Goal: Task Accomplishment & Management: Use online tool/utility

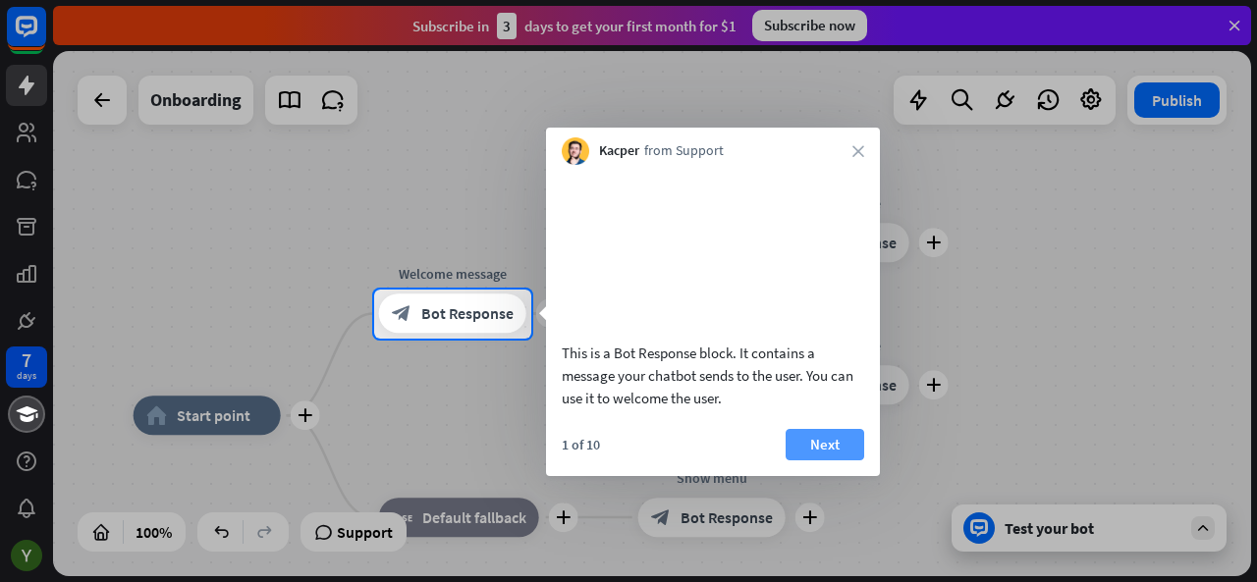
click at [831, 461] on button "Next" at bounding box center [825, 444] width 79 height 31
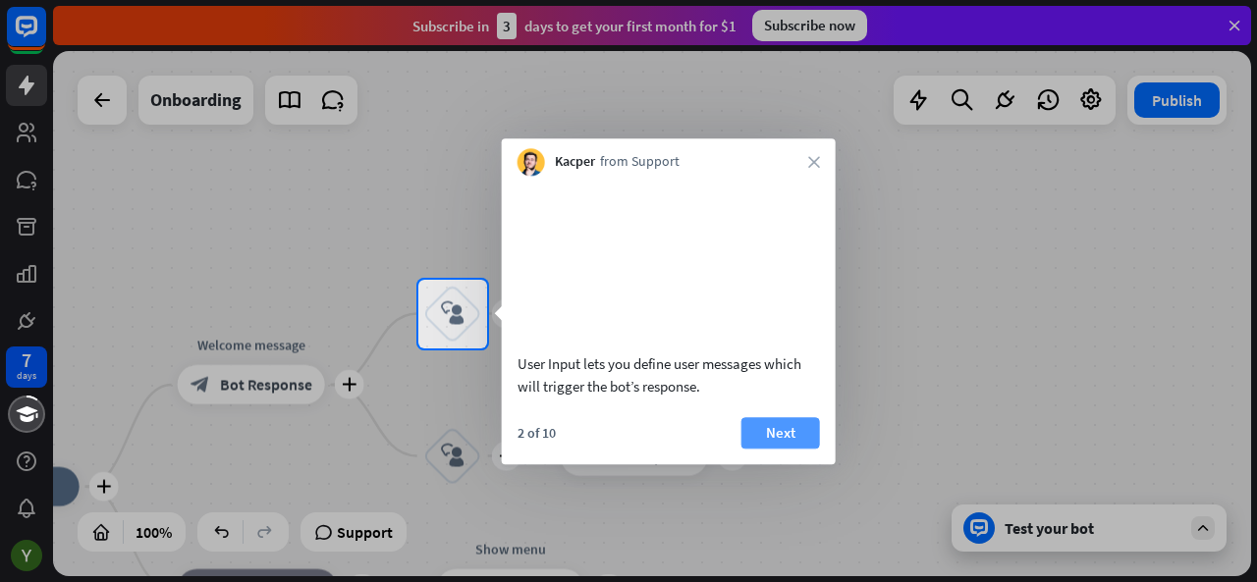
click at [765, 449] on button "Next" at bounding box center [781, 432] width 79 height 31
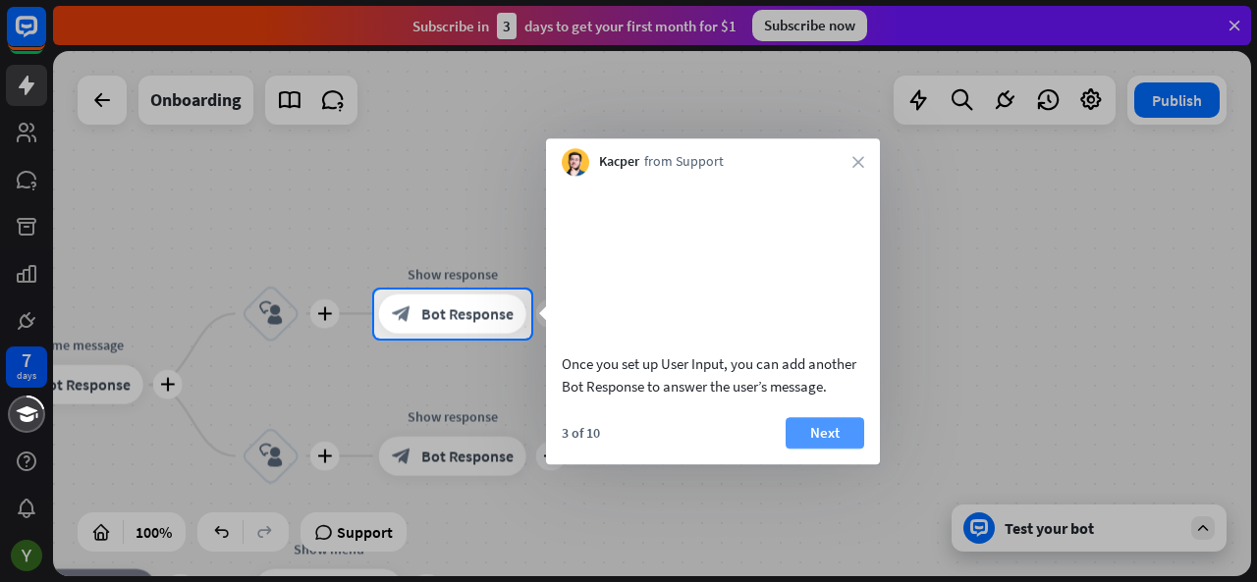
click at [845, 449] on button "Next" at bounding box center [825, 432] width 79 height 31
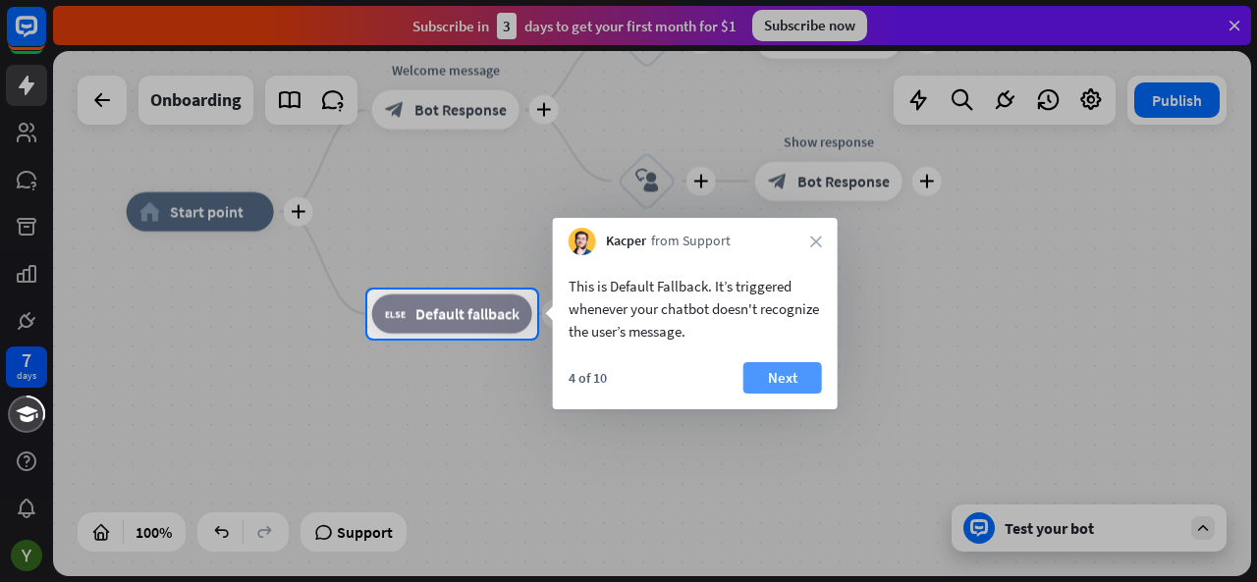
click at [780, 376] on button "Next" at bounding box center [783, 377] width 79 height 31
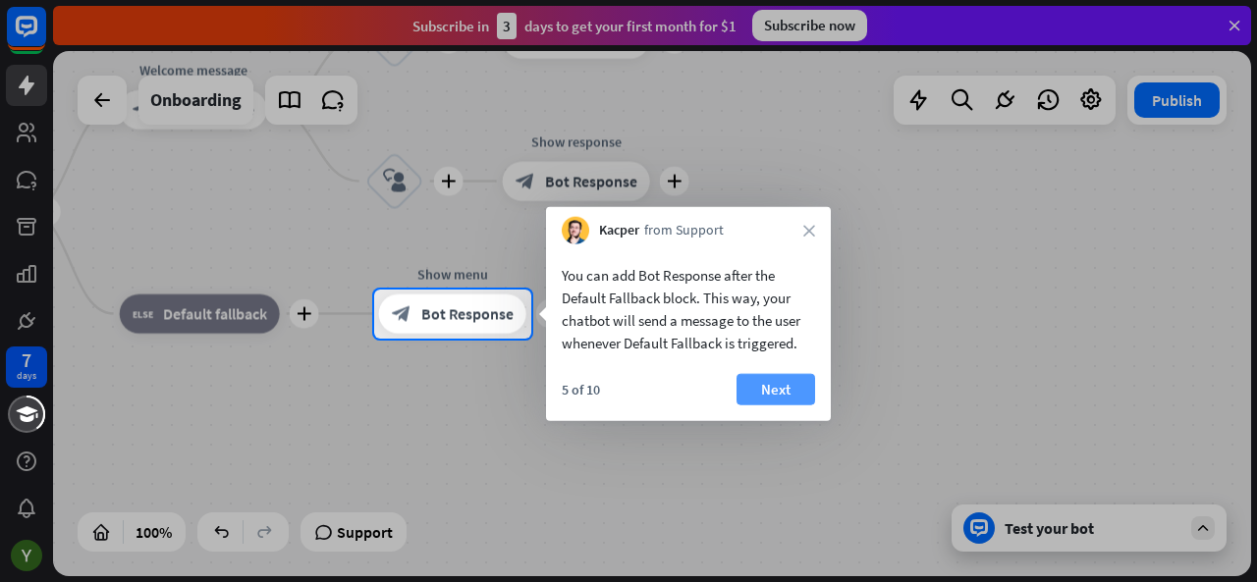
click at [774, 390] on button "Next" at bounding box center [776, 389] width 79 height 31
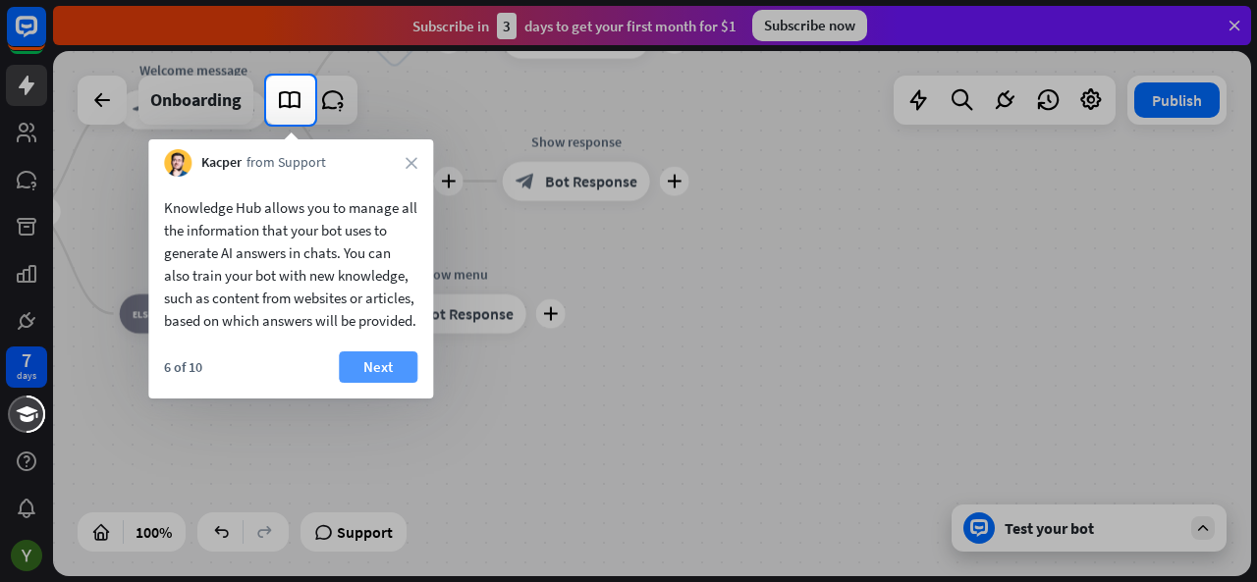
click at [379, 379] on button "Next" at bounding box center [378, 367] width 79 height 31
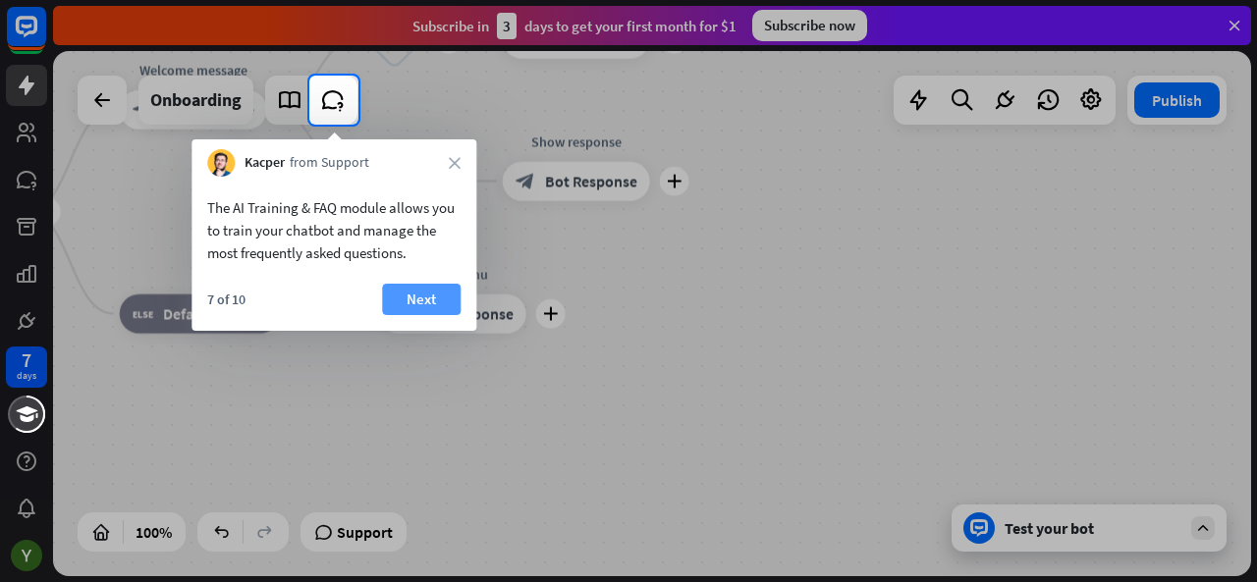
click at [420, 303] on button "Next" at bounding box center [421, 299] width 79 height 31
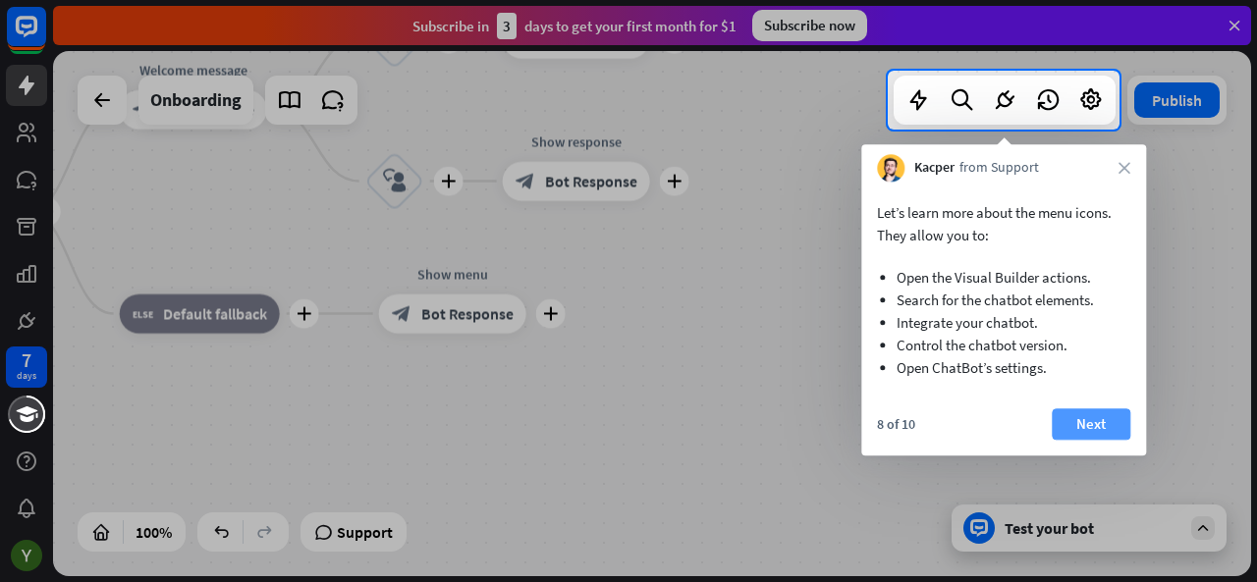
click at [1096, 431] on button "Next" at bounding box center [1091, 424] width 79 height 31
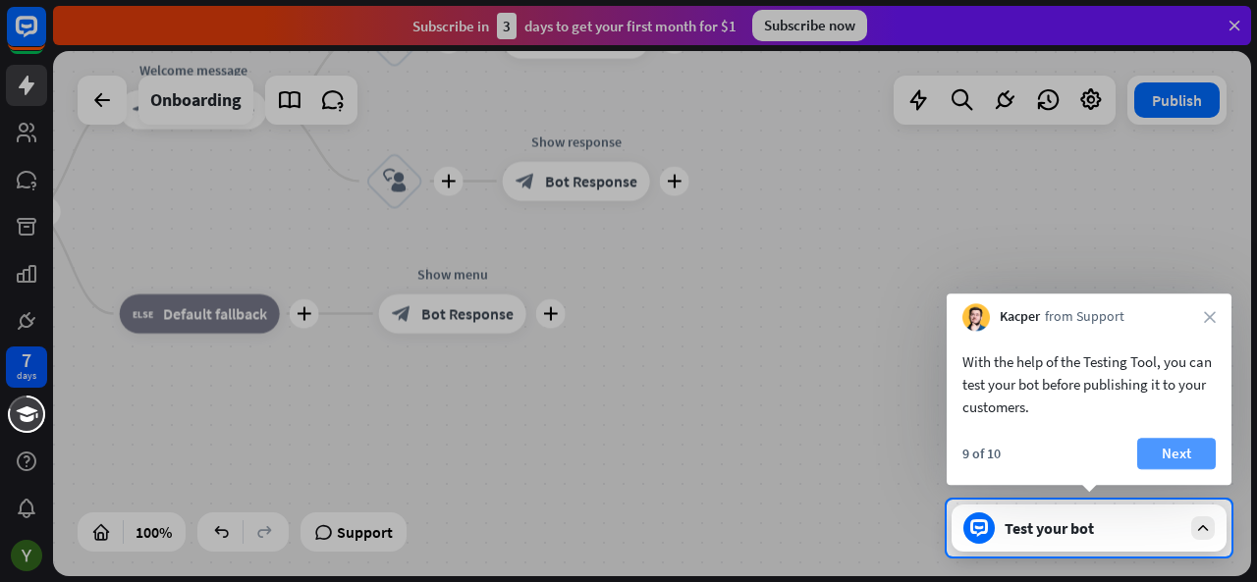
click at [1167, 443] on button "Next" at bounding box center [1176, 453] width 79 height 31
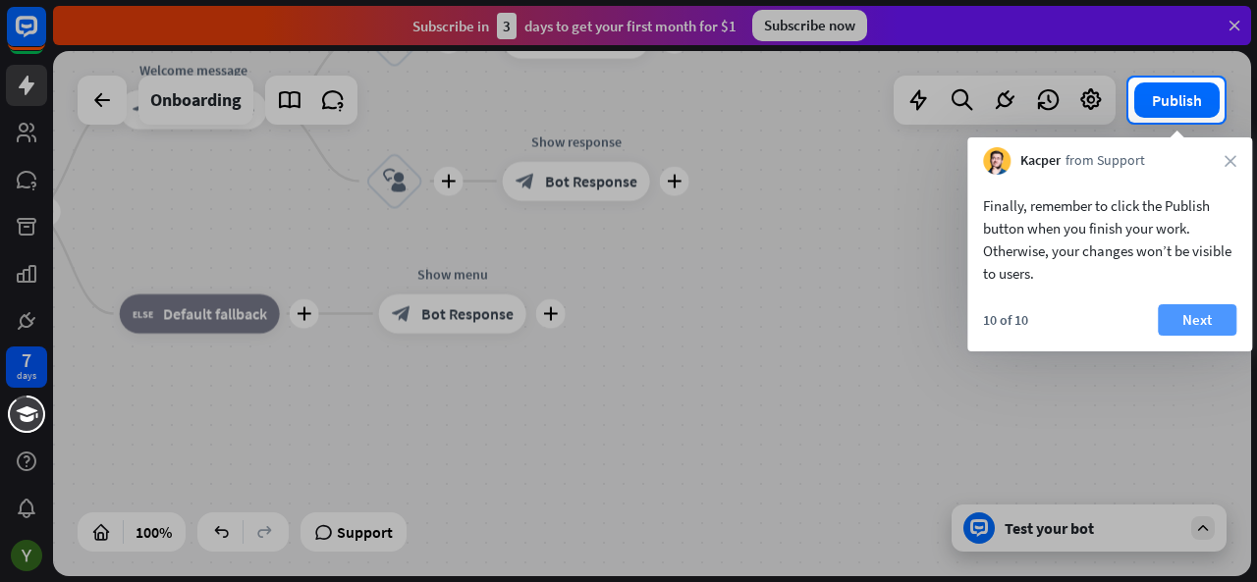
click at [1194, 309] on button "Next" at bounding box center [1197, 319] width 79 height 31
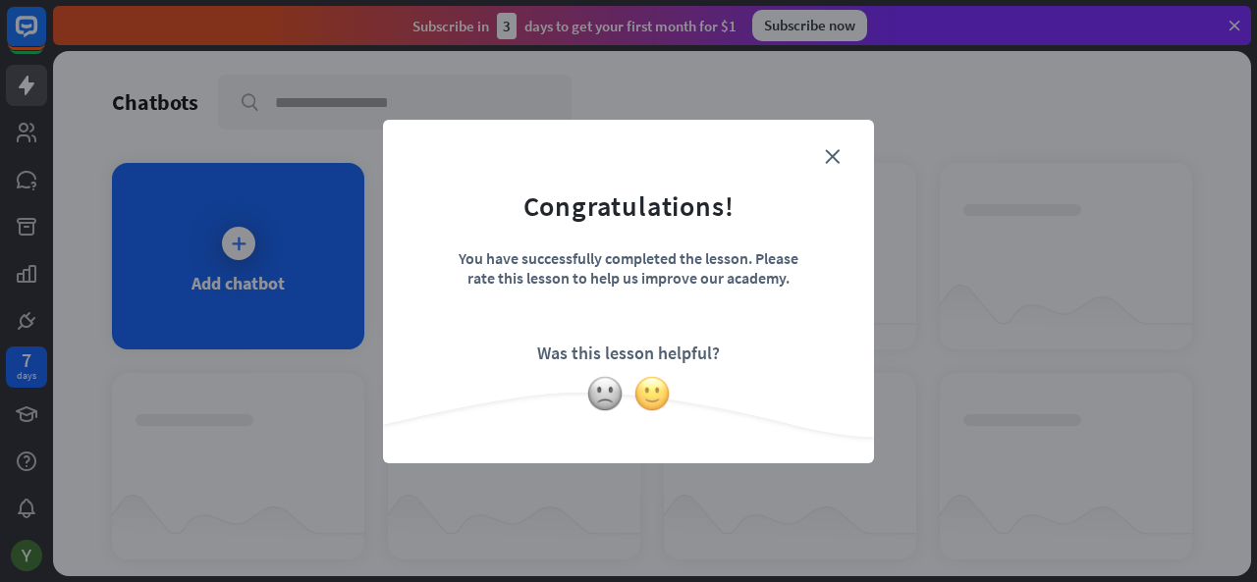
click at [652, 406] on img at bounding box center [652, 393] width 37 height 37
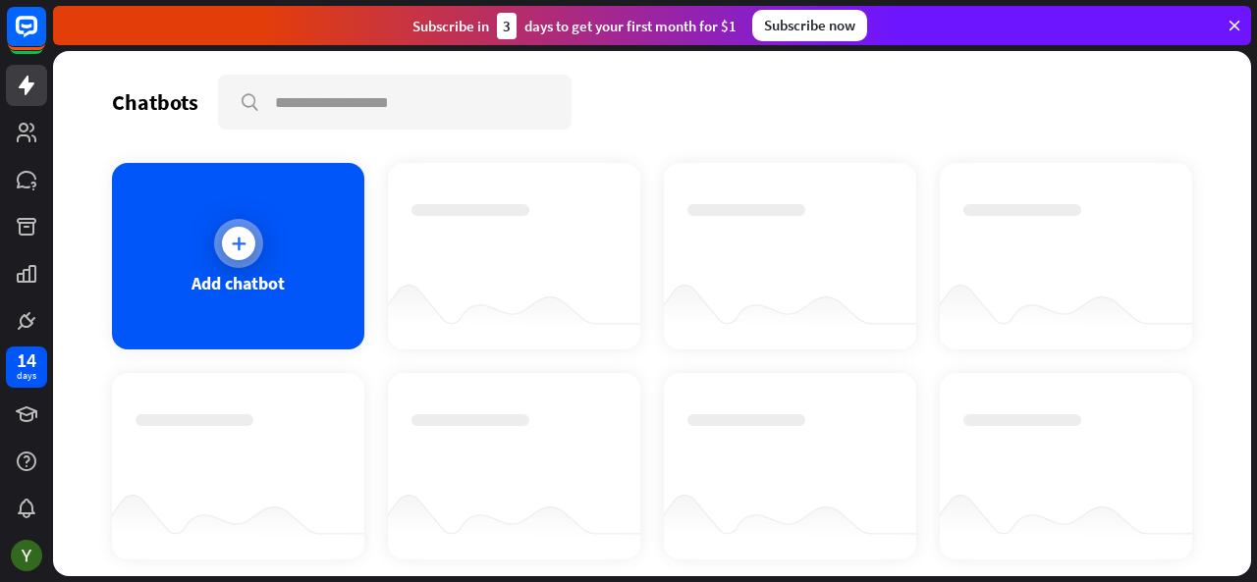
click at [230, 260] on div at bounding box center [238, 243] width 49 height 49
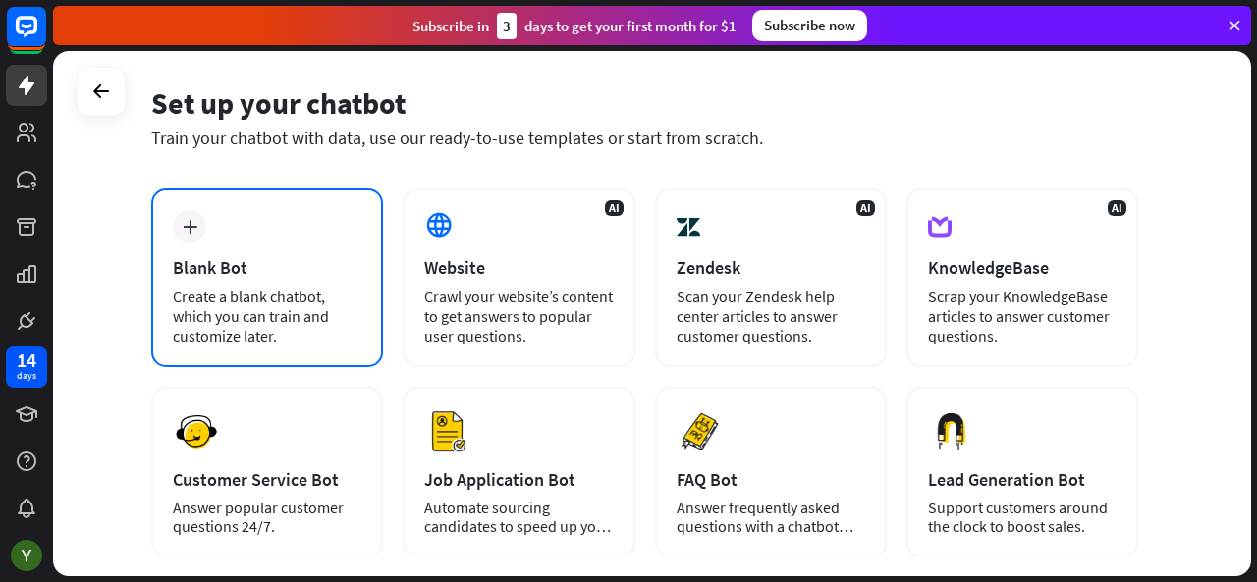
scroll to position [66, 0]
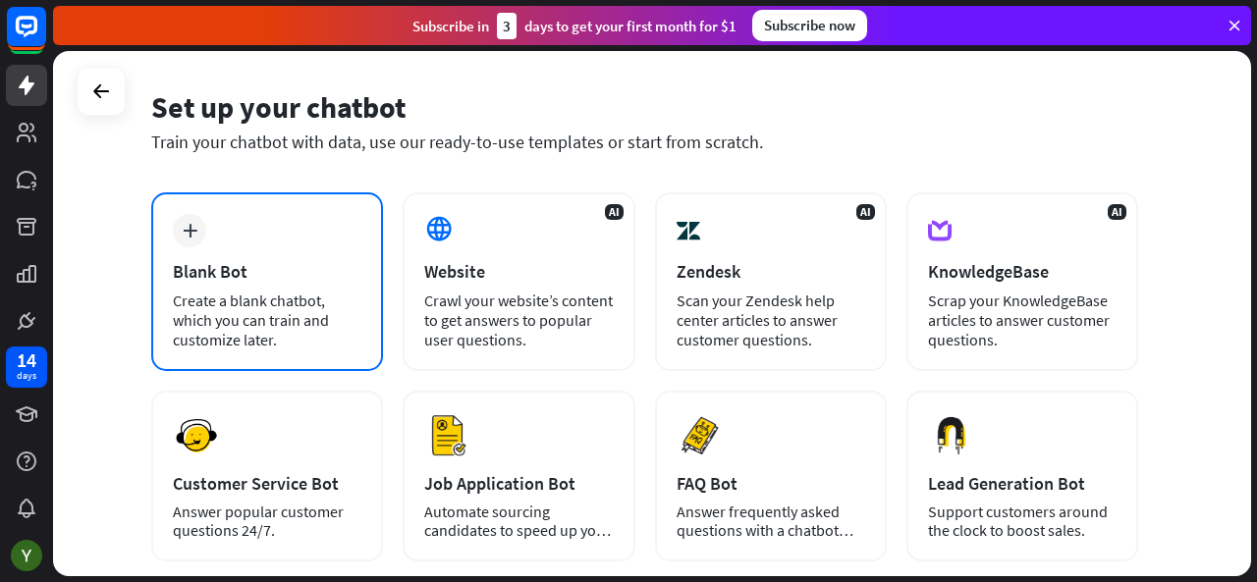
click at [259, 231] on div "plus Blank Bot Create a blank chatbot, which you can train and customize later." at bounding box center [267, 282] width 232 height 179
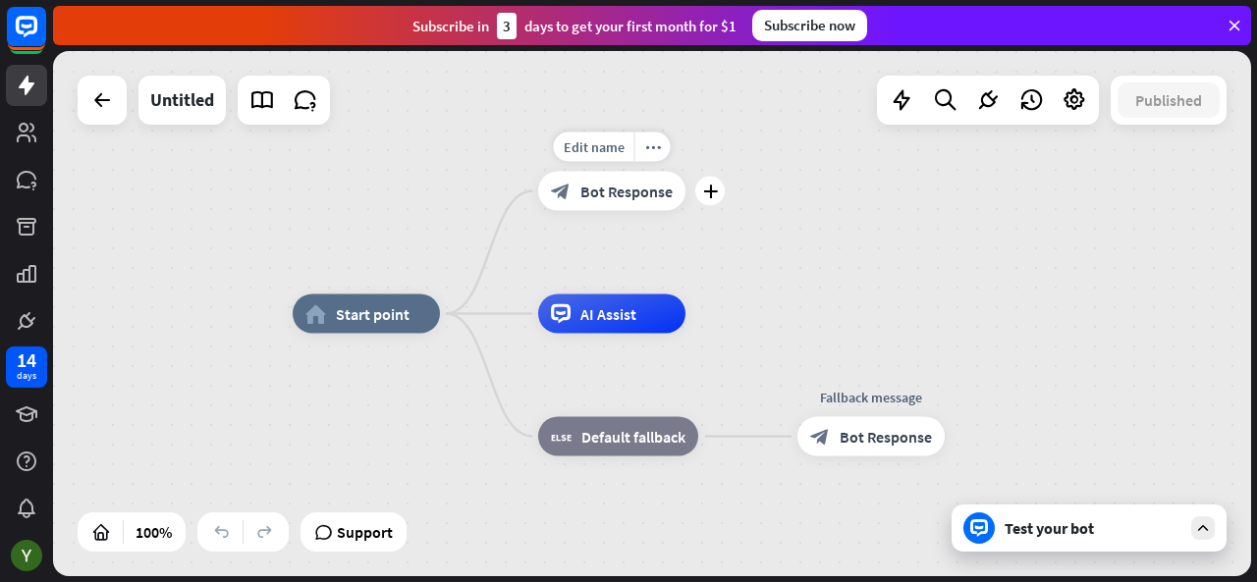
click at [615, 201] on div "block_bot_response Bot Response" at bounding box center [611, 191] width 147 height 39
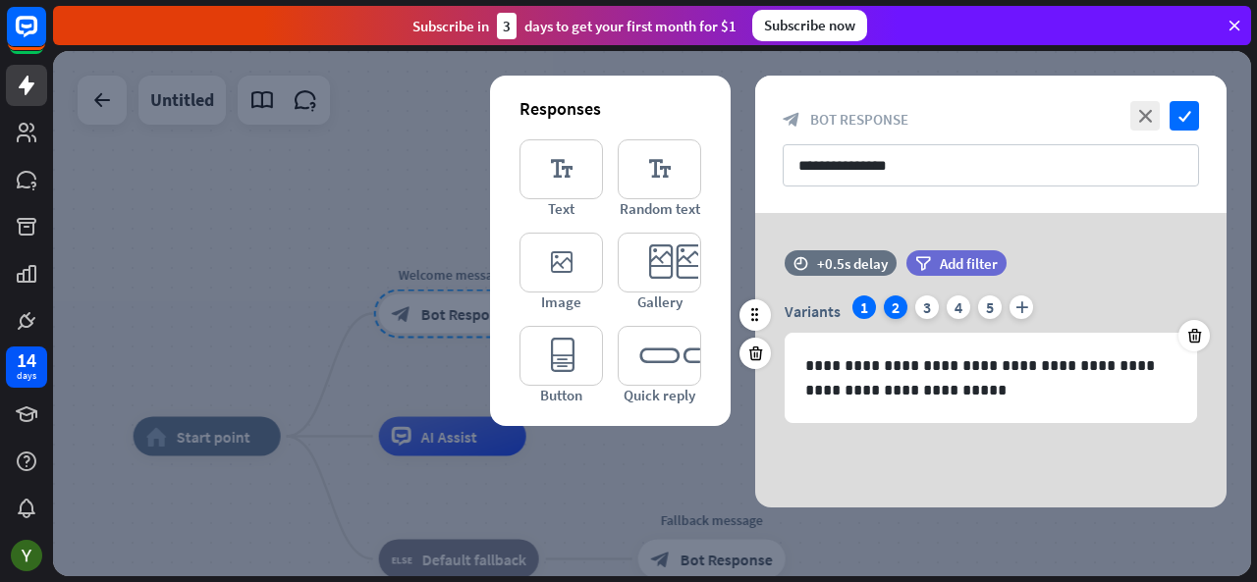
click at [892, 305] on div "2" at bounding box center [896, 308] width 24 height 24
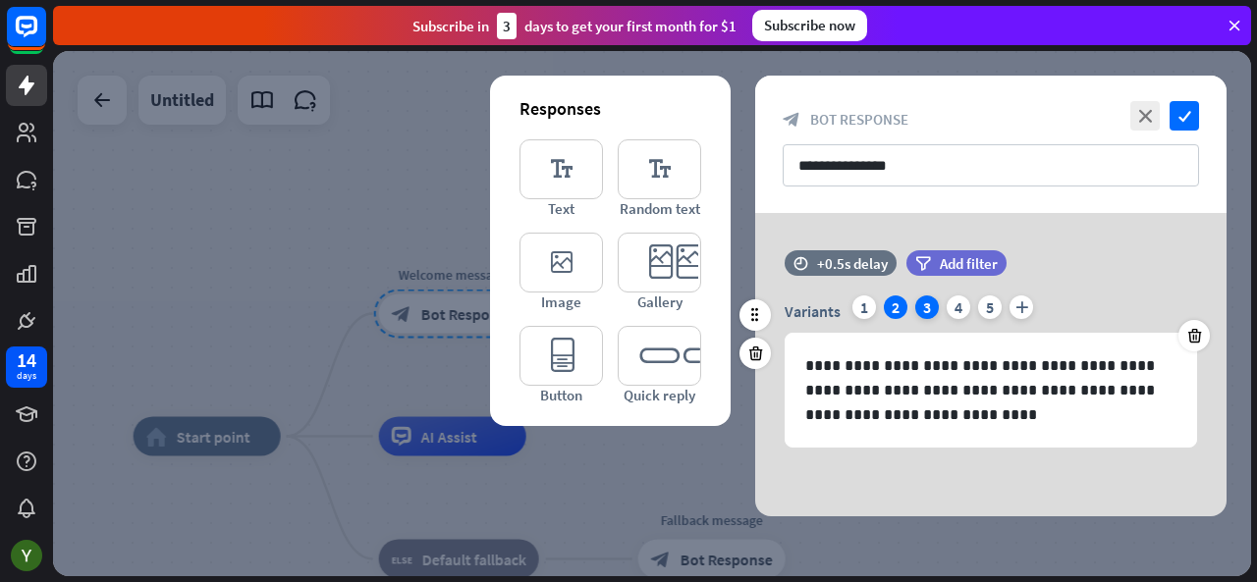
click at [926, 309] on div "3" at bounding box center [927, 308] width 24 height 24
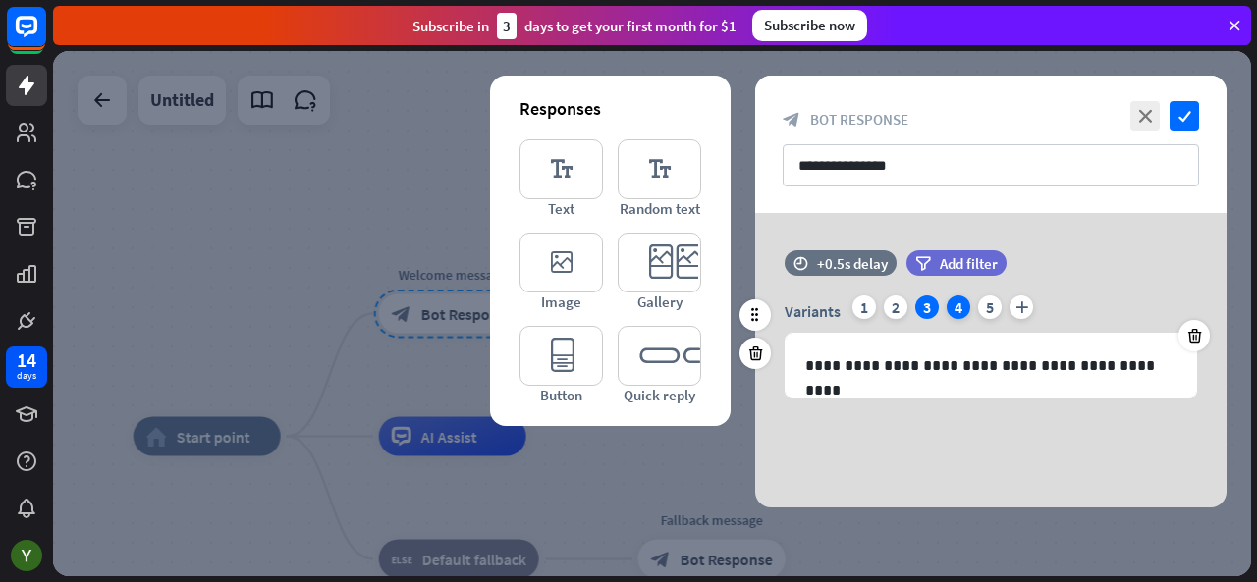
click at [953, 310] on div "4" at bounding box center [959, 308] width 24 height 24
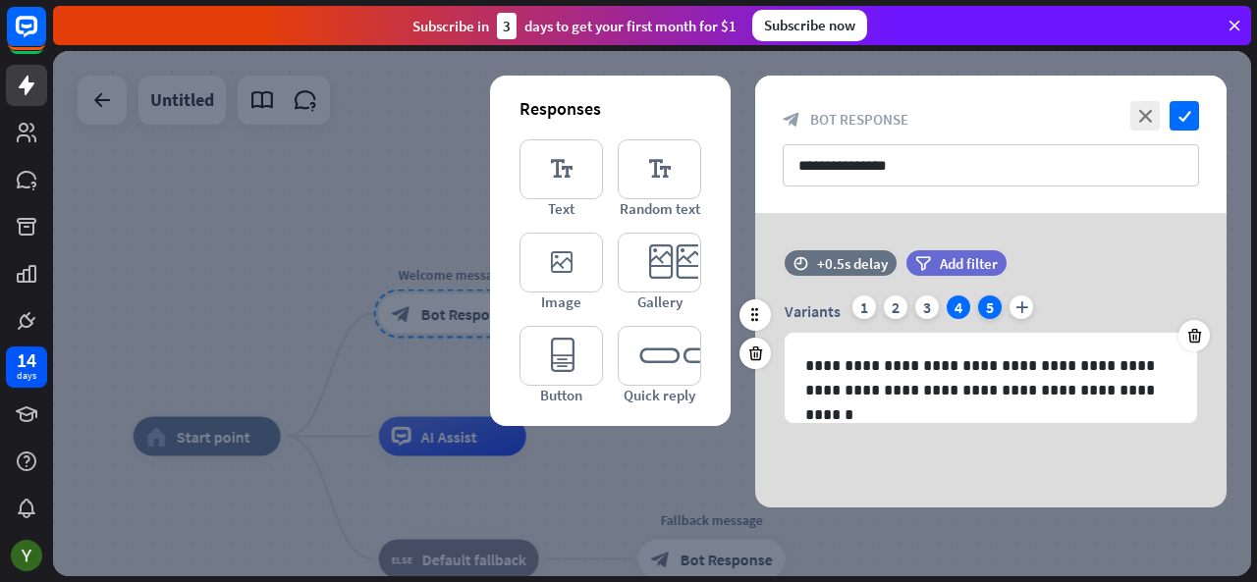
click at [991, 311] on div "5" at bounding box center [990, 308] width 24 height 24
click at [1029, 312] on icon "plus" at bounding box center [1022, 308] width 24 height 24
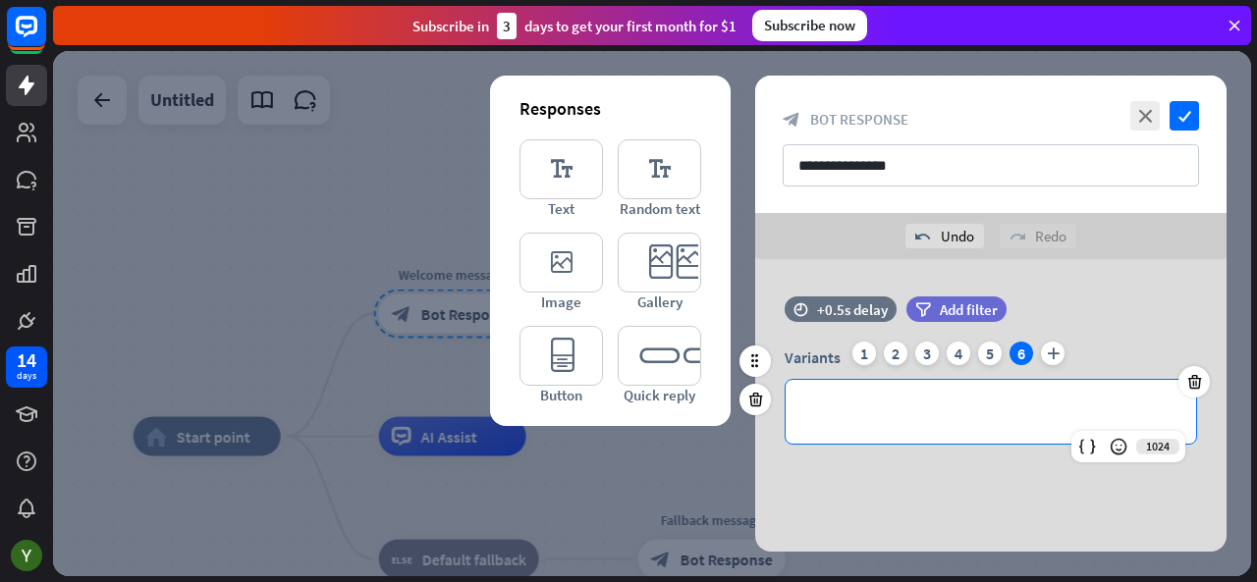
click at [933, 401] on p "**********" at bounding box center [991, 412] width 372 height 25
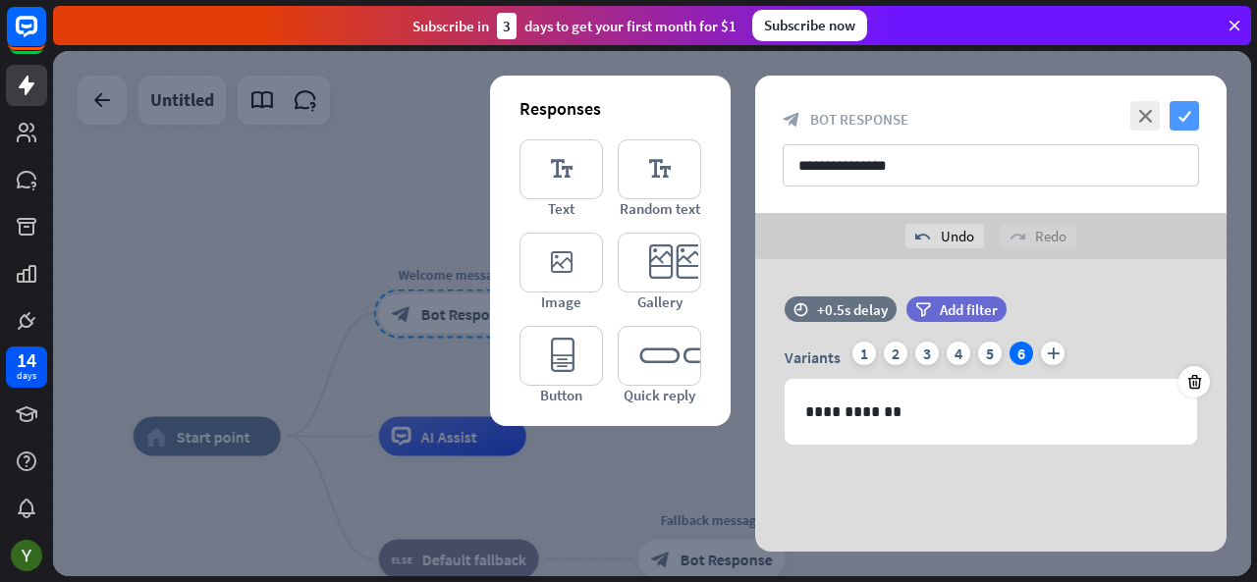
click at [1188, 112] on icon "check" at bounding box center [1184, 115] width 29 height 29
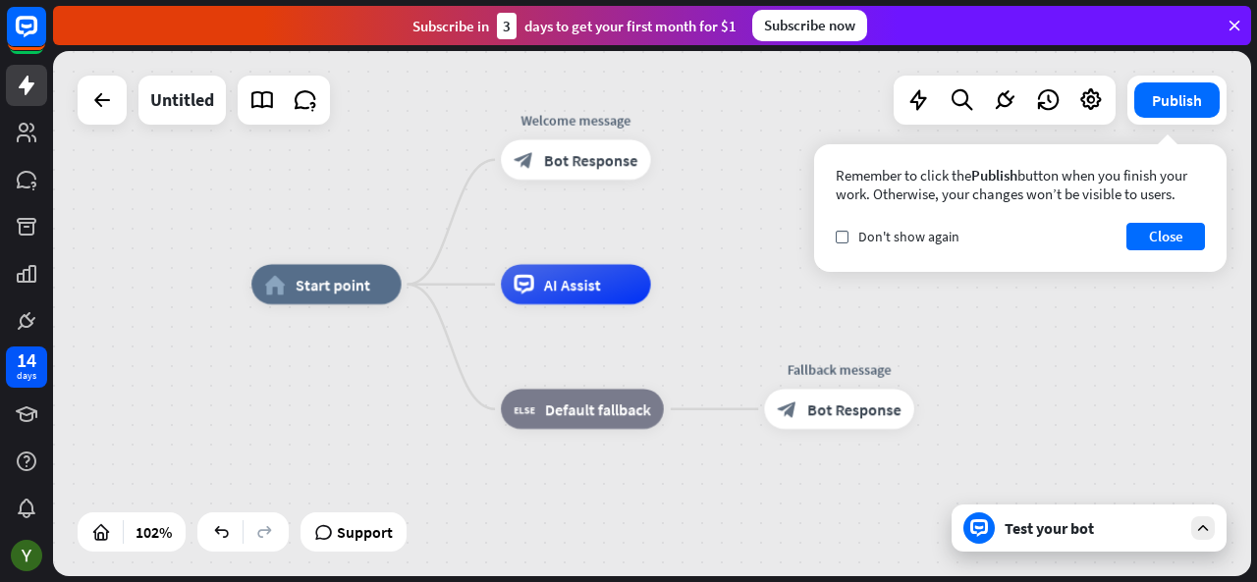
drag, startPoint x: 617, startPoint y: 344, endPoint x: 744, endPoint y: 191, distance: 198.8
click at [744, 191] on div "home_2 Start point Welcome message block_bot_response Bot Response AI Assist bl…" at bounding box center [652, 313] width 1198 height 525
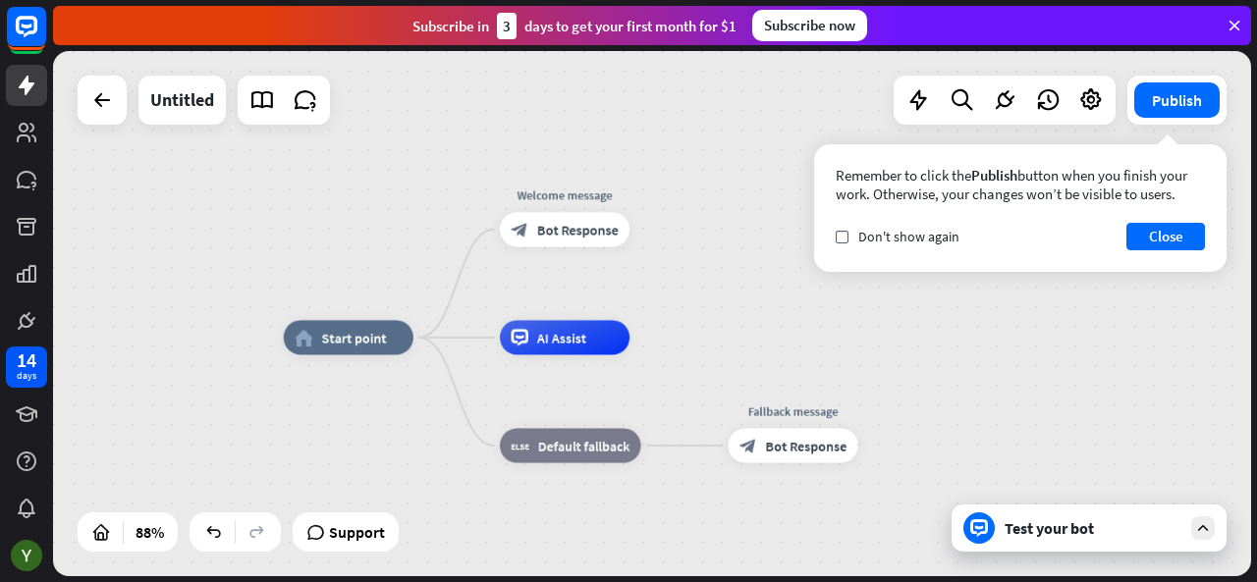
drag, startPoint x: 725, startPoint y: 250, endPoint x: 691, endPoint y: 315, distance: 72.9
click at [691, 315] on div "home_2 Start point Welcome message block_bot_response Bot Response AI Assist bl…" at bounding box center [652, 313] width 1198 height 525
click at [582, 225] on span "Bot Response" at bounding box center [578, 230] width 82 height 18
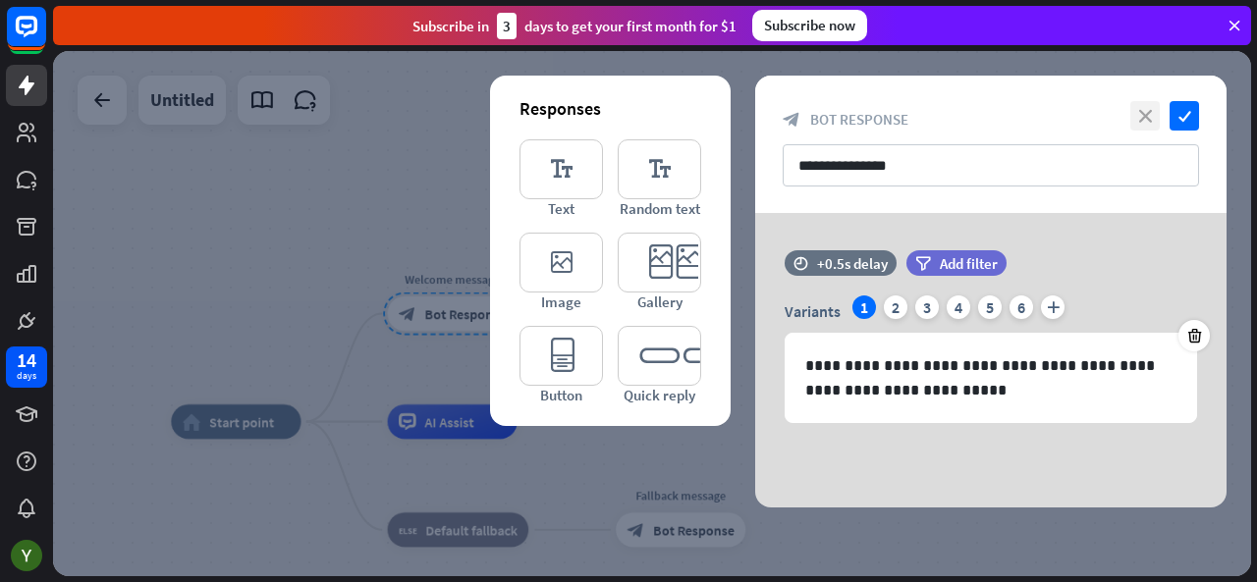
click at [1138, 118] on icon "close" at bounding box center [1145, 115] width 29 height 29
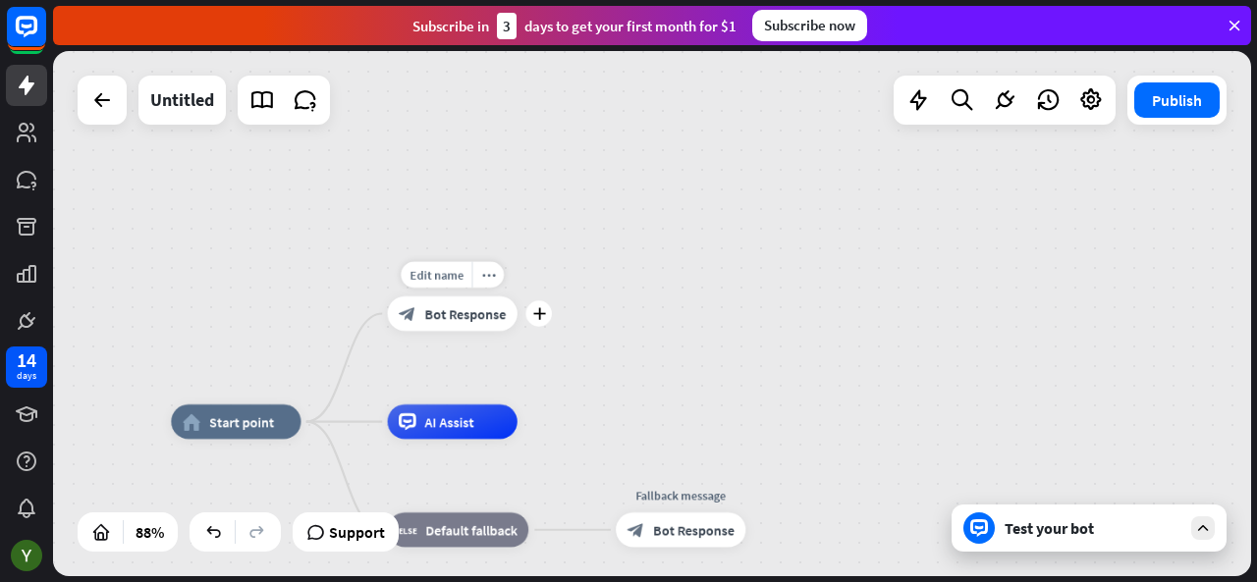
click at [518, 329] on div "Edit name more_horiz plus block_bot_response Bot Response" at bounding box center [453, 314] width 130 height 34
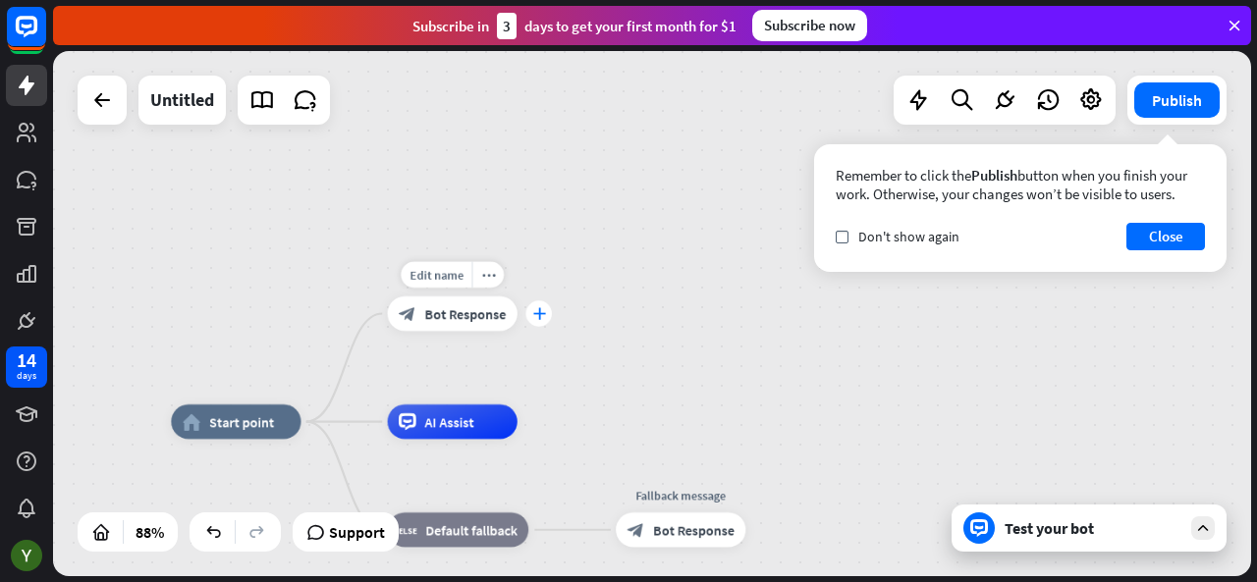
click at [548, 312] on div "plus" at bounding box center [539, 314] width 26 height 26
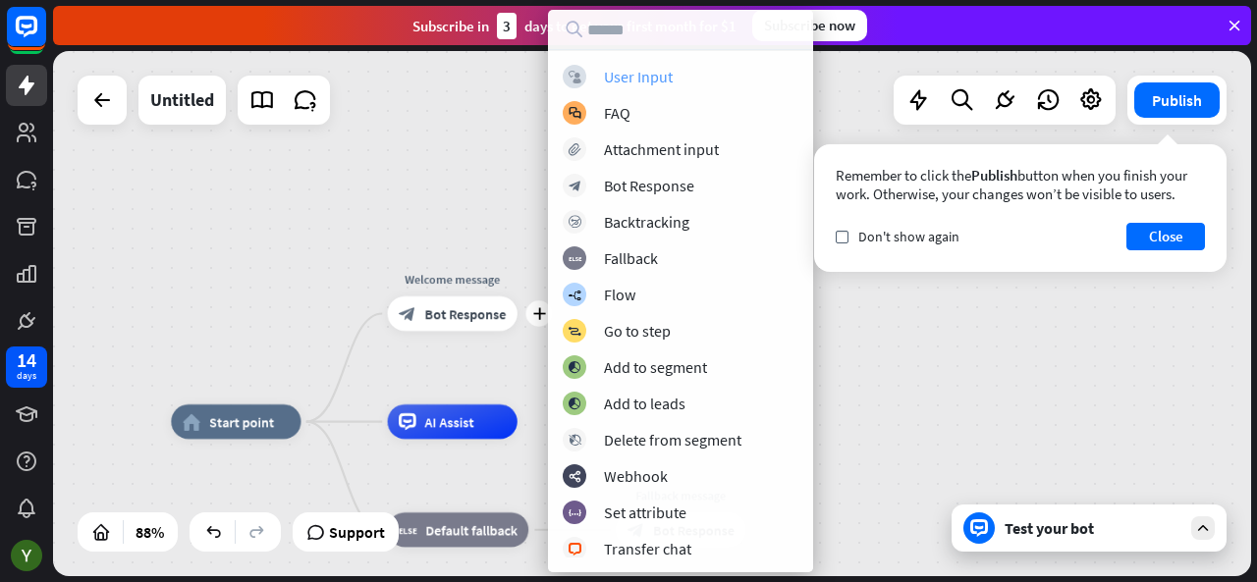
click at [638, 76] on div "User Input" at bounding box center [638, 77] width 69 height 20
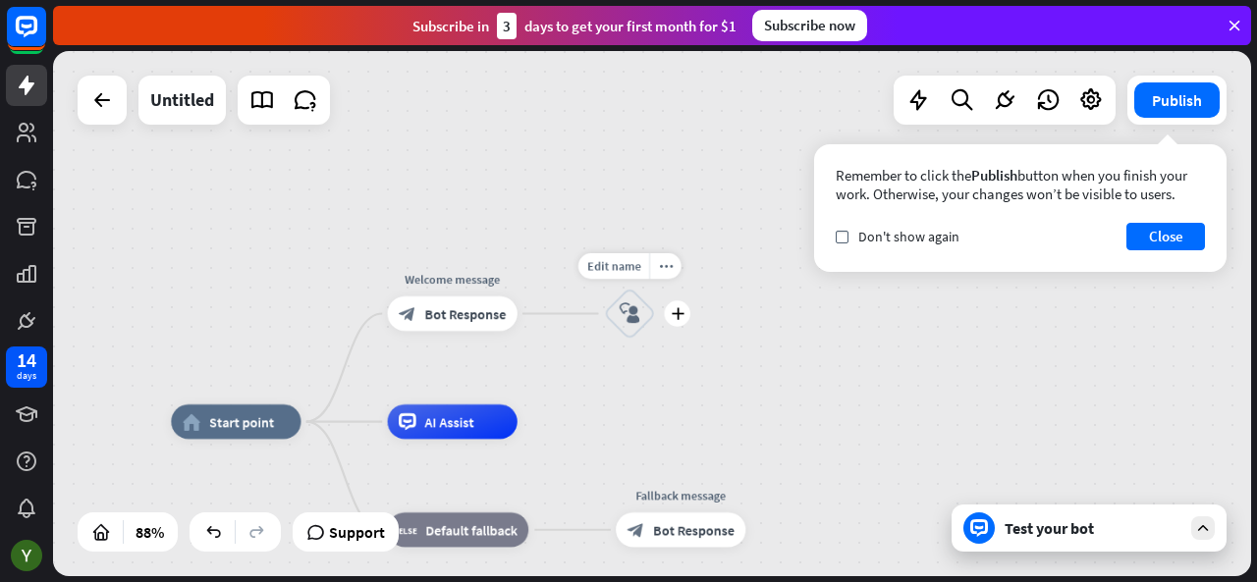
click at [636, 317] on icon "block_user_input" at bounding box center [630, 314] width 21 height 21
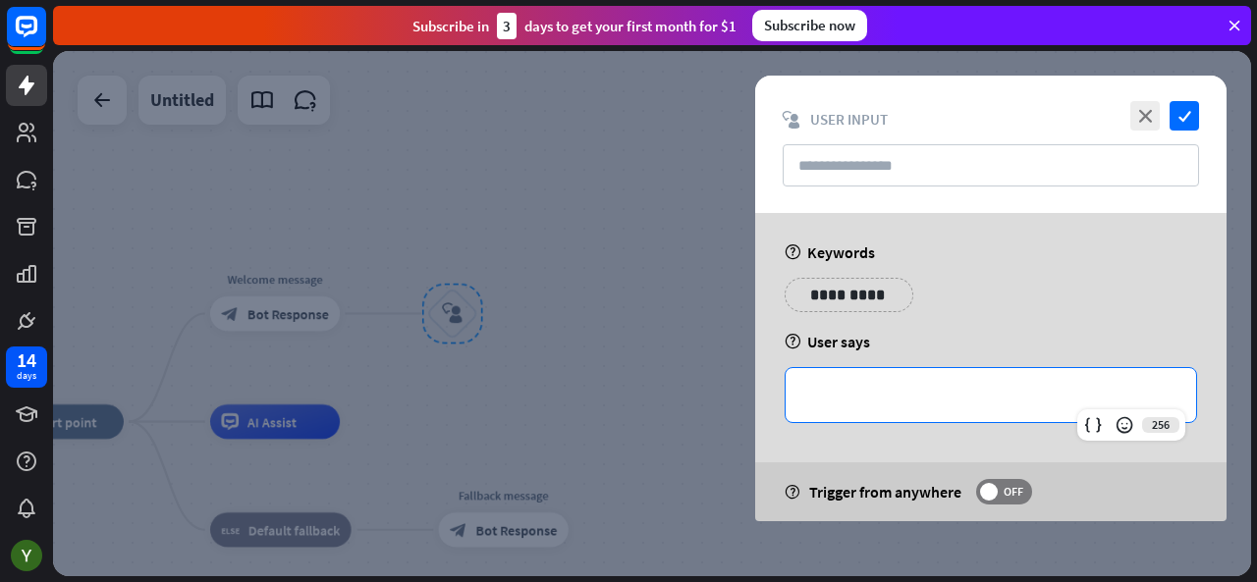
click at [884, 396] on p "**********" at bounding box center [990, 395] width 371 height 25
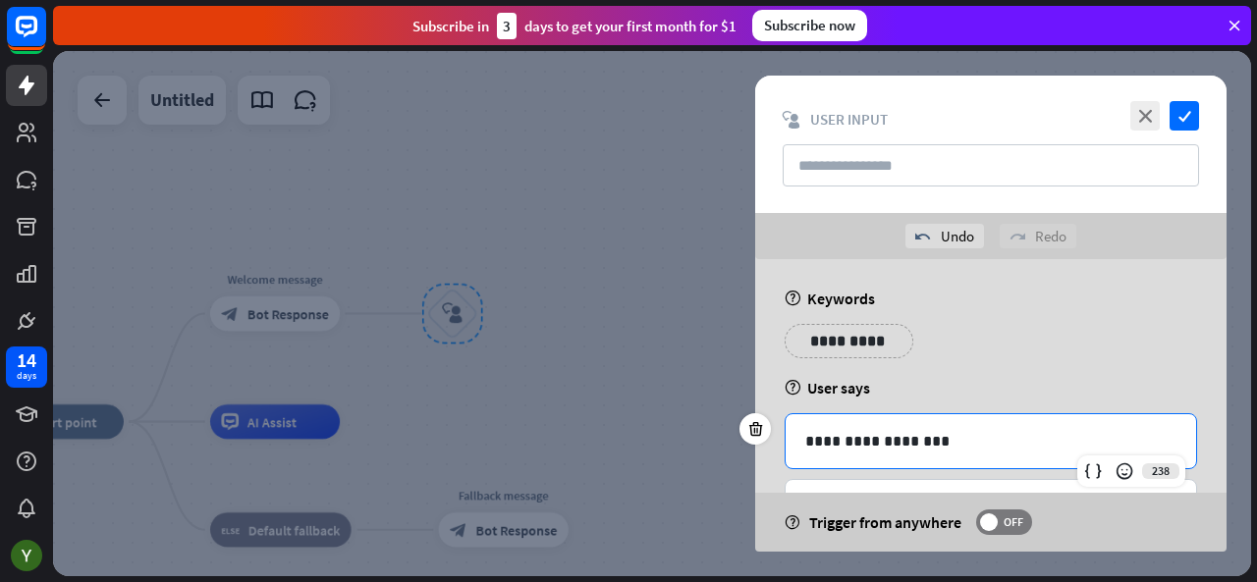
scroll to position [79, 0]
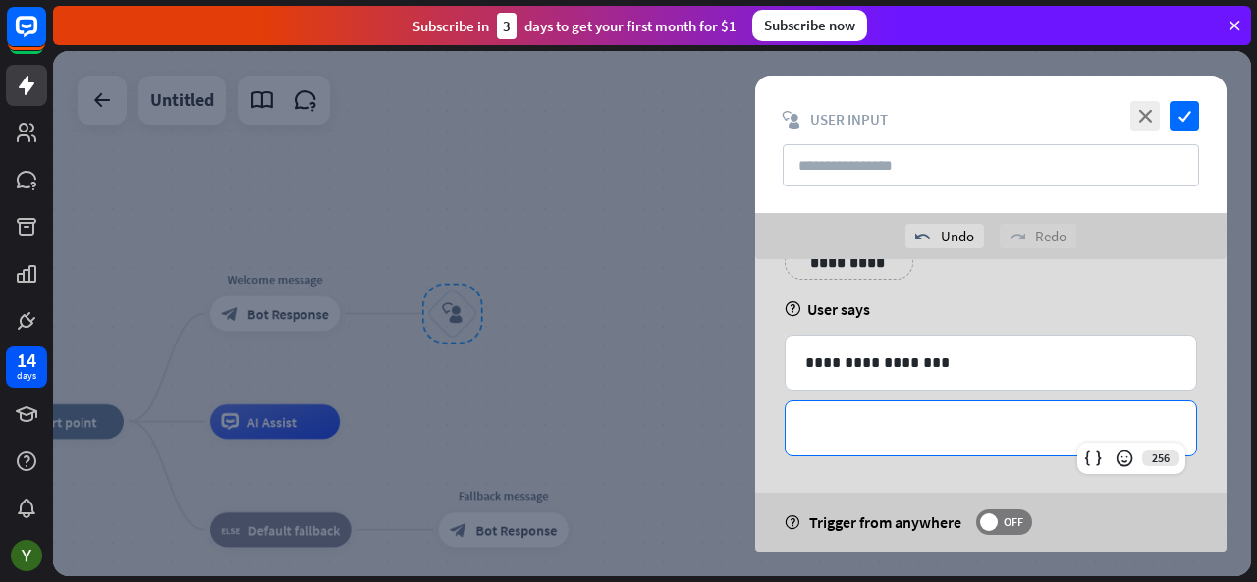
click at [889, 416] on p "**********" at bounding box center [990, 428] width 371 height 25
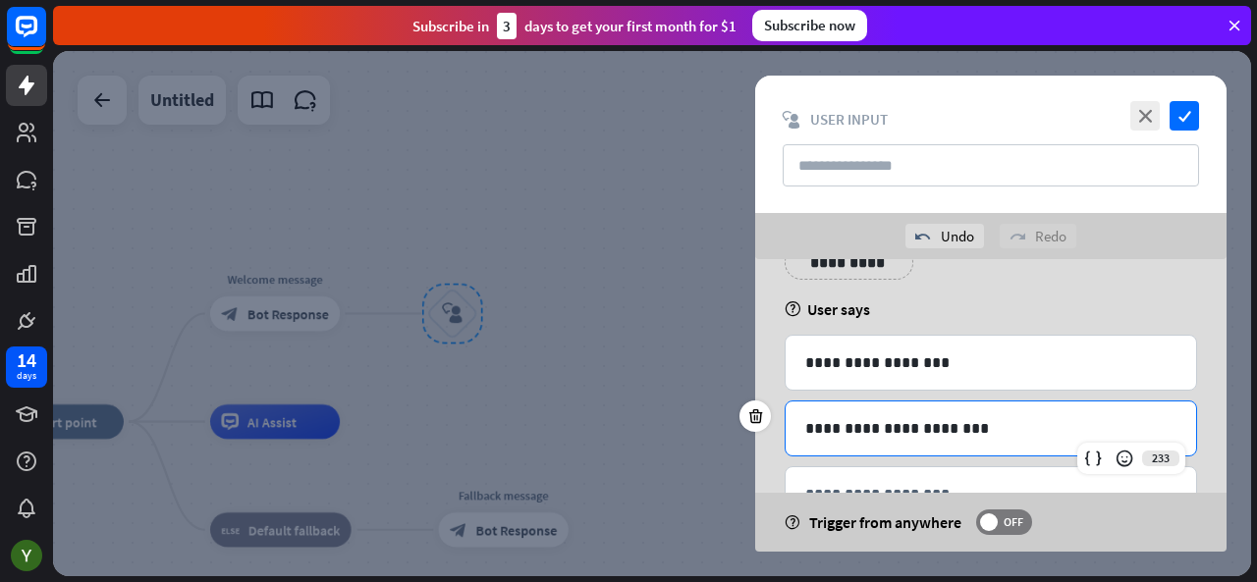
click at [803, 419] on div "**********" at bounding box center [991, 429] width 411 height 54
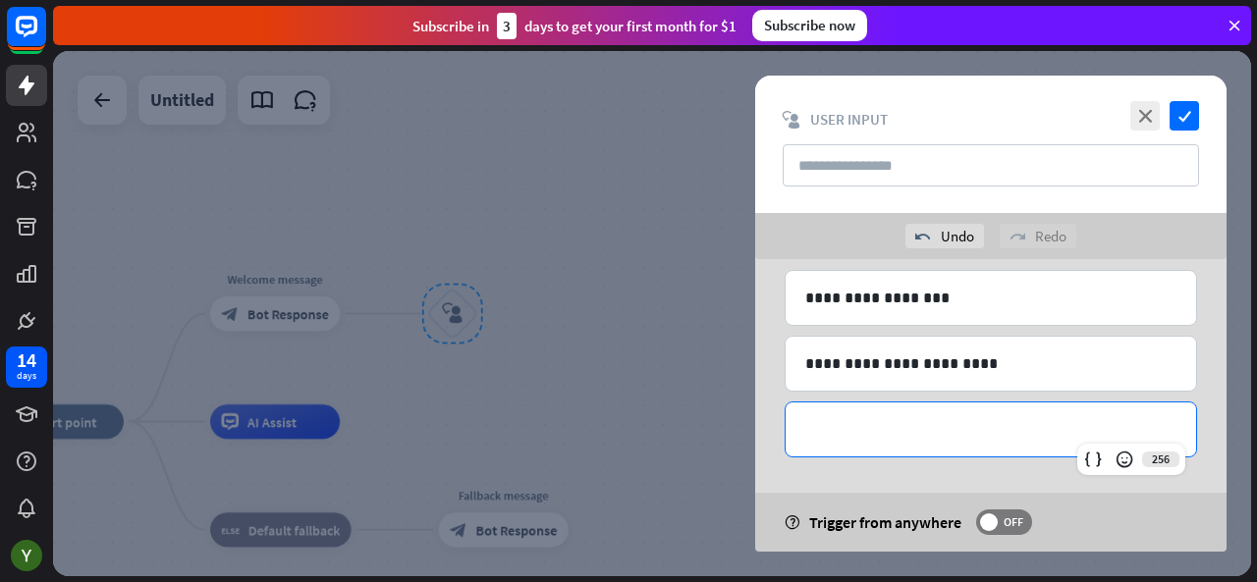
click at [839, 430] on p "**********" at bounding box center [990, 429] width 371 height 25
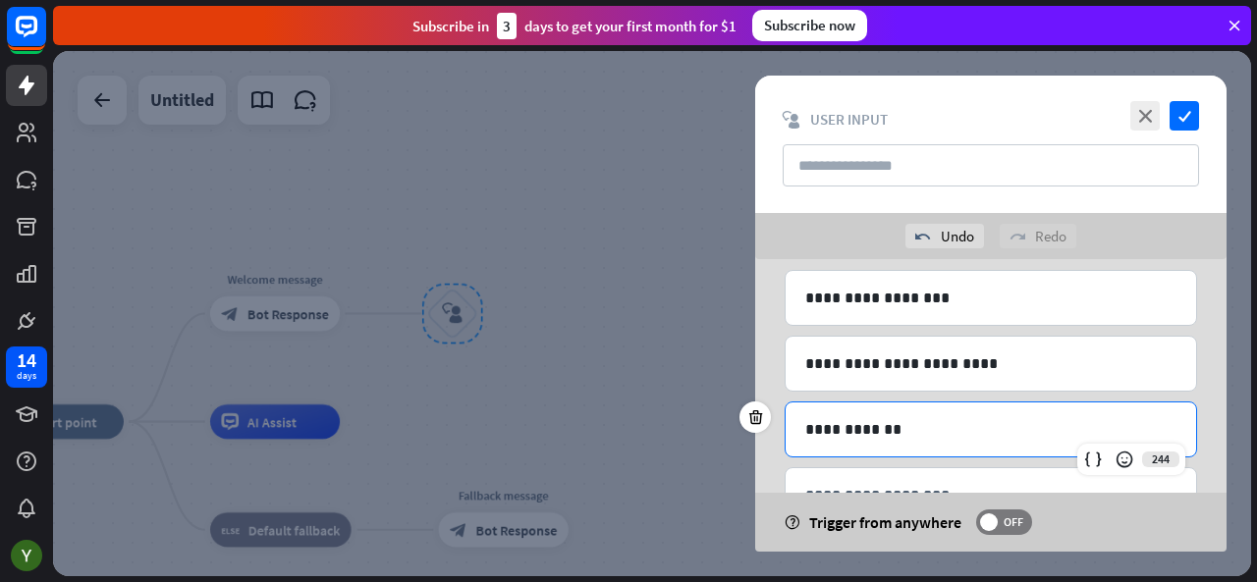
scroll to position [209, 0]
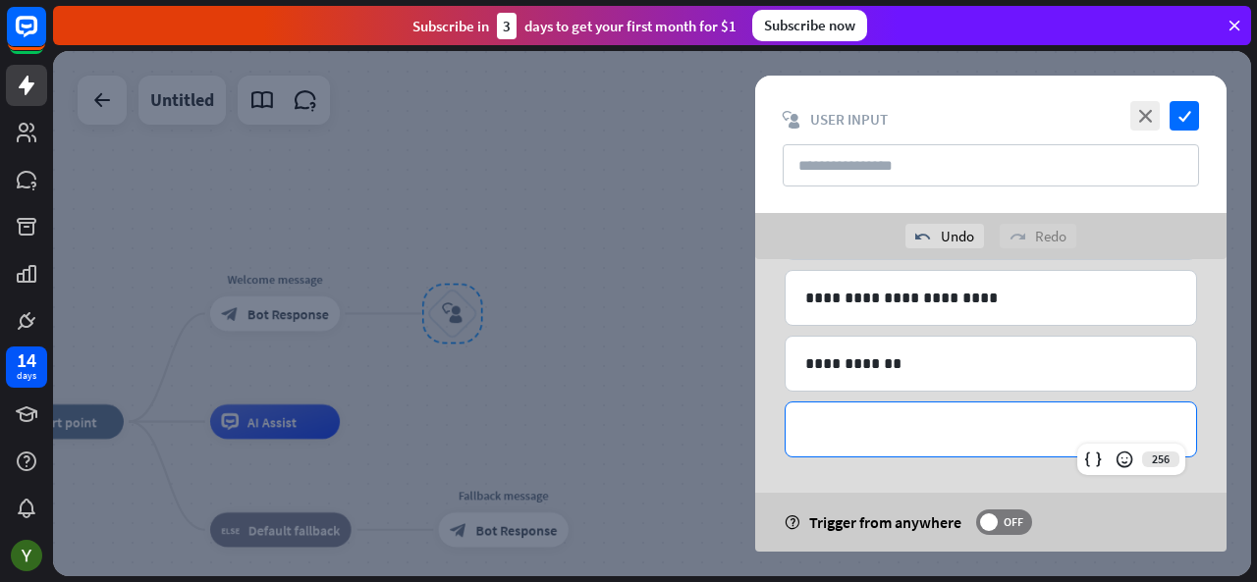
click at [852, 429] on p "**********" at bounding box center [990, 429] width 371 height 25
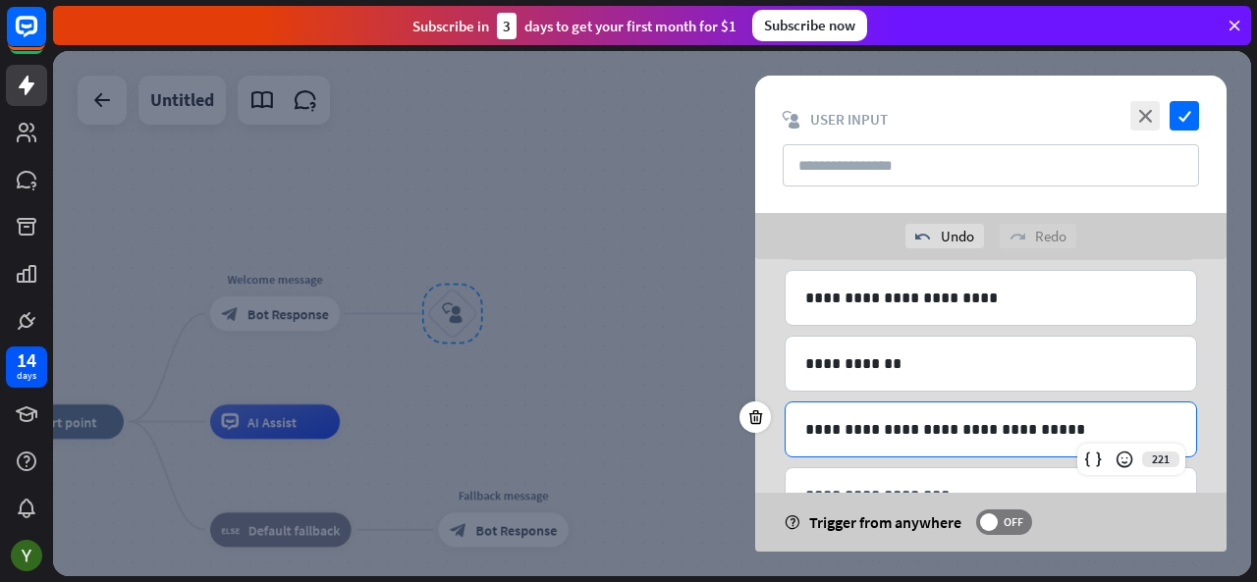
click at [806, 429] on p "**********" at bounding box center [991, 429] width 372 height 25
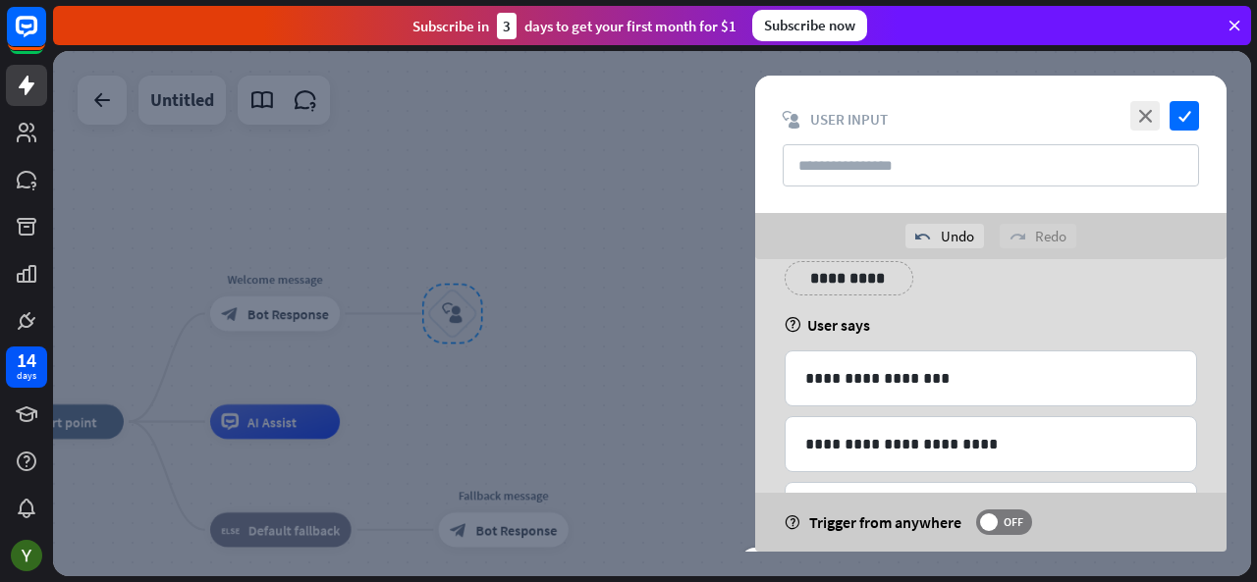
scroll to position [0, 0]
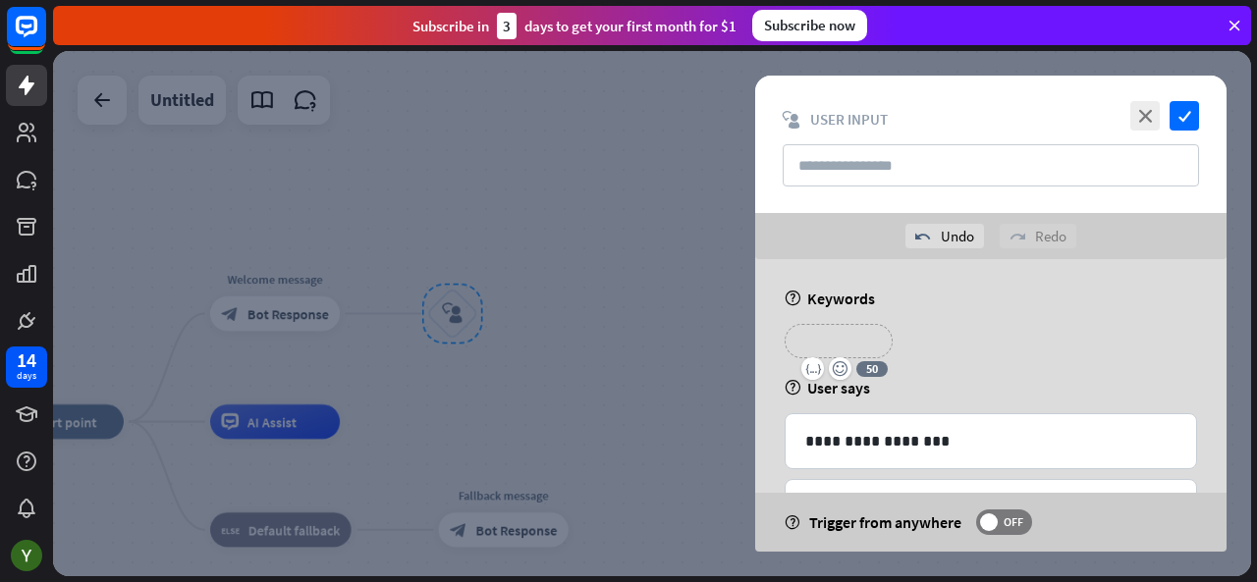
click at [872, 342] on p "**********" at bounding box center [839, 341] width 79 height 25
click at [1195, 121] on icon "check" at bounding box center [1184, 115] width 29 height 29
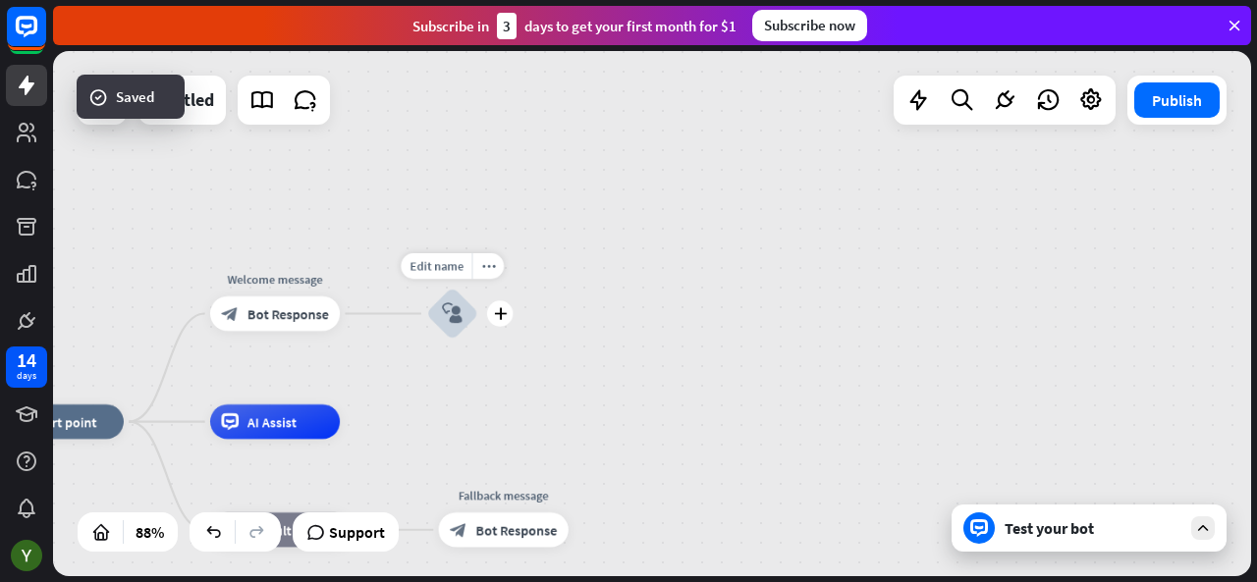
click at [478, 327] on div "Edit name more_horiz plus block_user_input" at bounding box center [452, 314] width 52 height 52
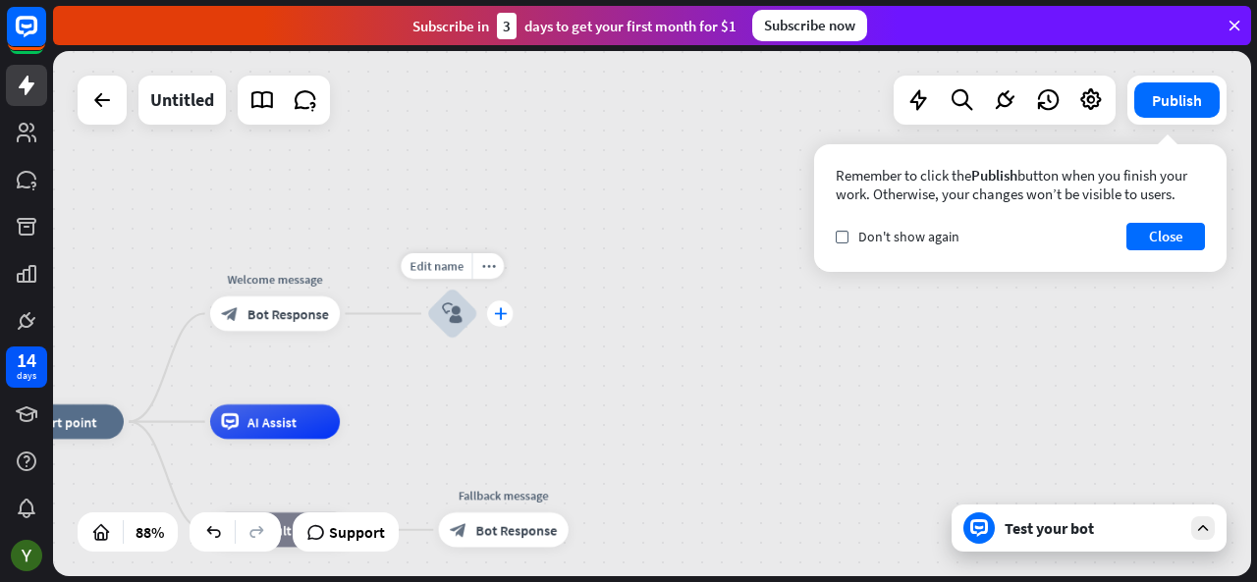
click at [503, 313] on icon "plus" at bounding box center [500, 313] width 13 height 12
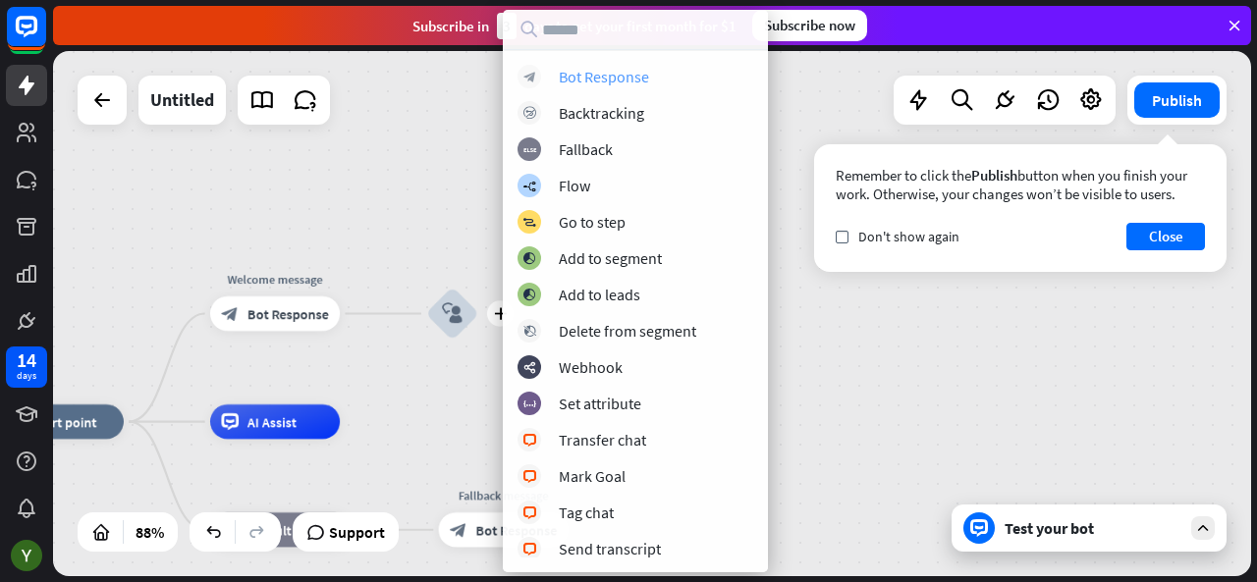
click at [621, 69] on div "Bot Response" at bounding box center [604, 77] width 90 height 20
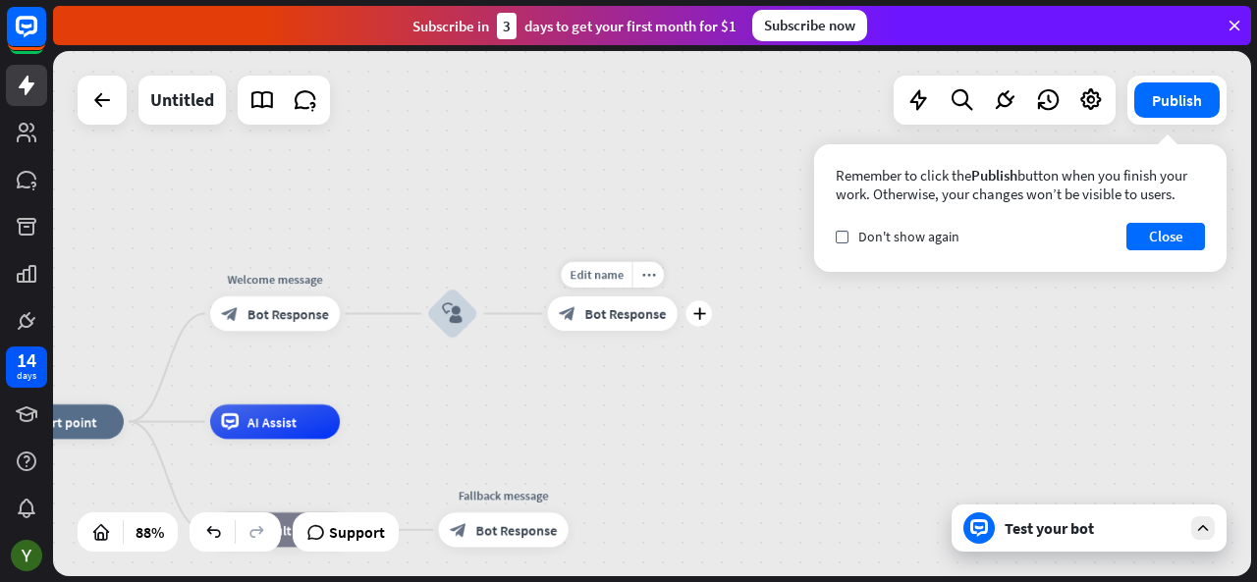
click at [633, 319] on span "Bot Response" at bounding box center [625, 314] width 82 height 18
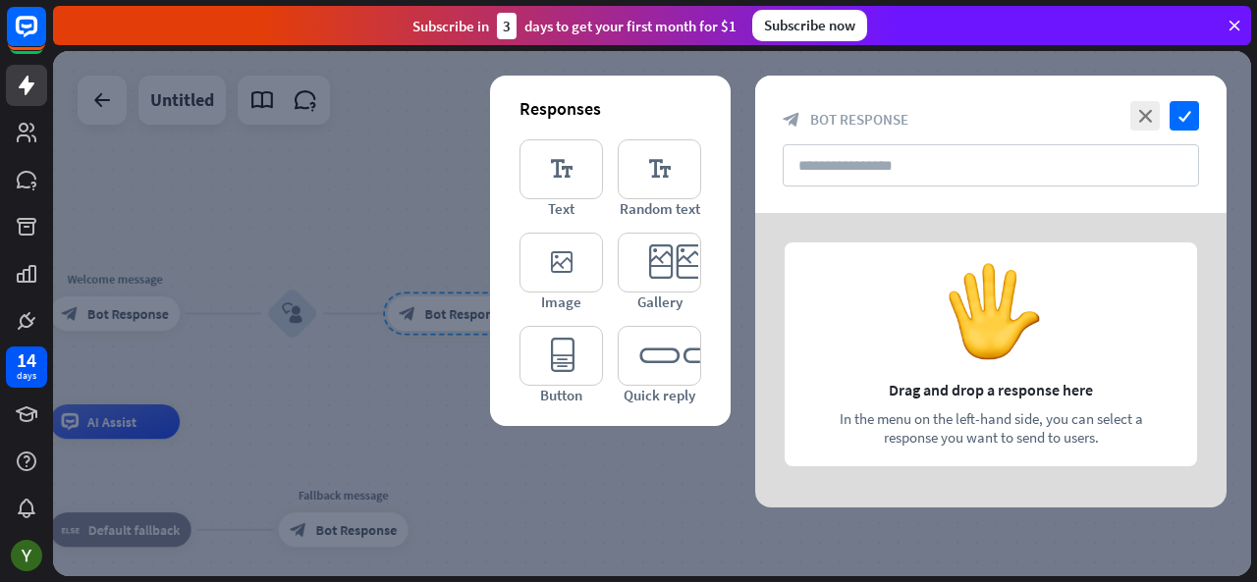
click at [979, 299] on div at bounding box center [990, 360] width 471 height 295
click at [849, 166] on input "text" at bounding box center [991, 165] width 416 height 42
click at [578, 160] on icon "editor_text" at bounding box center [561, 169] width 83 height 60
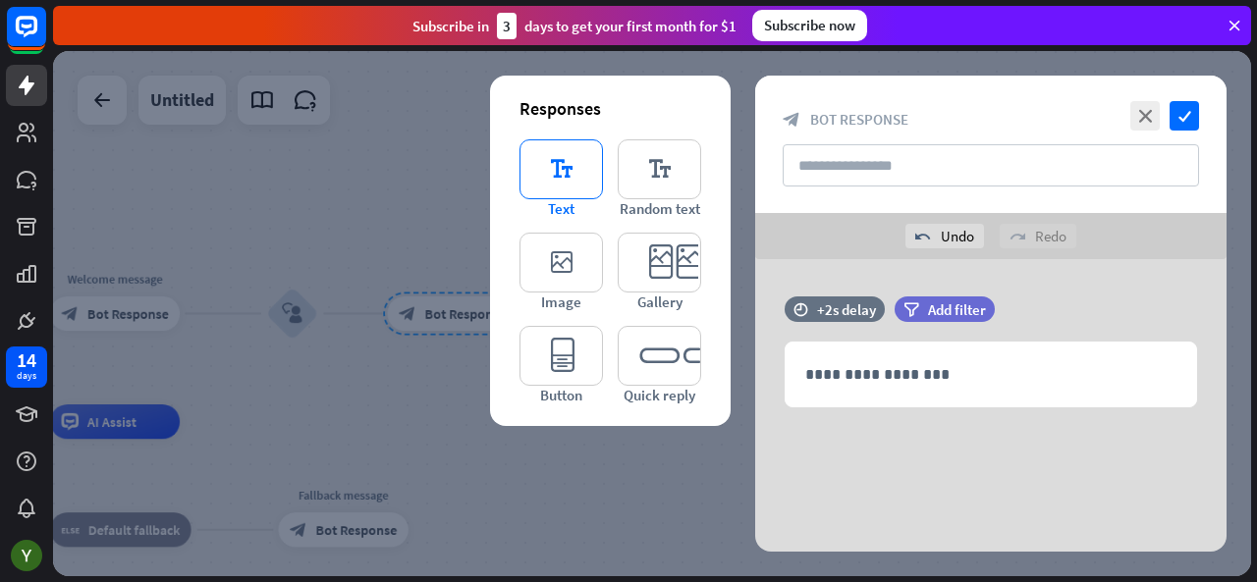
scroll to position [1, 0]
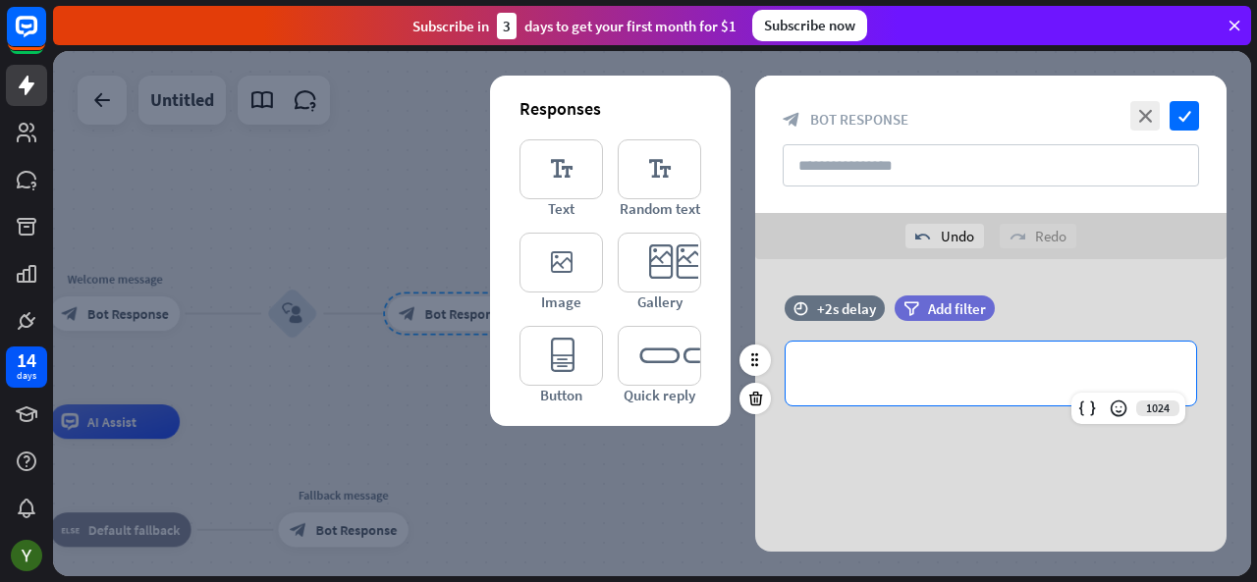
click at [940, 390] on div "**********" at bounding box center [991, 374] width 411 height 64
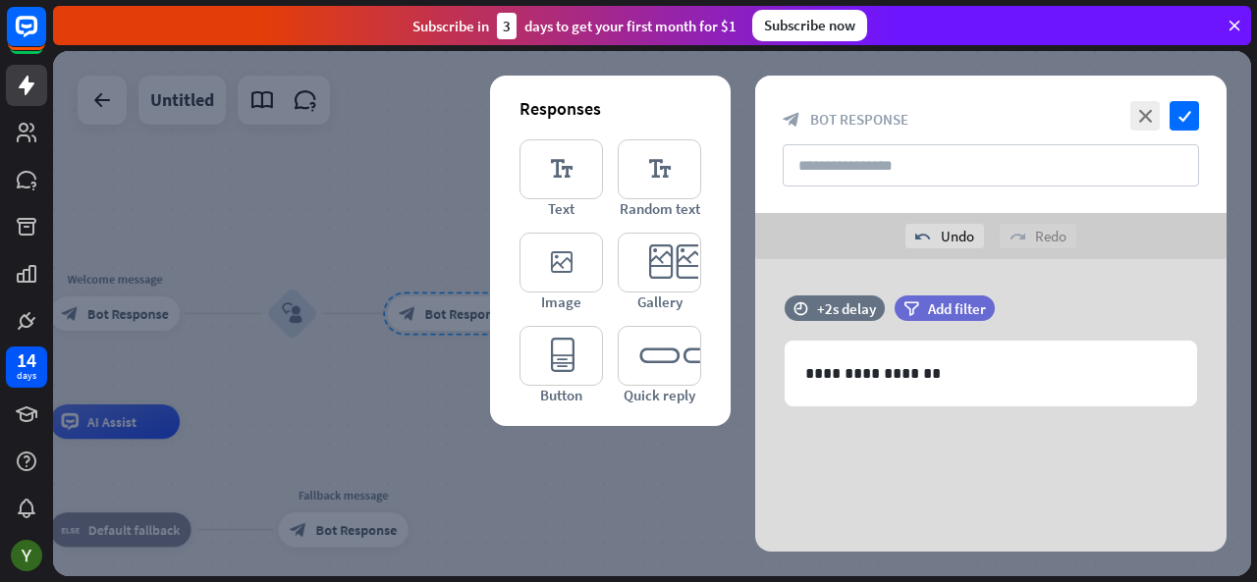
click at [941, 435] on div "**********" at bounding box center [990, 405] width 471 height 295
click at [1177, 106] on icon "check" at bounding box center [1184, 115] width 29 height 29
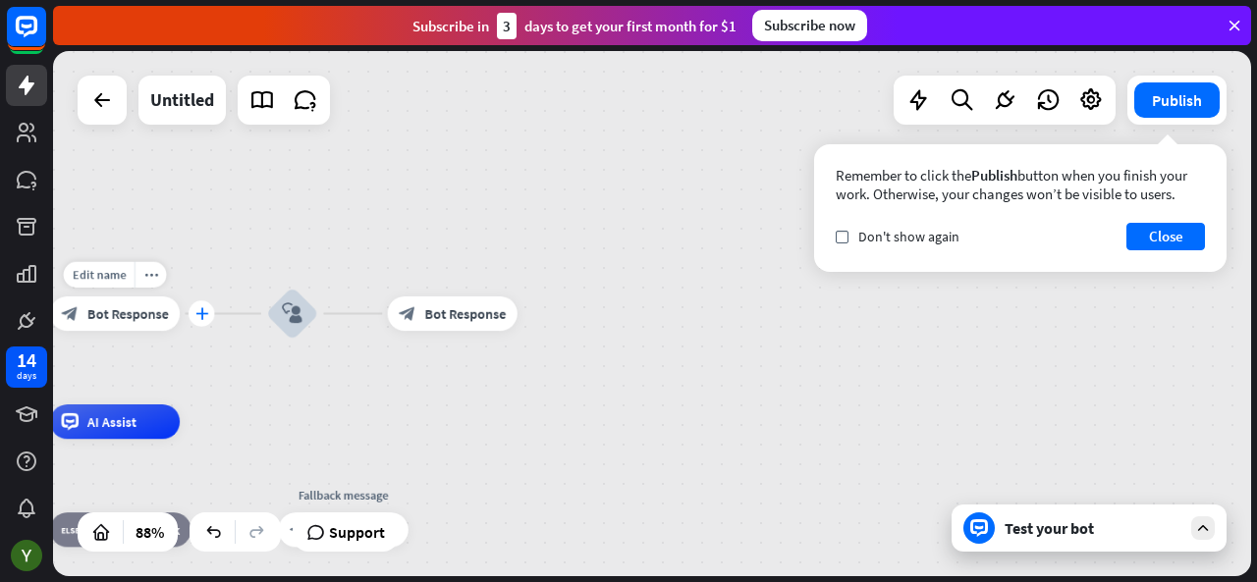
click at [205, 323] on div "plus" at bounding box center [202, 314] width 26 height 26
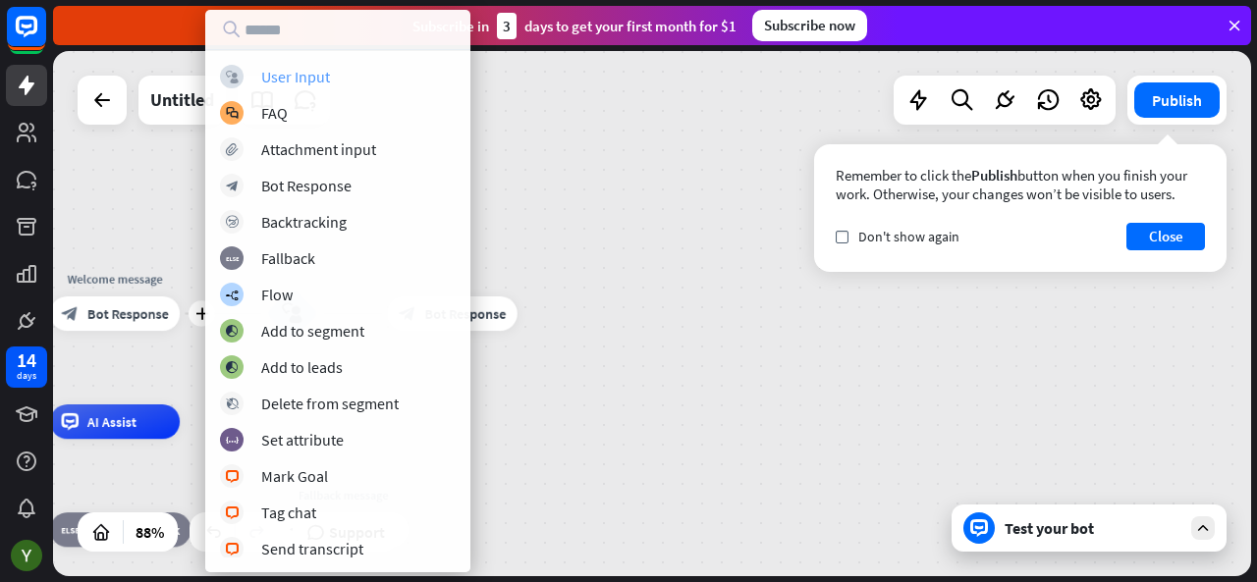
click at [295, 82] on div "User Input" at bounding box center [295, 77] width 69 height 20
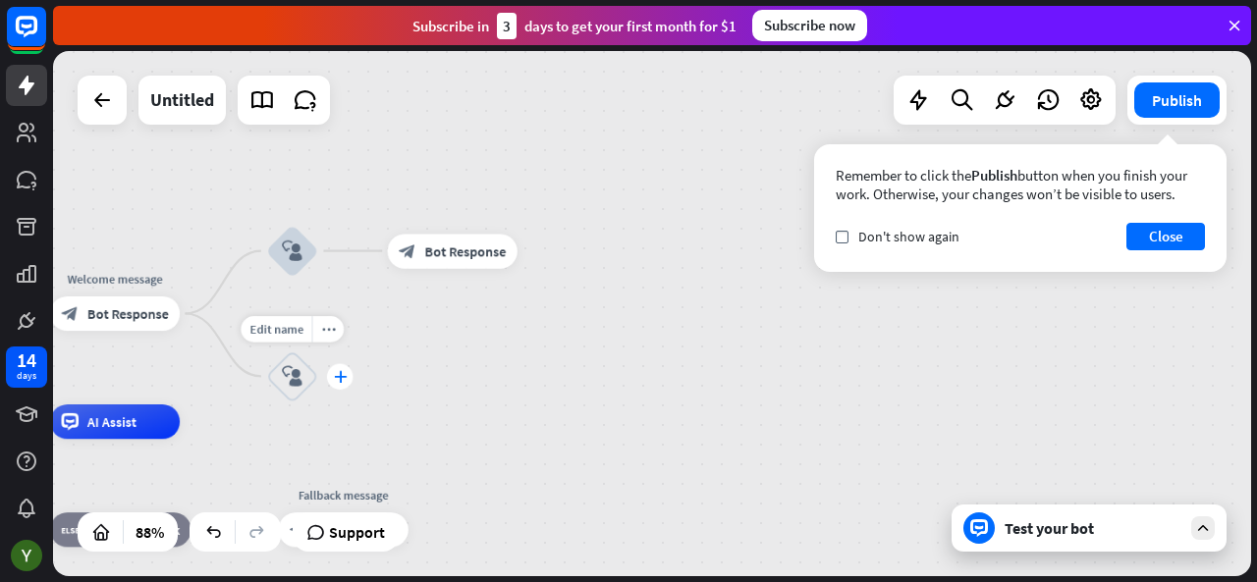
click at [344, 382] on icon "plus" at bounding box center [340, 376] width 13 height 12
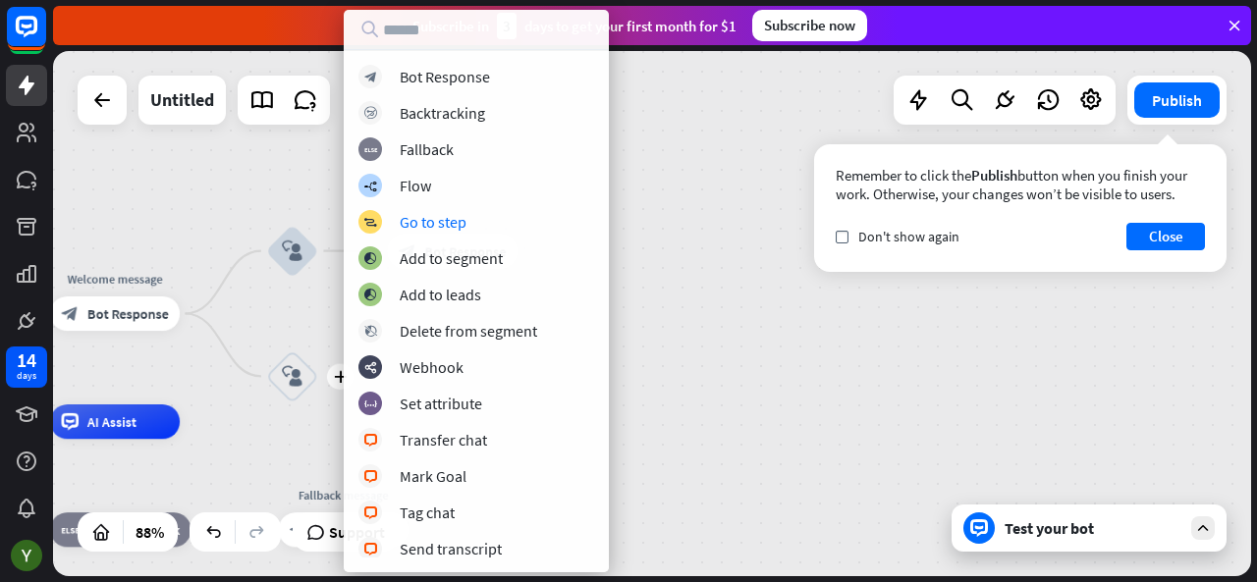
click at [683, 212] on div "home_2 Start point Welcome message block_bot_response Bot Response block_user_i…" at bounding box center [652, 313] width 1198 height 525
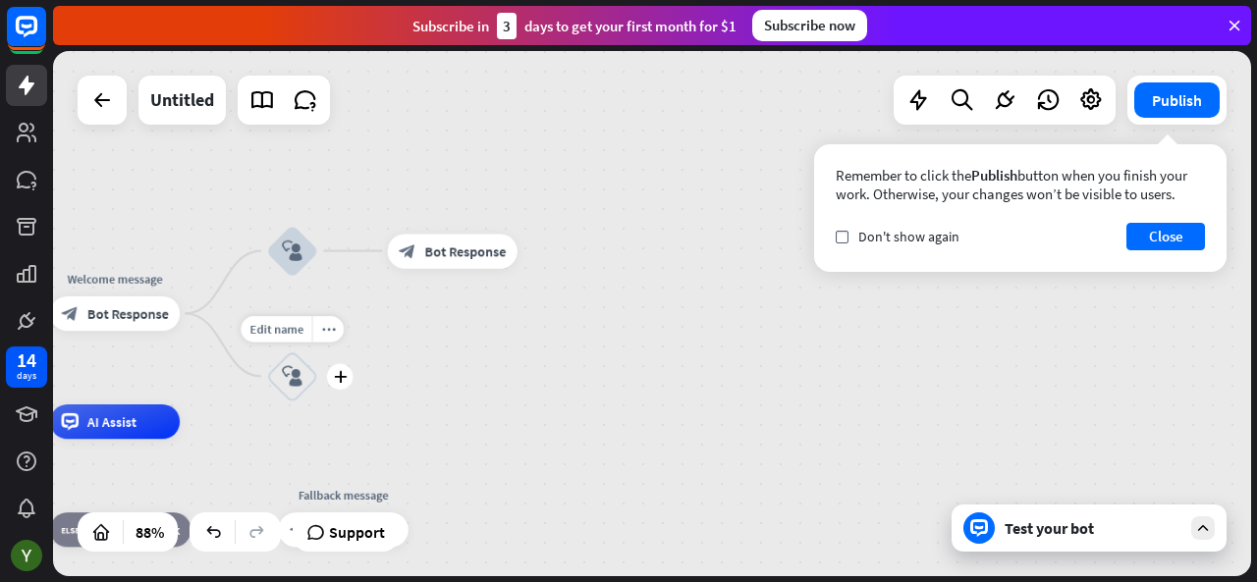
click at [291, 367] on icon "block_user_input" at bounding box center [292, 376] width 21 height 21
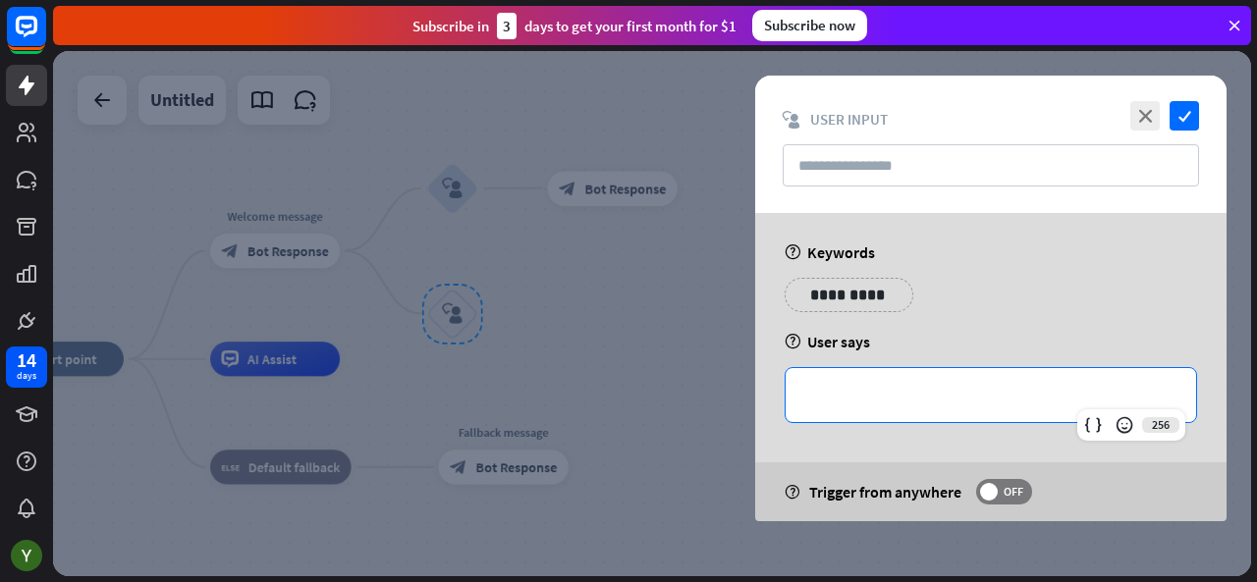
click at [841, 390] on p "**********" at bounding box center [990, 395] width 371 height 25
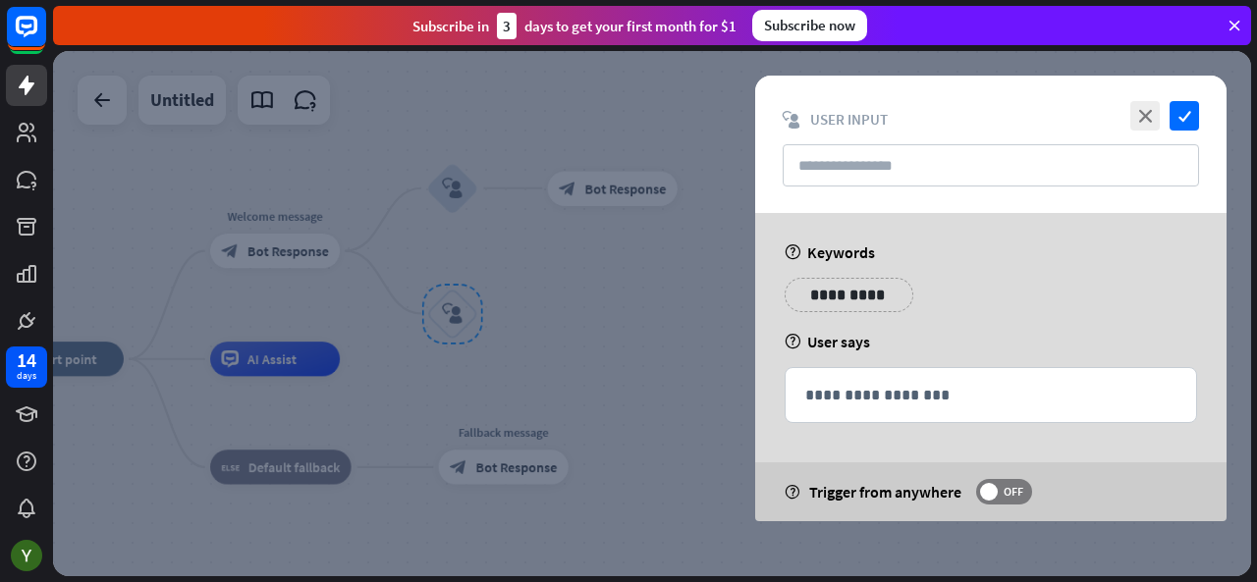
click at [942, 346] on div "help User says" at bounding box center [991, 342] width 413 height 20
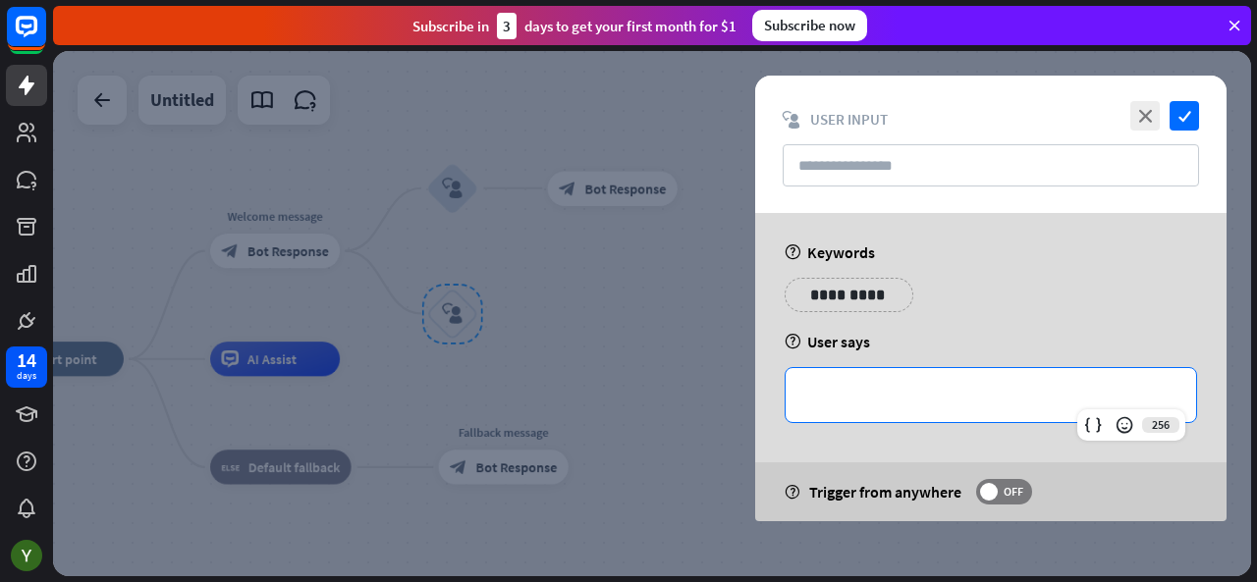
click at [898, 378] on div "**********" at bounding box center [991, 395] width 411 height 54
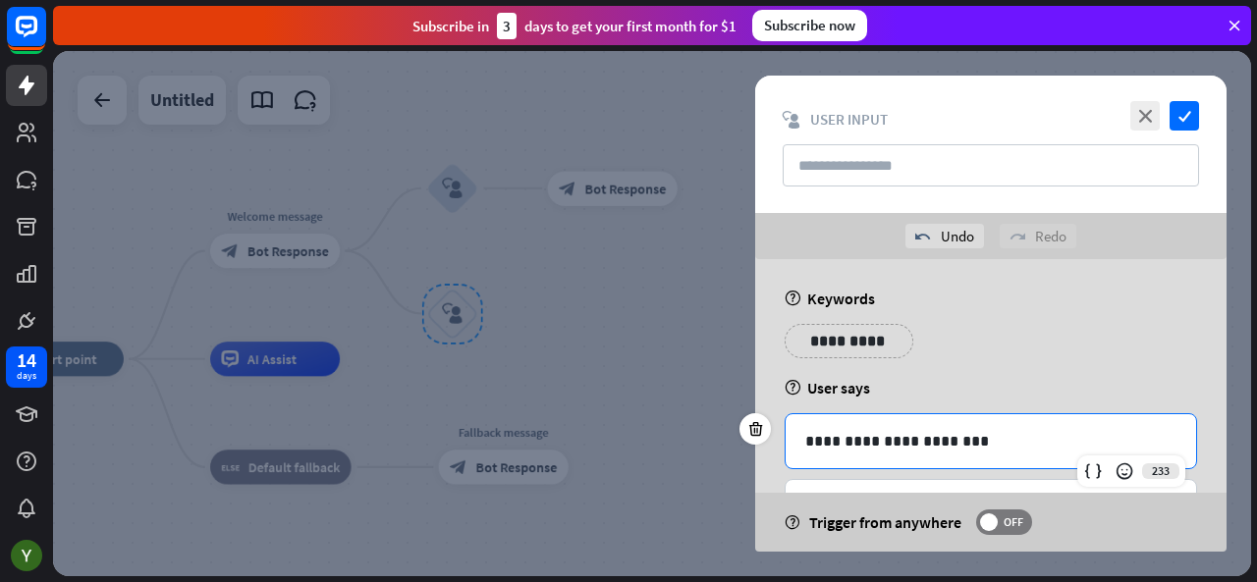
click at [813, 440] on p "**********" at bounding box center [991, 441] width 372 height 25
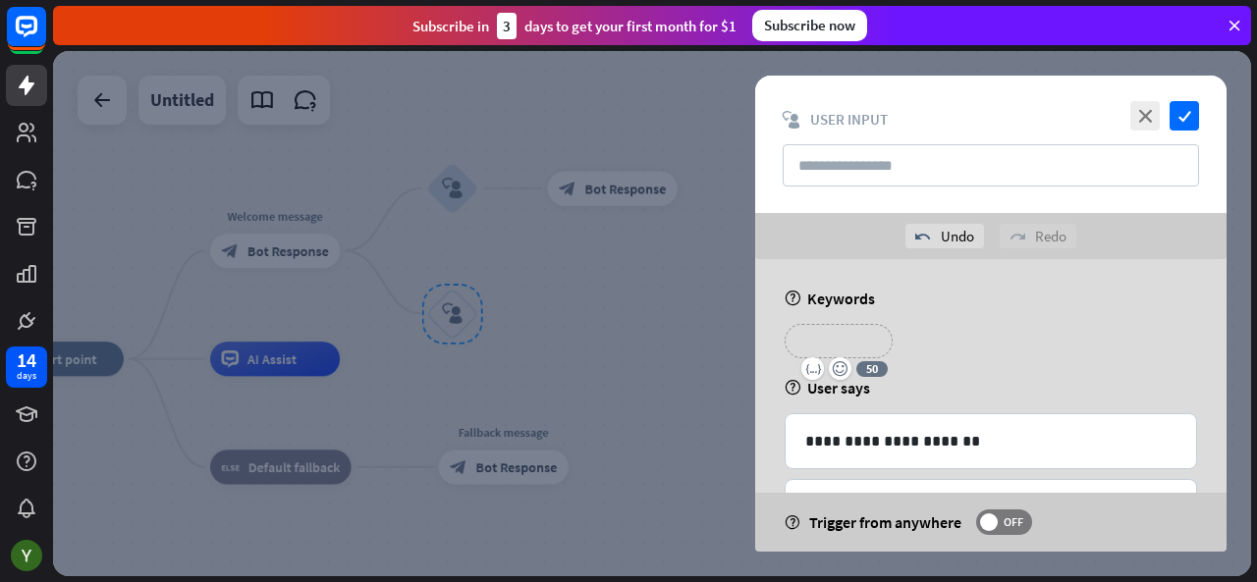
click at [852, 343] on p "**********" at bounding box center [839, 341] width 79 height 25
click at [949, 350] on p "**********" at bounding box center [959, 341] width 79 height 25
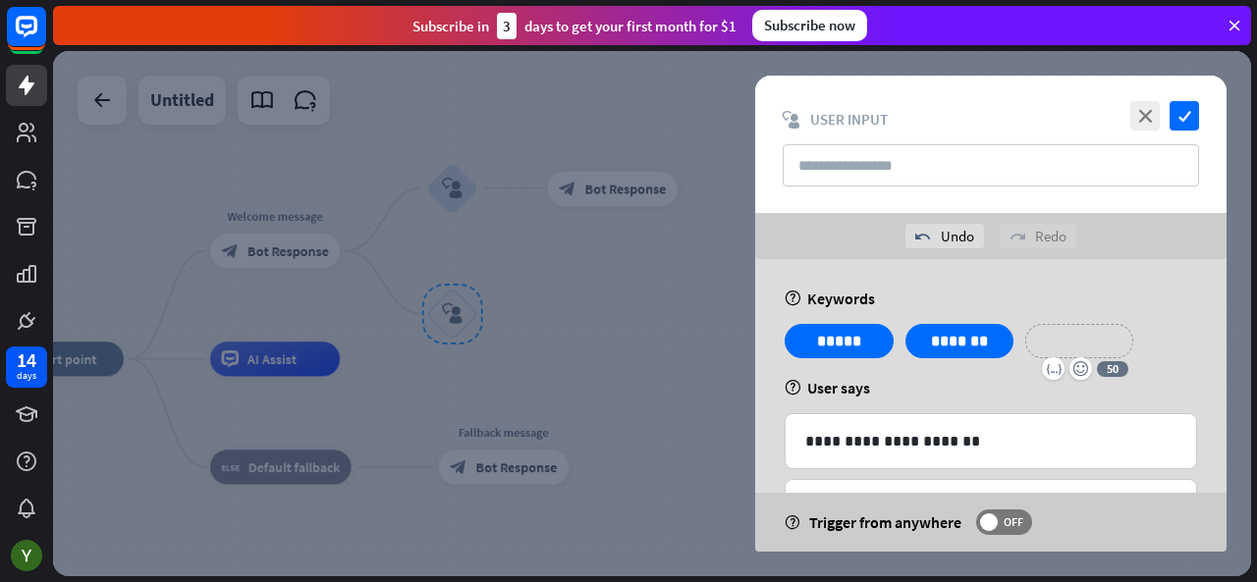
click at [1040, 331] on p "**********" at bounding box center [1079, 341] width 79 height 25
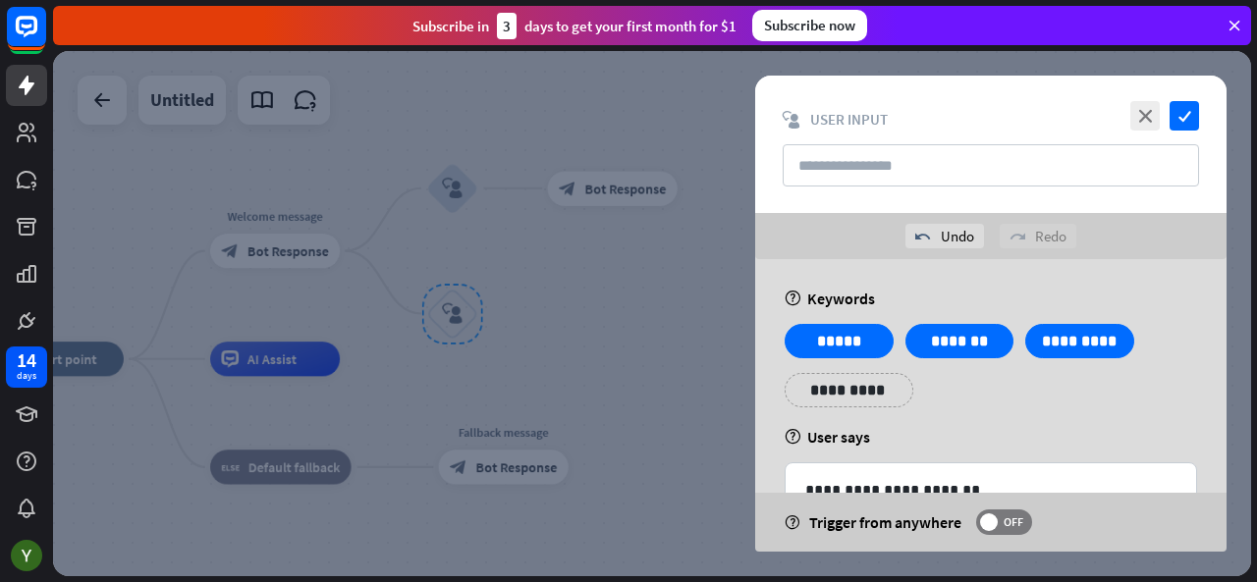
click at [1061, 422] on div "**********" at bounding box center [990, 470] width 471 height 423
click at [1001, 524] on span "OFF" at bounding box center [1013, 523] width 30 height 16
click at [1192, 107] on icon "check" at bounding box center [1184, 115] width 29 height 29
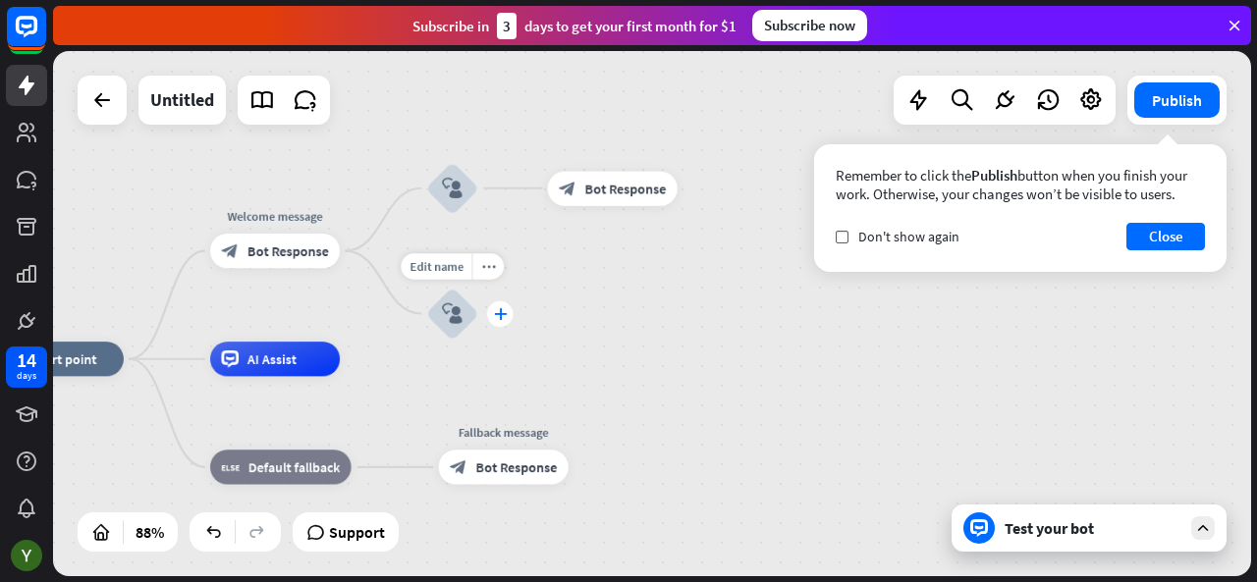
click at [505, 313] on icon "plus" at bounding box center [500, 313] width 13 height 12
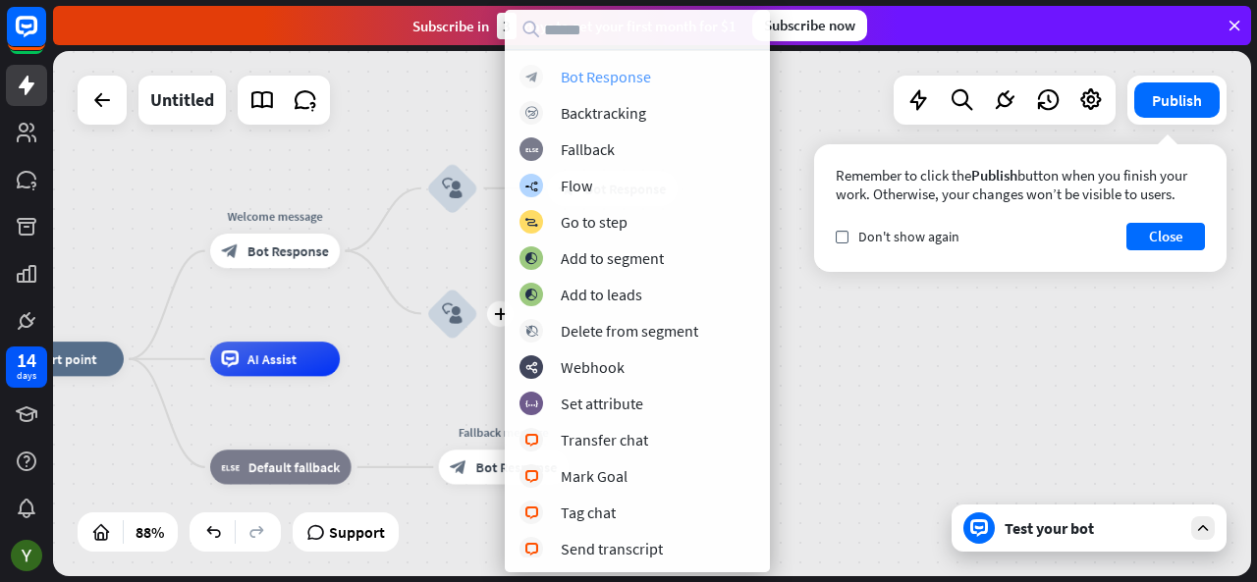
click at [627, 71] on div "Bot Response" at bounding box center [606, 77] width 90 height 20
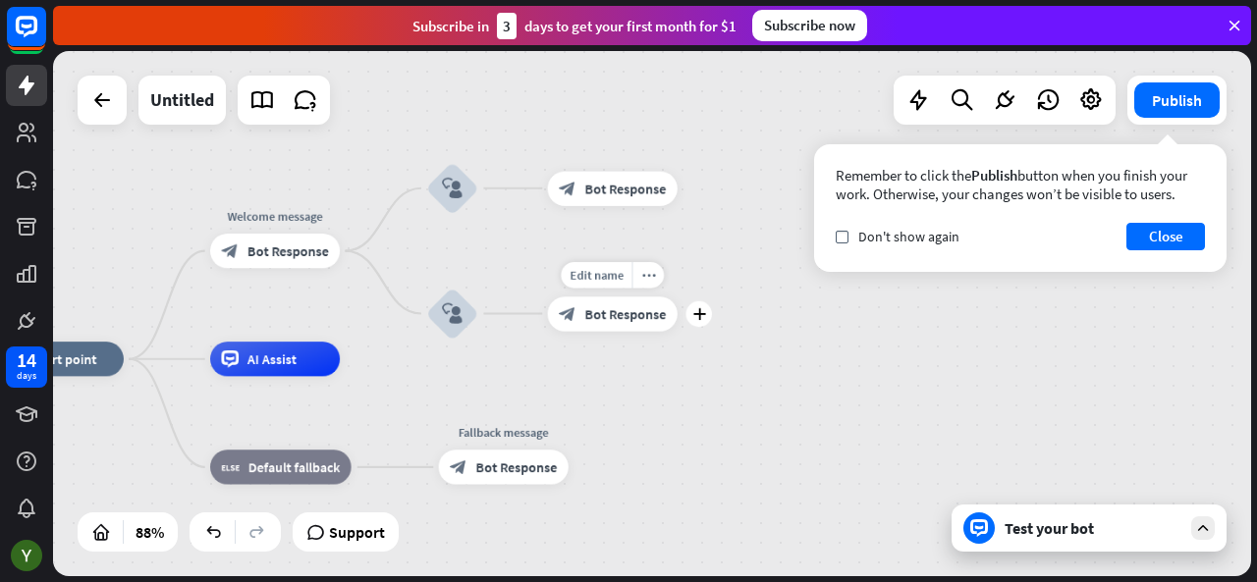
click at [630, 328] on div "block_bot_response Bot Response" at bounding box center [613, 314] width 130 height 34
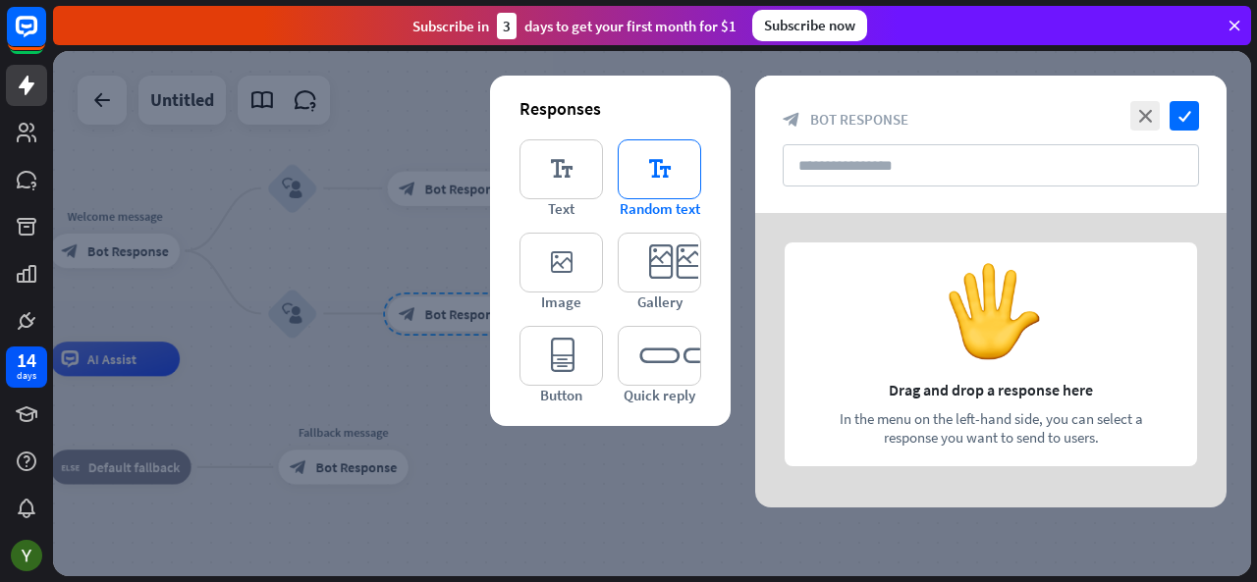
click at [658, 171] on icon "editor_text" at bounding box center [659, 169] width 83 height 60
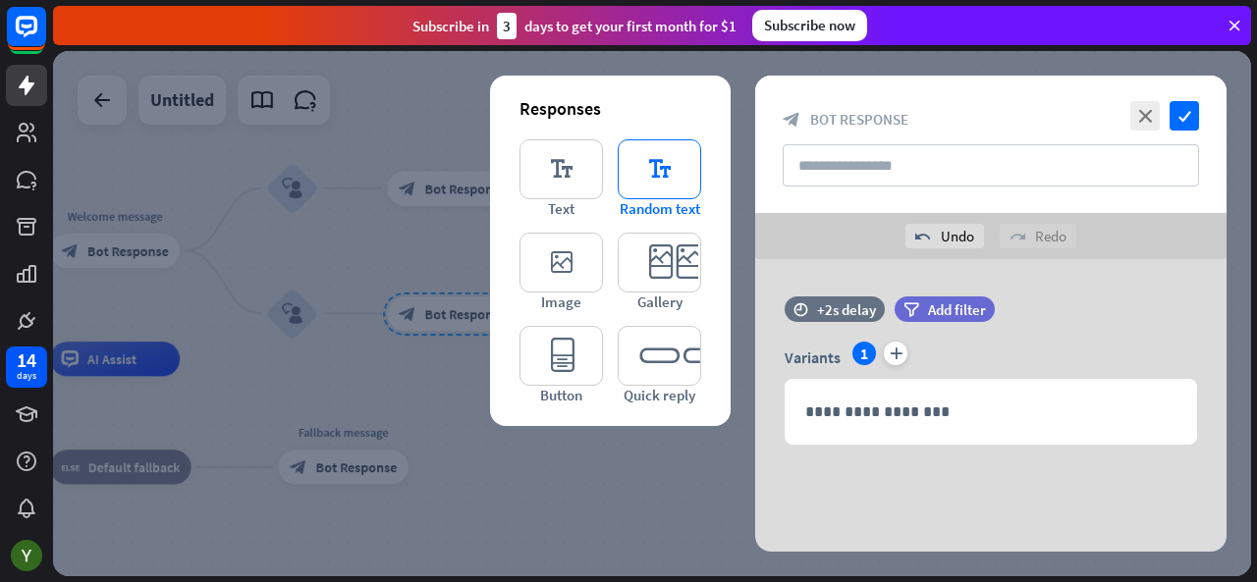
scroll to position [1, 0]
click at [574, 172] on icon "editor_text" at bounding box center [561, 169] width 83 height 60
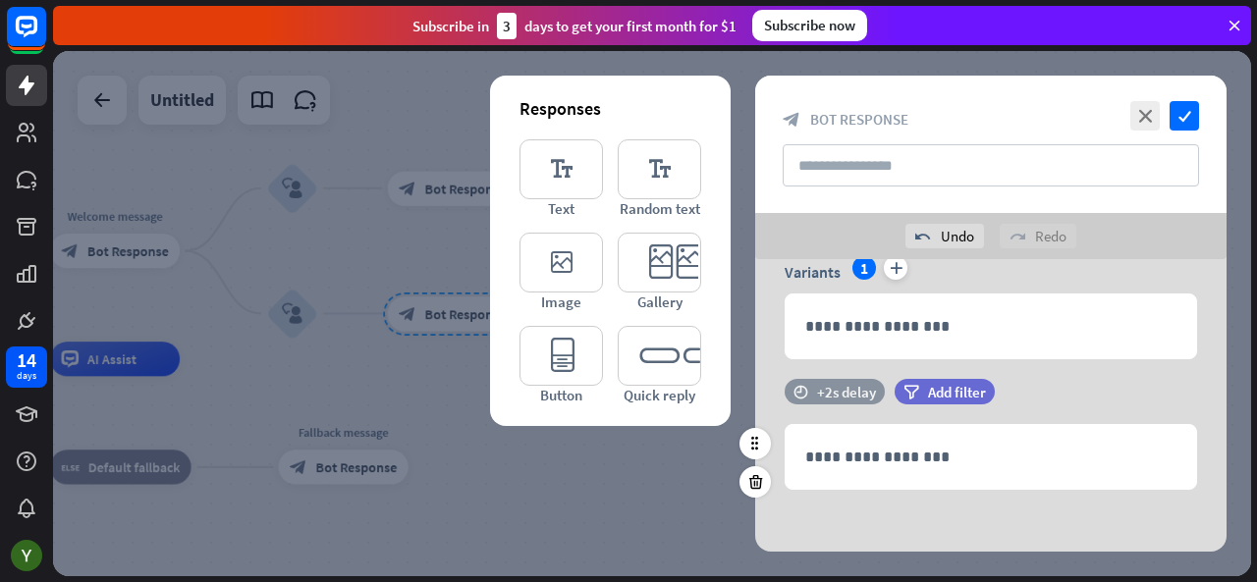
scroll to position [90, 0]
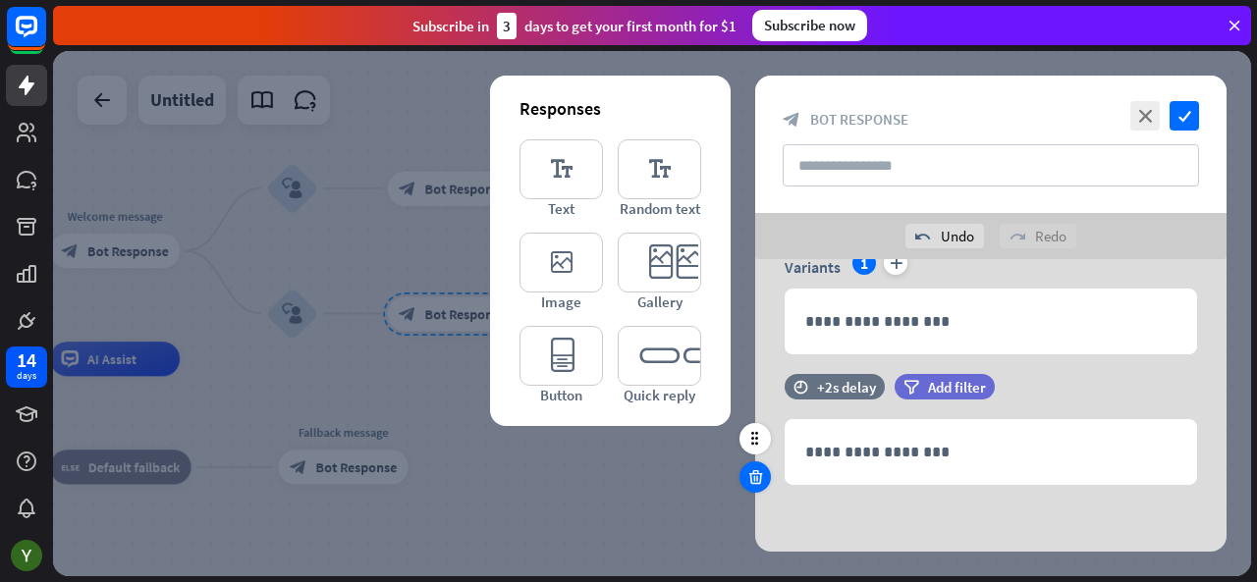
click at [762, 484] on icon at bounding box center [755, 478] width 19 height 18
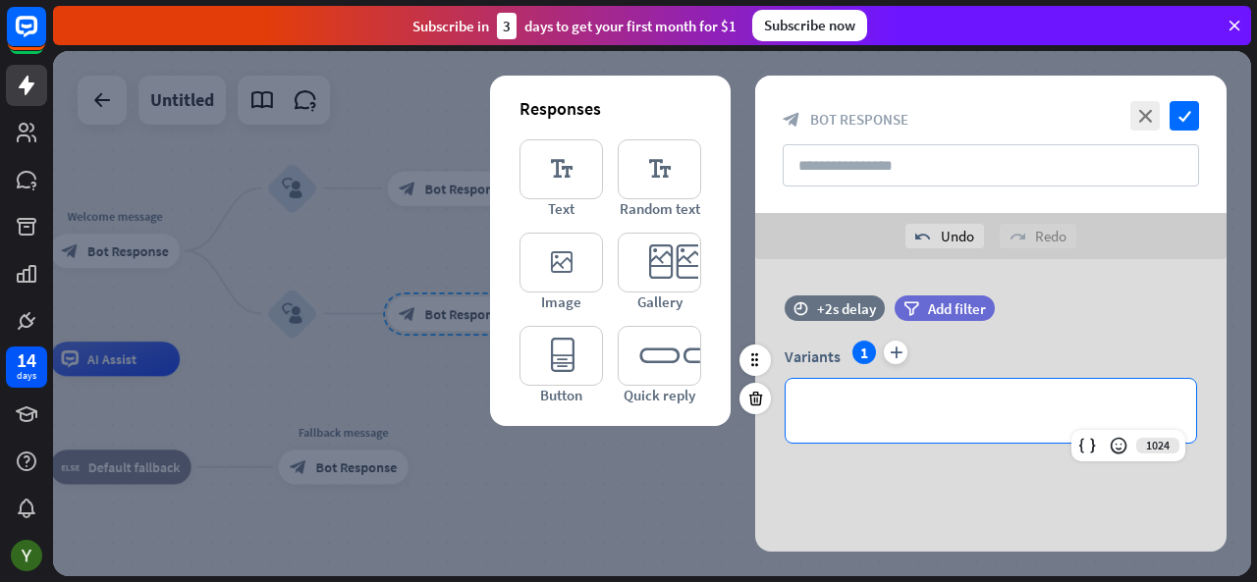
click at [866, 415] on p "**********" at bounding box center [990, 411] width 371 height 25
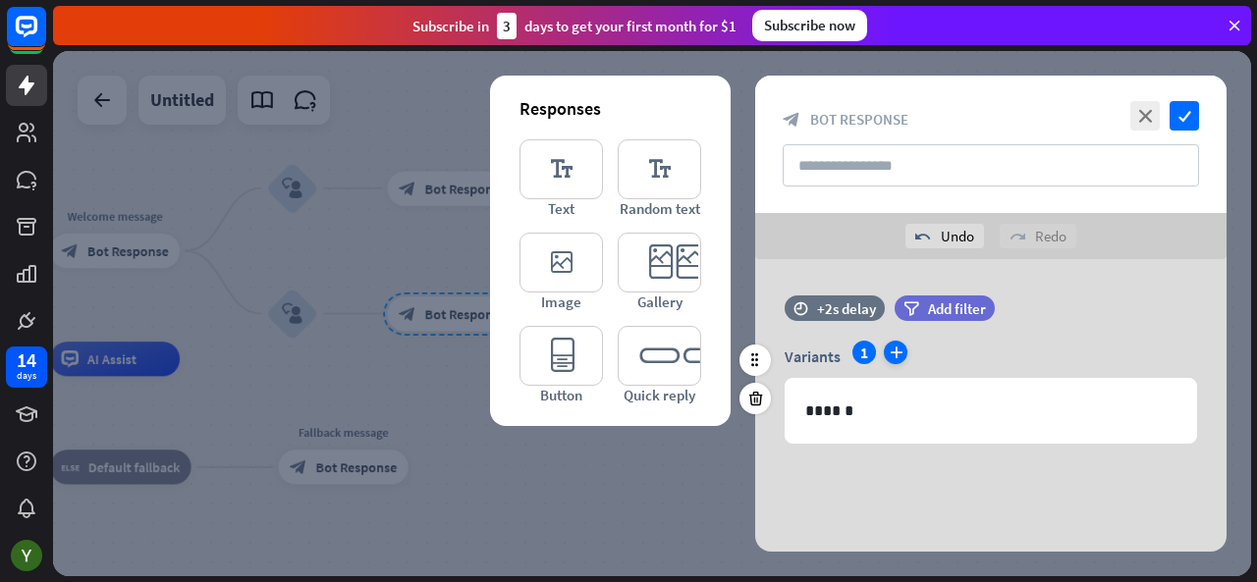
click at [896, 357] on icon "plus" at bounding box center [896, 353] width 24 height 24
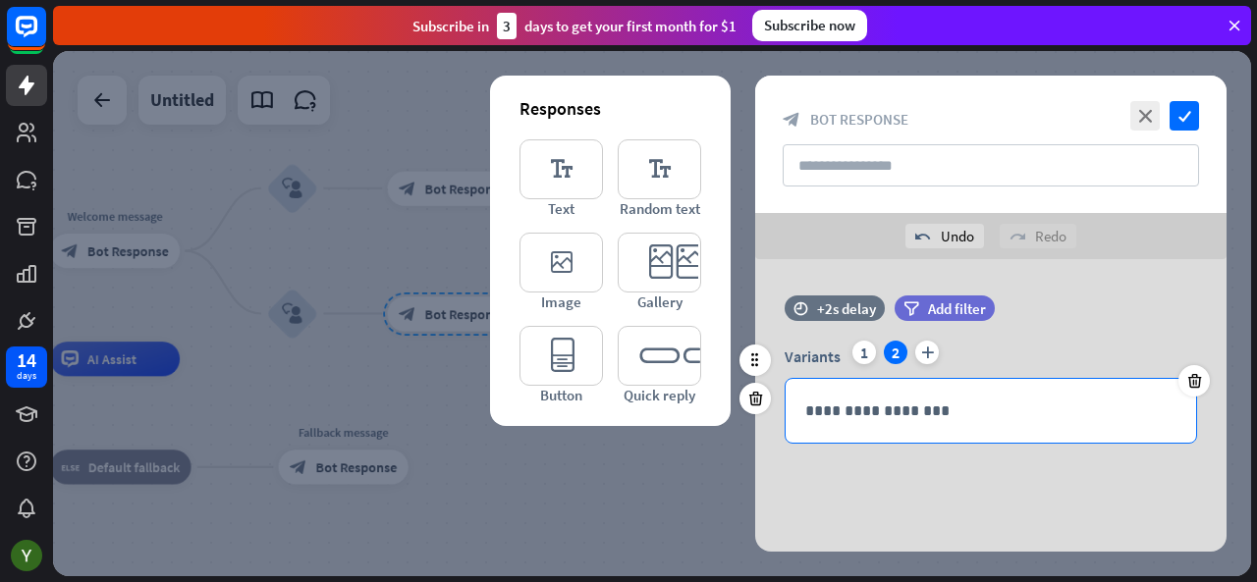
click at [861, 405] on p "**********" at bounding box center [991, 411] width 372 height 25
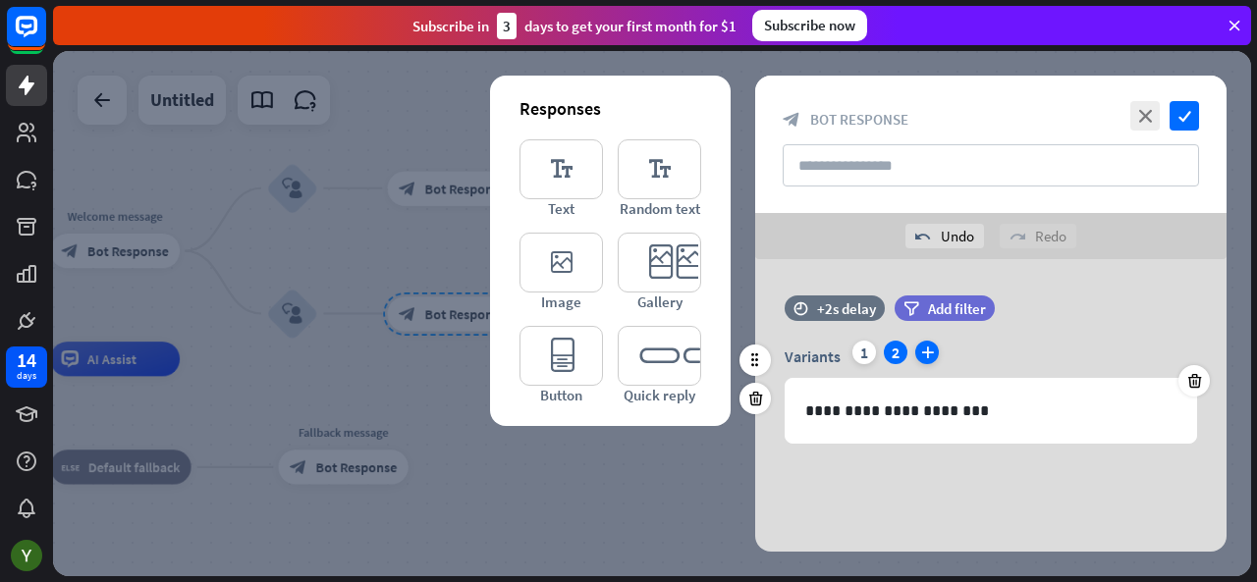
click at [935, 354] on icon "plus" at bounding box center [927, 353] width 24 height 24
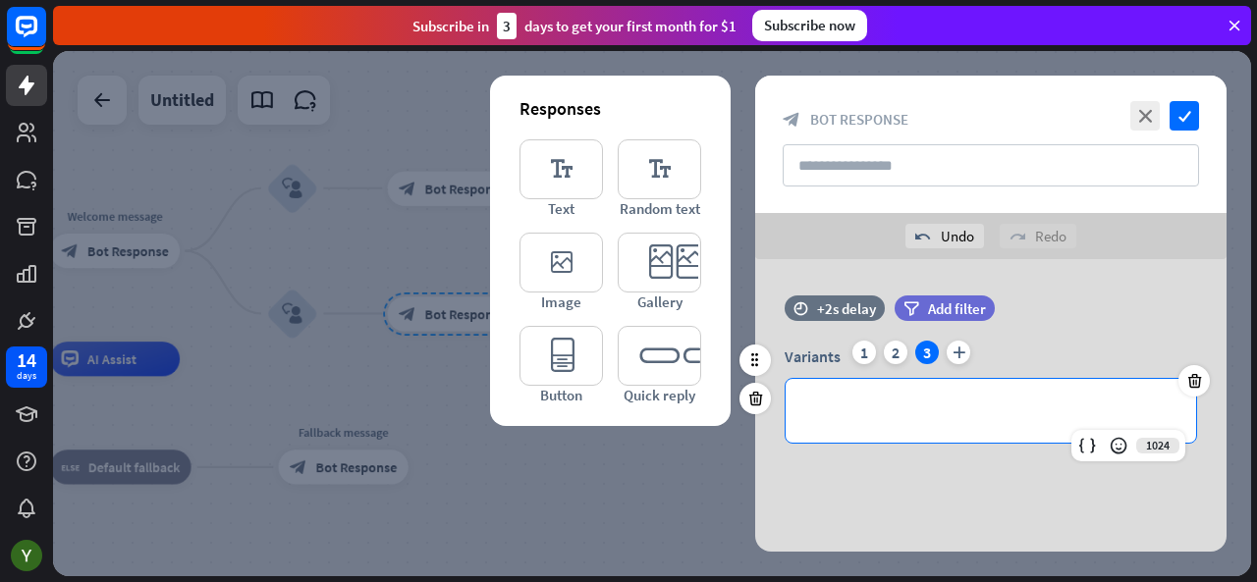
click at [894, 400] on p "**********" at bounding box center [991, 411] width 372 height 25
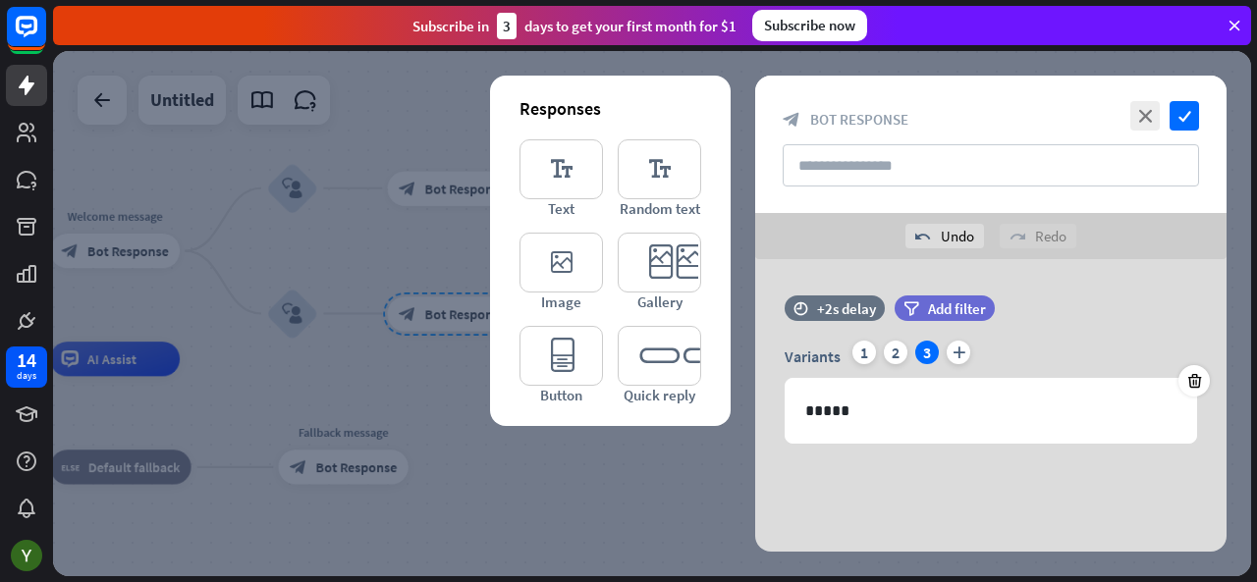
click at [921, 511] on div "time +2s delay filter Add filter Variants 1 2 3 plus 1019 *****" at bounding box center [990, 405] width 471 height 295
click at [1178, 109] on icon "check" at bounding box center [1184, 115] width 29 height 29
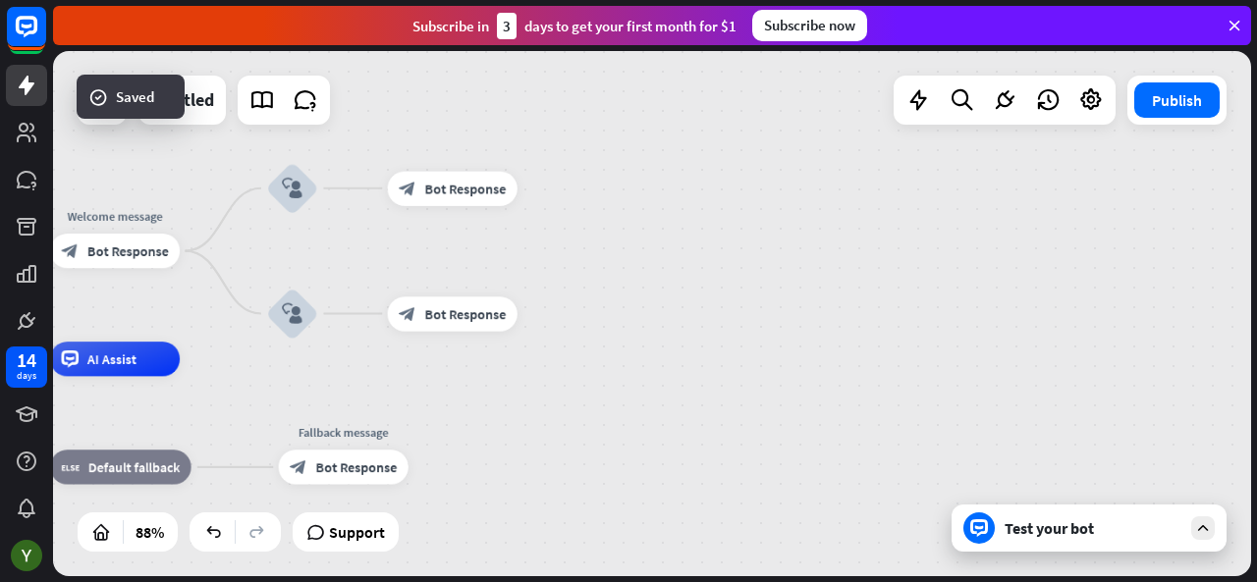
click at [1038, 533] on div "Test your bot" at bounding box center [1093, 529] width 177 height 20
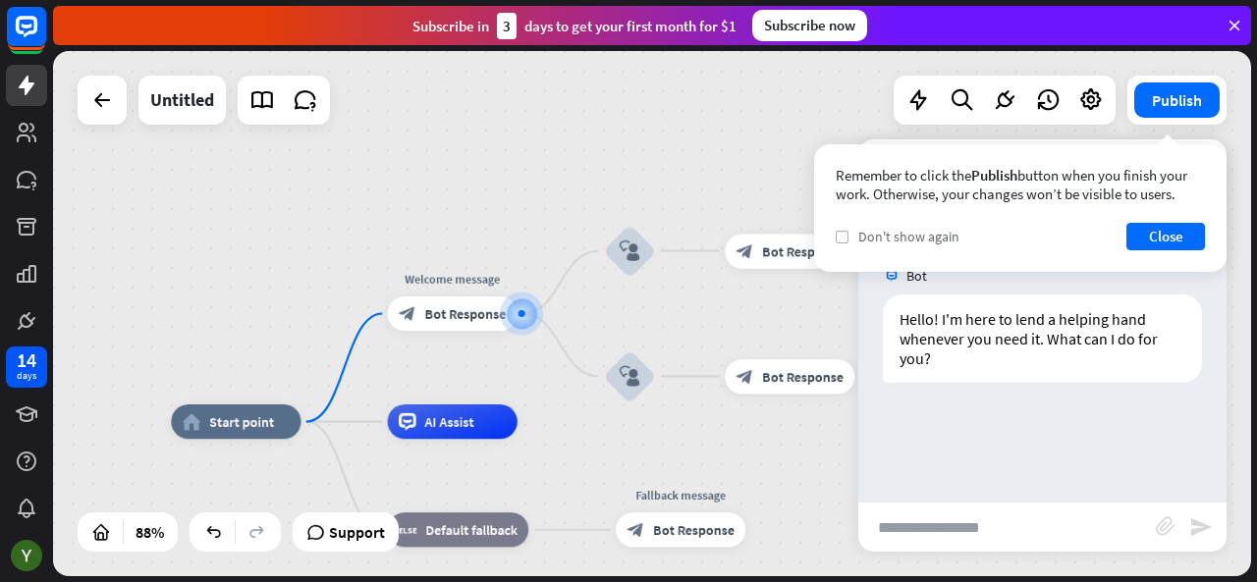
click at [838, 235] on icon "check" at bounding box center [842, 237] width 9 height 9
click at [1139, 223] on button "Close" at bounding box center [1166, 237] width 79 height 28
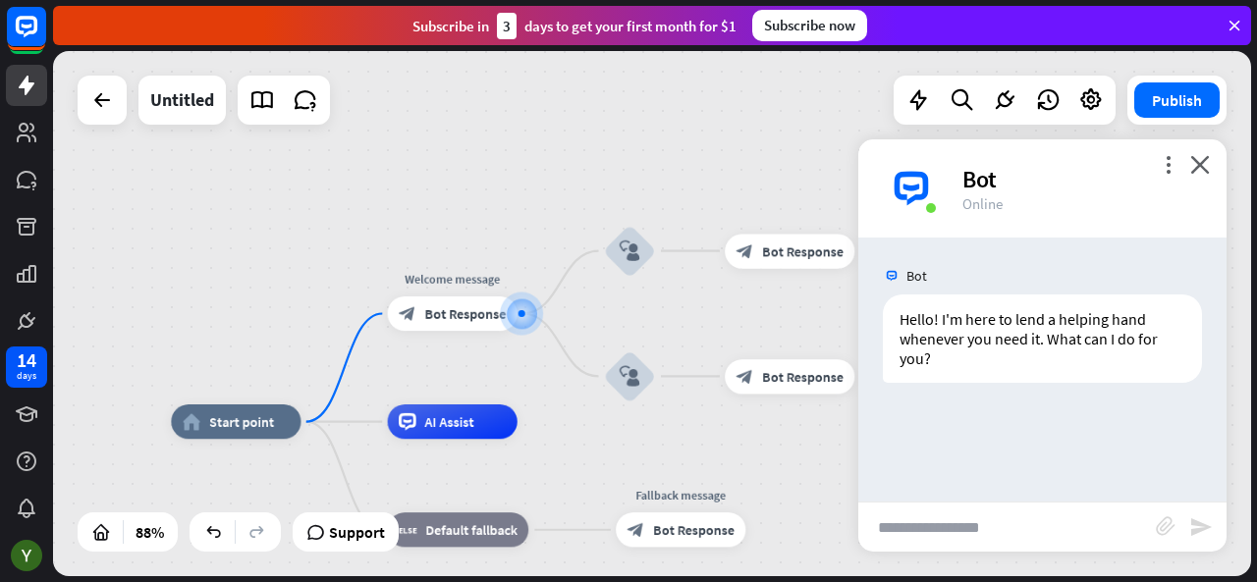
click at [919, 518] on input "text" at bounding box center [1007, 527] width 298 height 49
type input "**********"
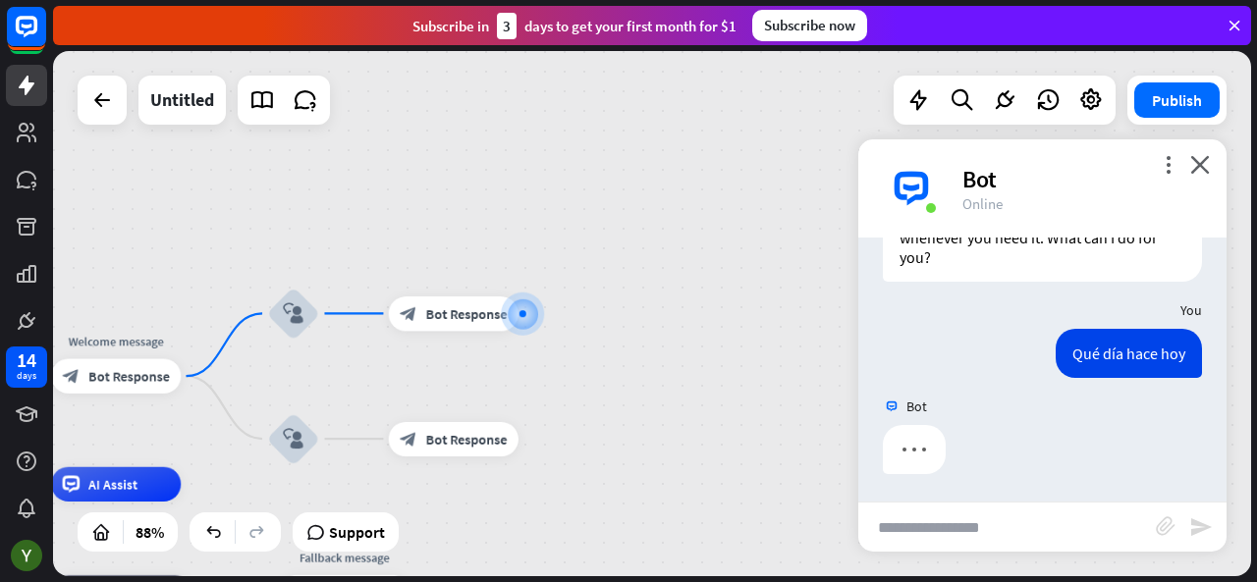
scroll to position [102, 0]
click at [1201, 156] on icon "close" at bounding box center [1200, 164] width 20 height 19
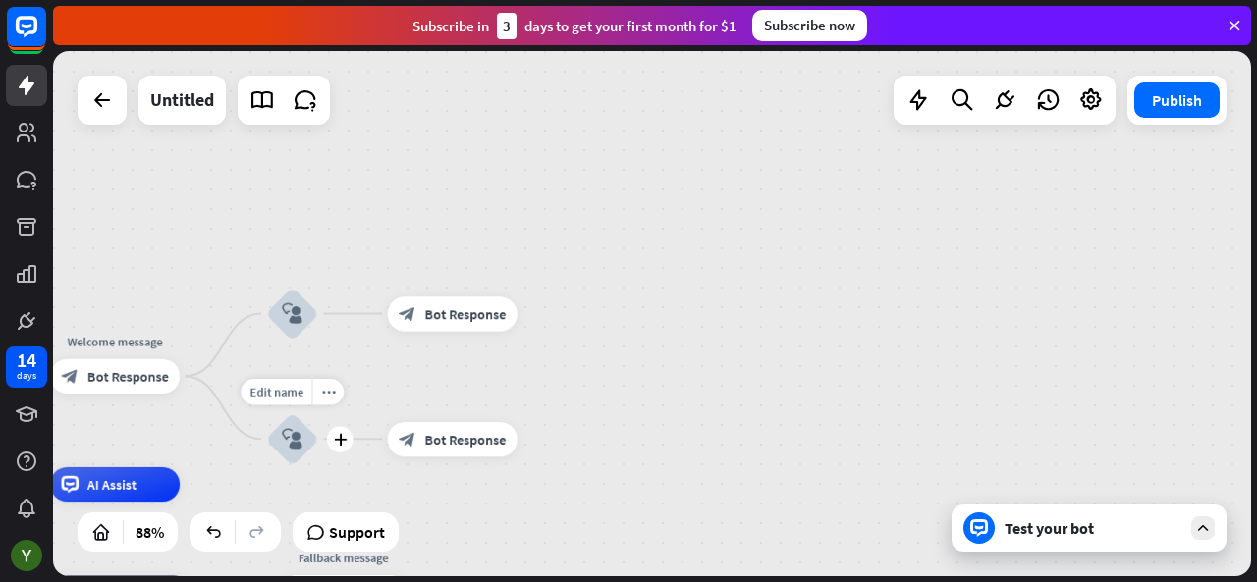
click at [306, 445] on div "block_user_input" at bounding box center [292, 440] width 52 height 52
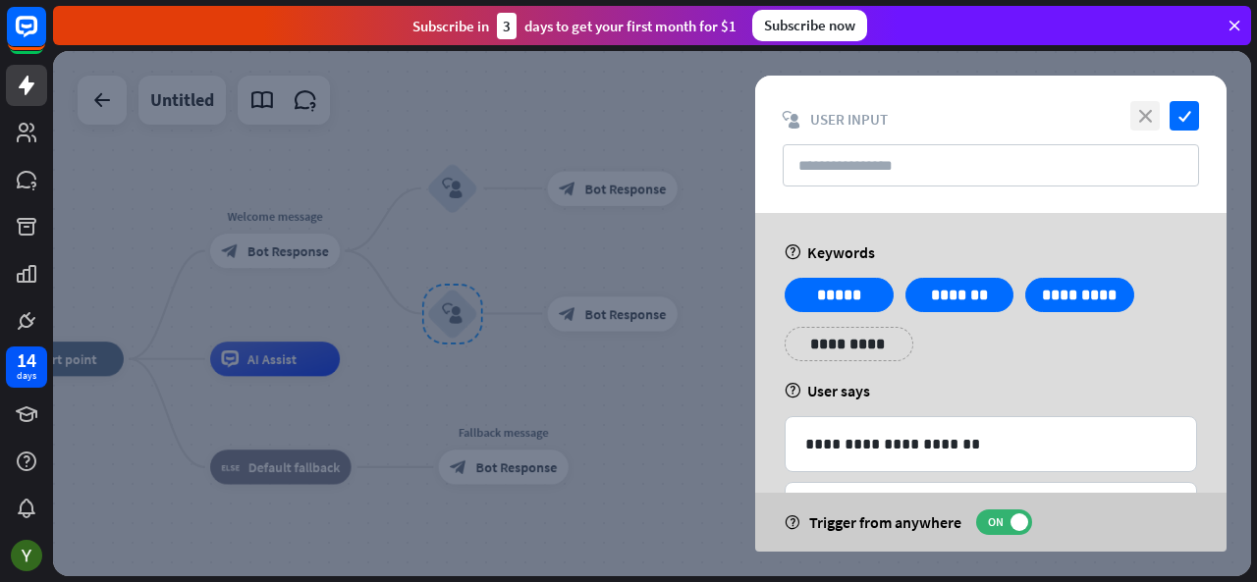
click at [1152, 123] on icon "close" at bounding box center [1145, 115] width 29 height 29
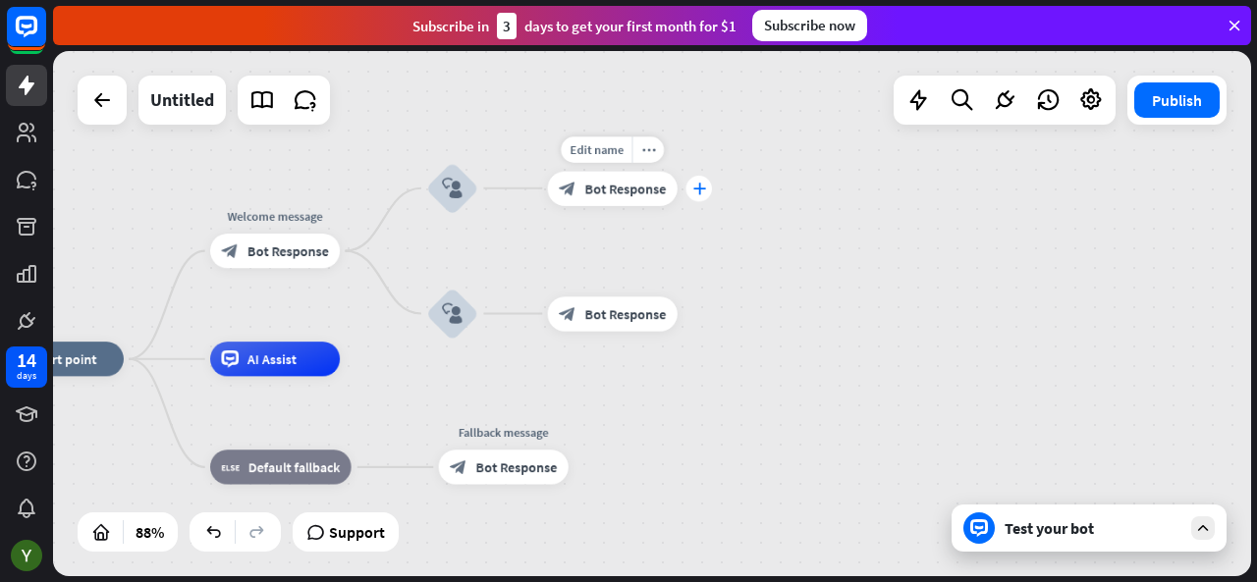
click at [707, 190] on div "plus" at bounding box center [700, 189] width 26 height 26
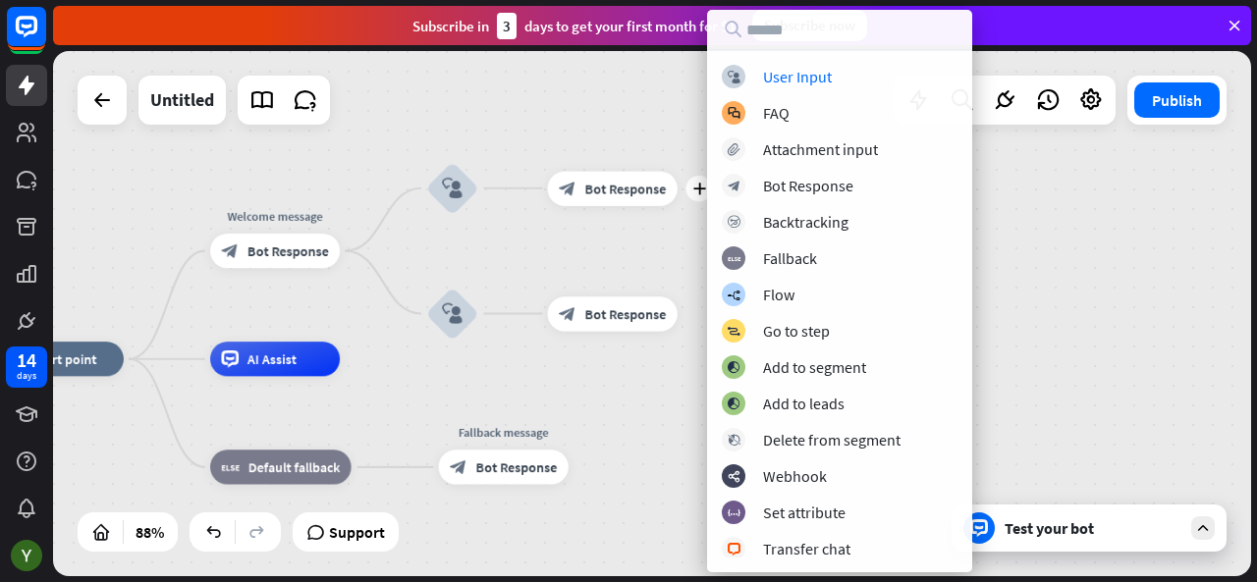
click at [1151, 233] on div "home_2 Start point Welcome message block_bot_response Bot Response block_user_i…" at bounding box center [652, 313] width 1198 height 525
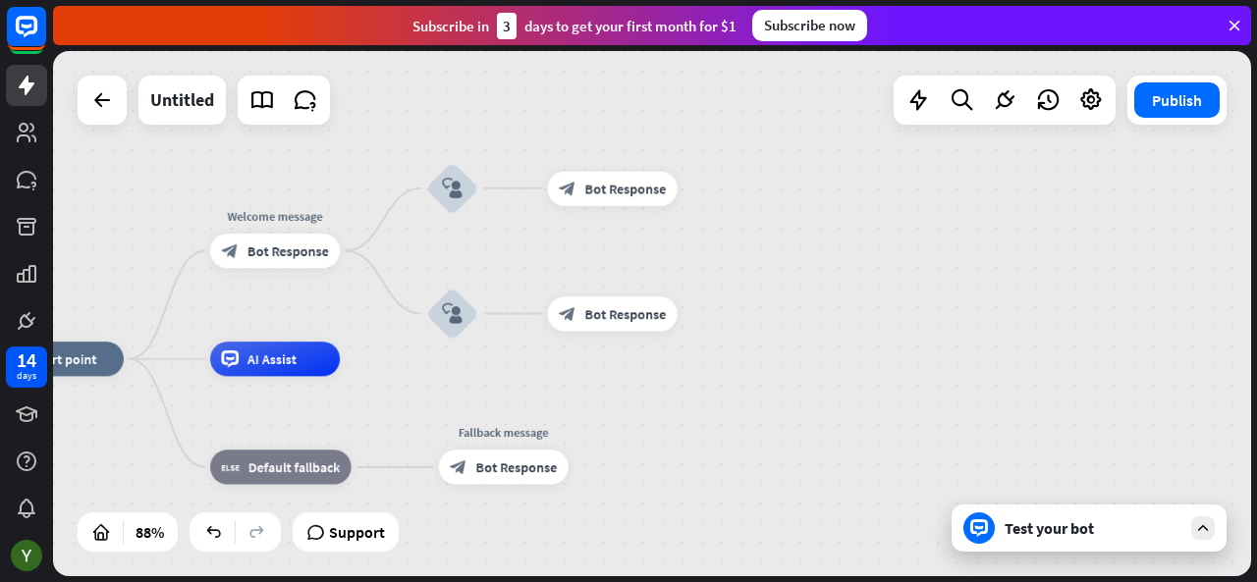
click at [1169, 534] on div "Test your bot" at bounding box center [1093, 529] width 177 height 20
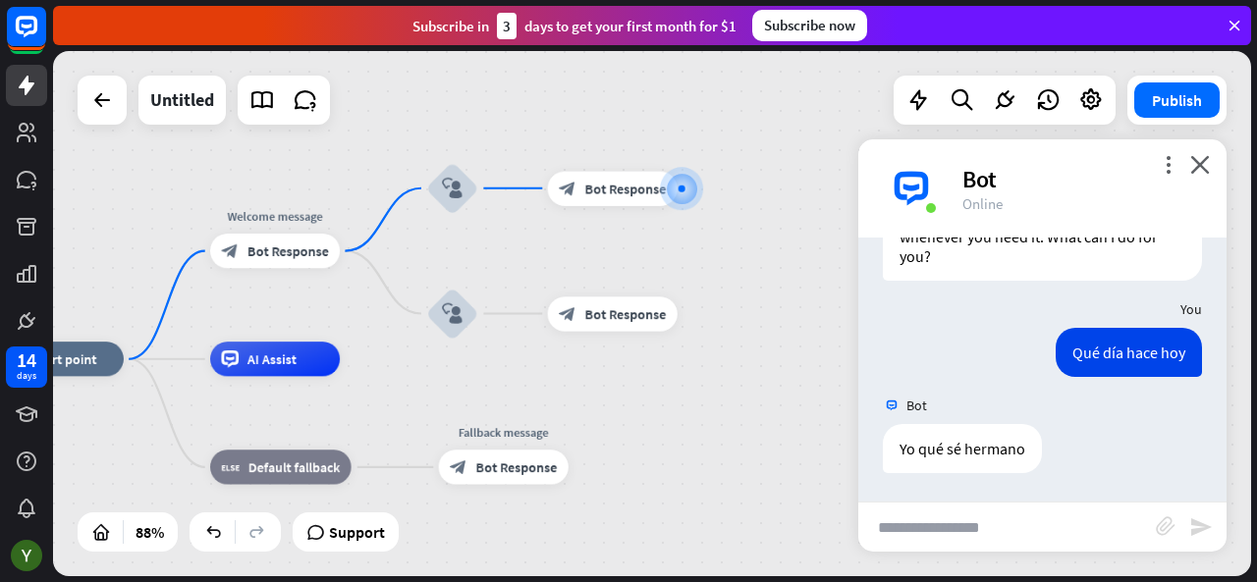
click at [972, 532] on input "text" at bounding box center [1007, 527] width 298 height 49
type input "**********"
click at [1200, 529] on icon "send" at bounding box center [1201, 528] width 24 height 24
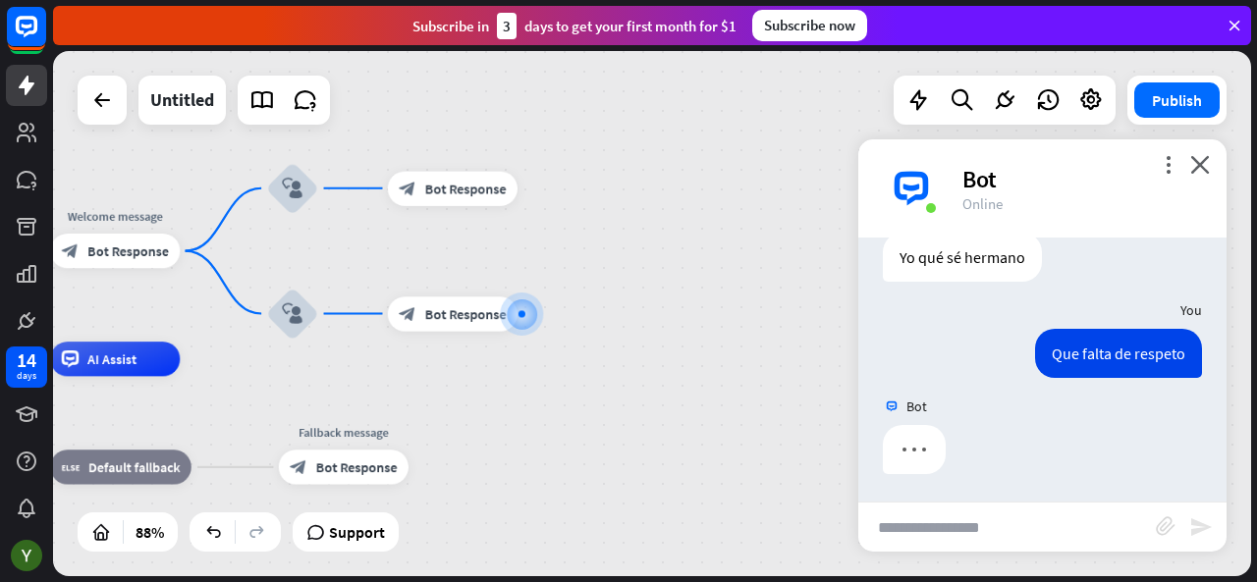
scroll to position [295, 0]
click at [1199, 172] on icon "close" at bounding box center [1200, 164] width 20 height 19
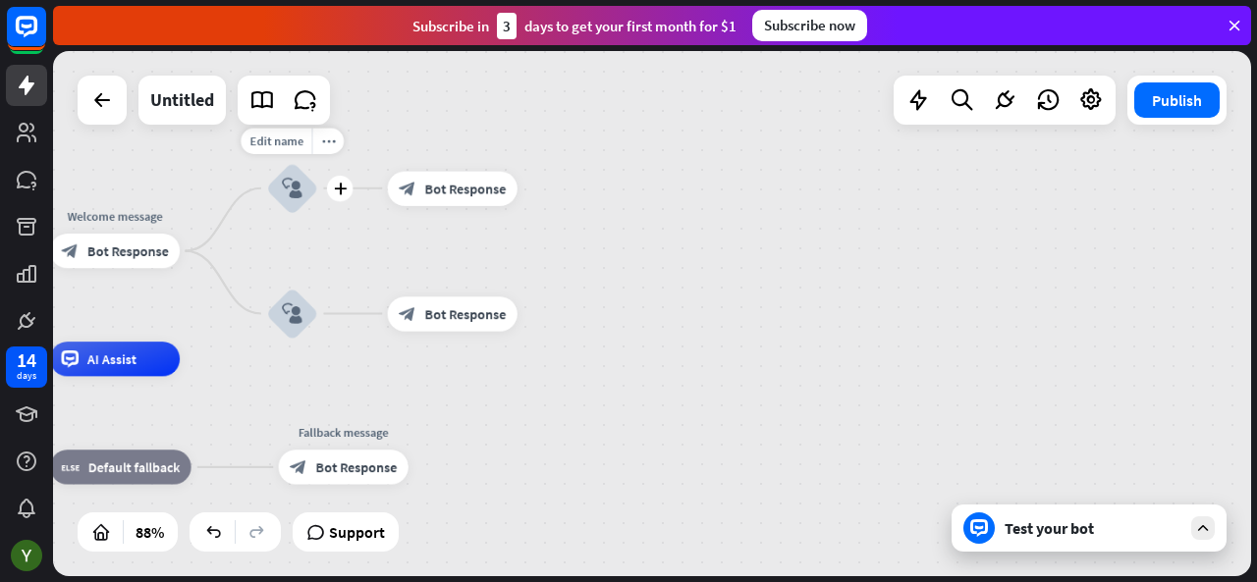
click at [301, 193] on icon "block_user_input" at bounding box center [292, 188] width 21 height 21
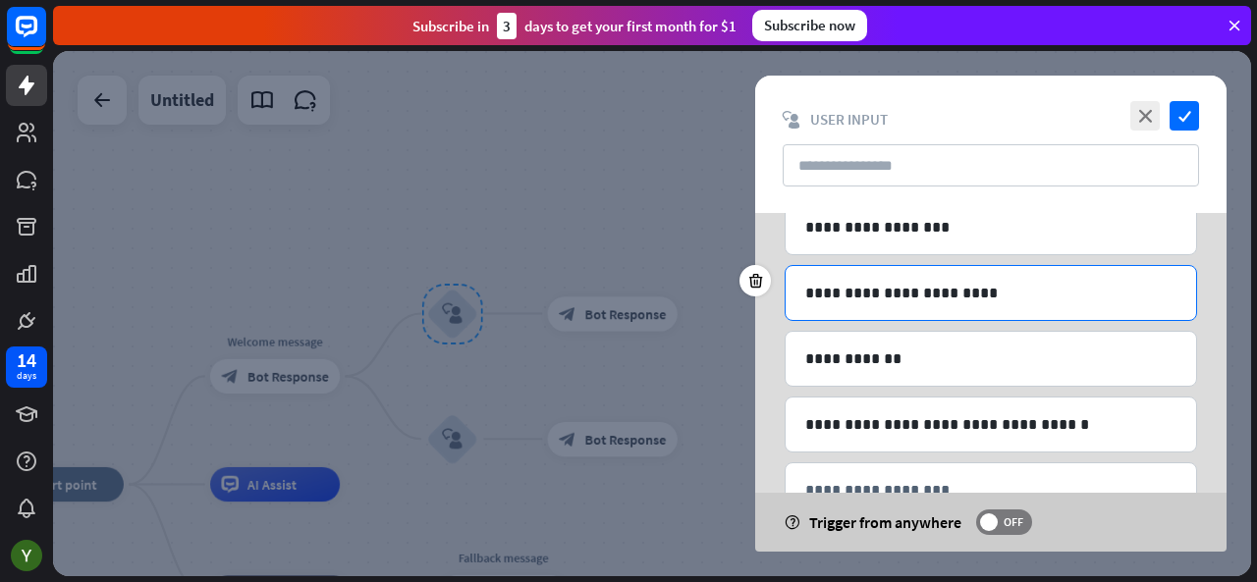
scroll to position [166, 0]
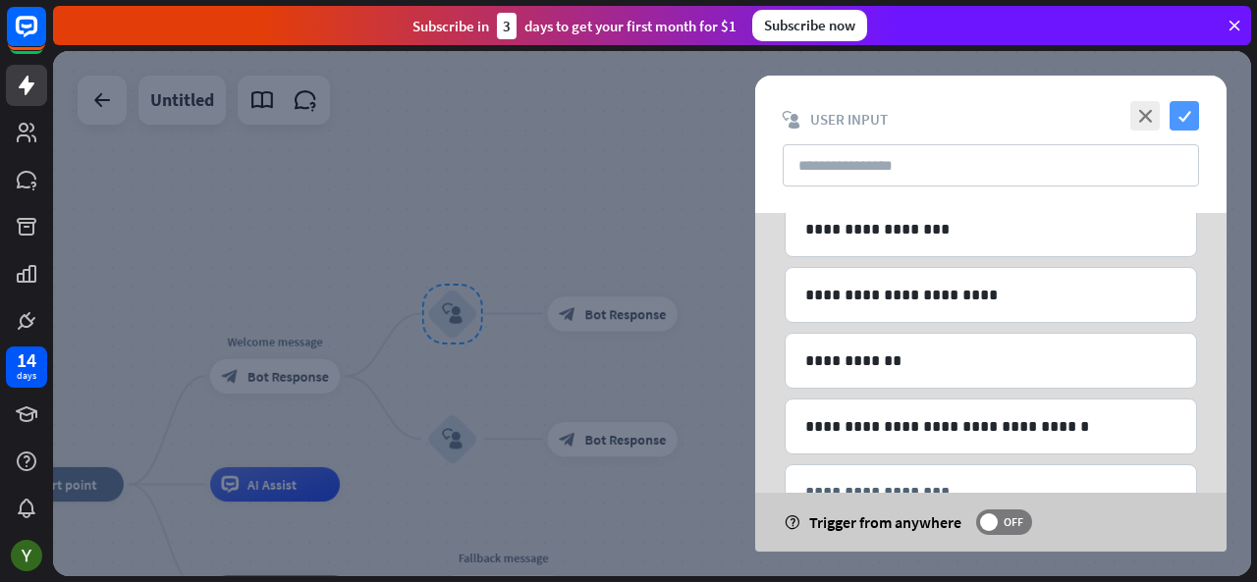
click at [1183, 105] on icon "check" at bounding box center [1184, 115] width 29 height 29
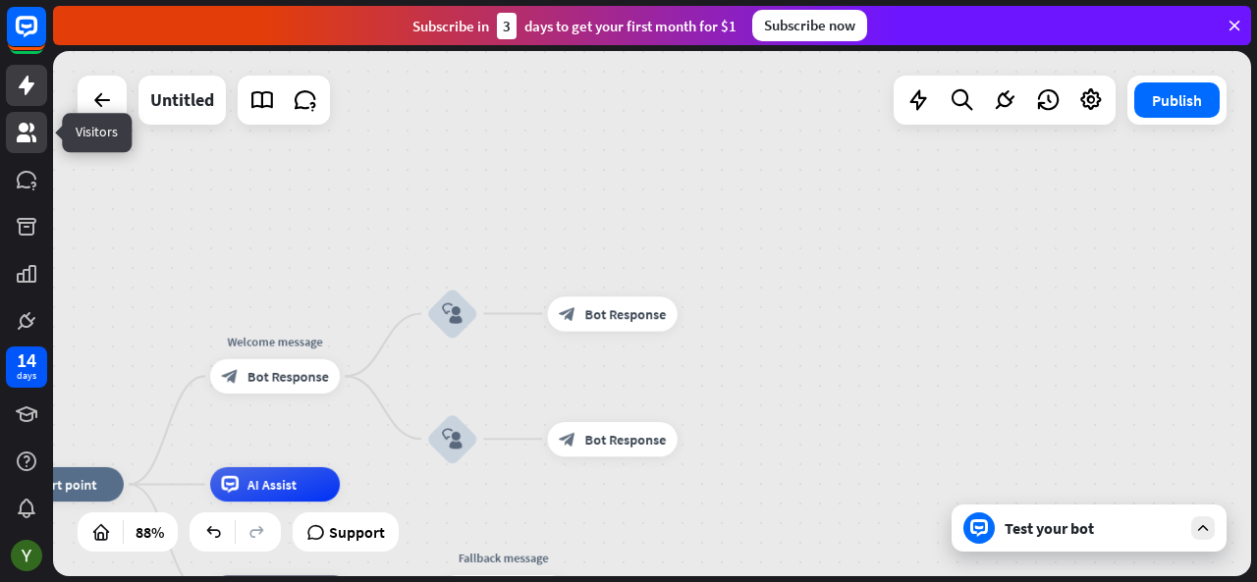
click at [33, 132] on icon at bounding box center [27, 133] width 24 height 24
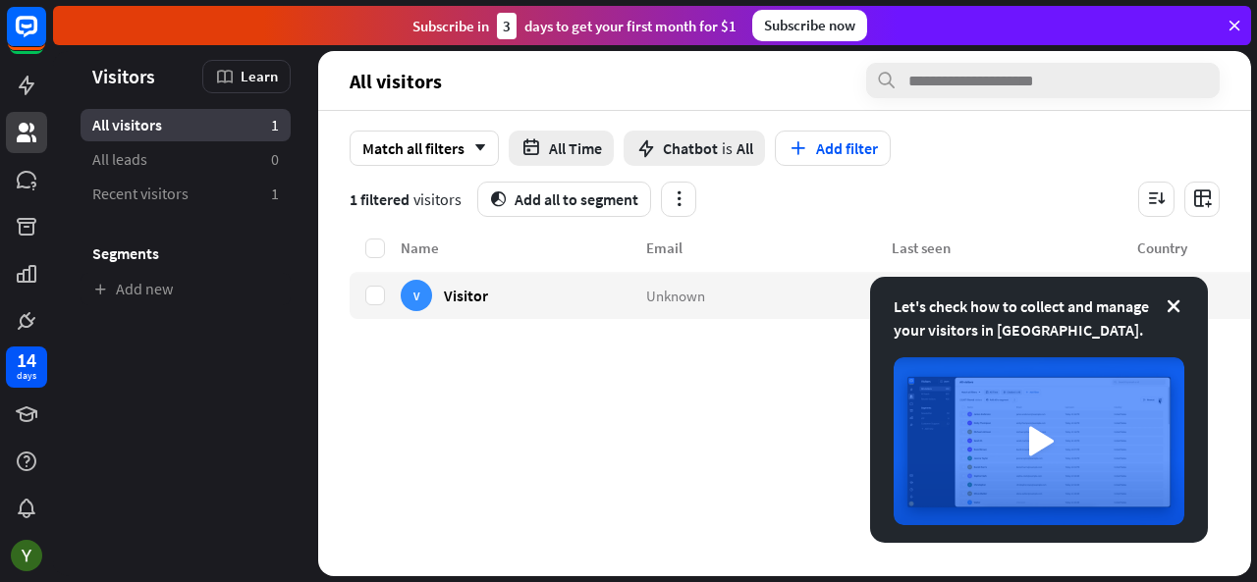
click at [567, 409] on div "Name Email Last seen Country V Visitor Unknown [DATE] 9:16 AM Unknown" at bounding box center [866, 407] width 1033 height 340
click at [1173, 307] on icon at bounding box center [1174, 307] width 20 height 20
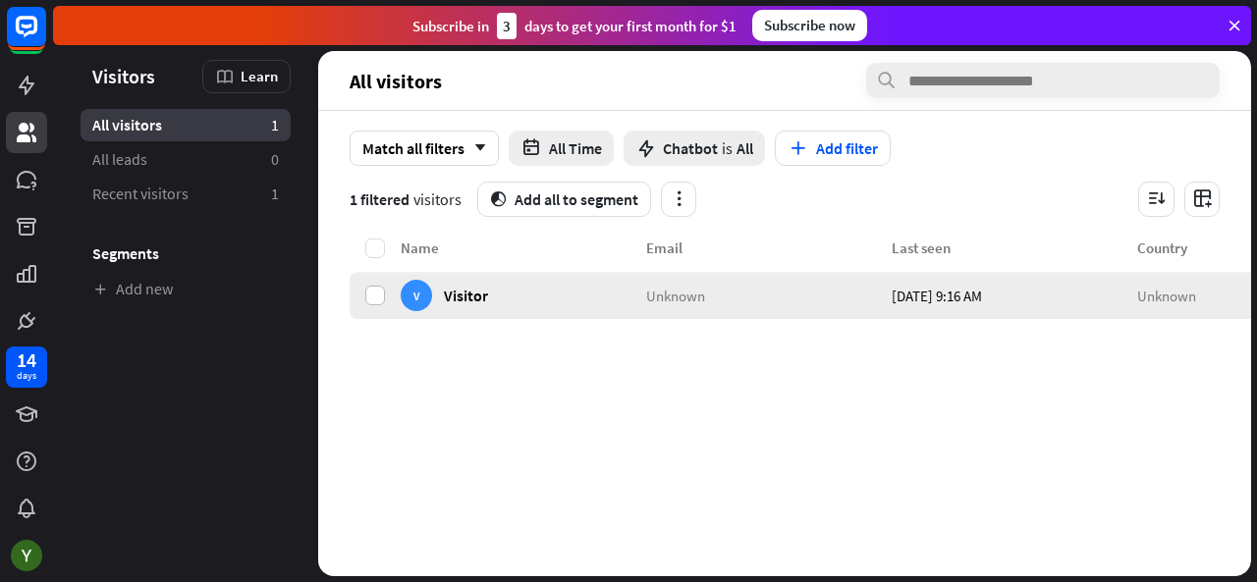
click at [381, 294] on div at bounding box center [375, 295] width 51 height 47
click at [381, 294] on label at bounding box center [375, 296] width 20 height 20
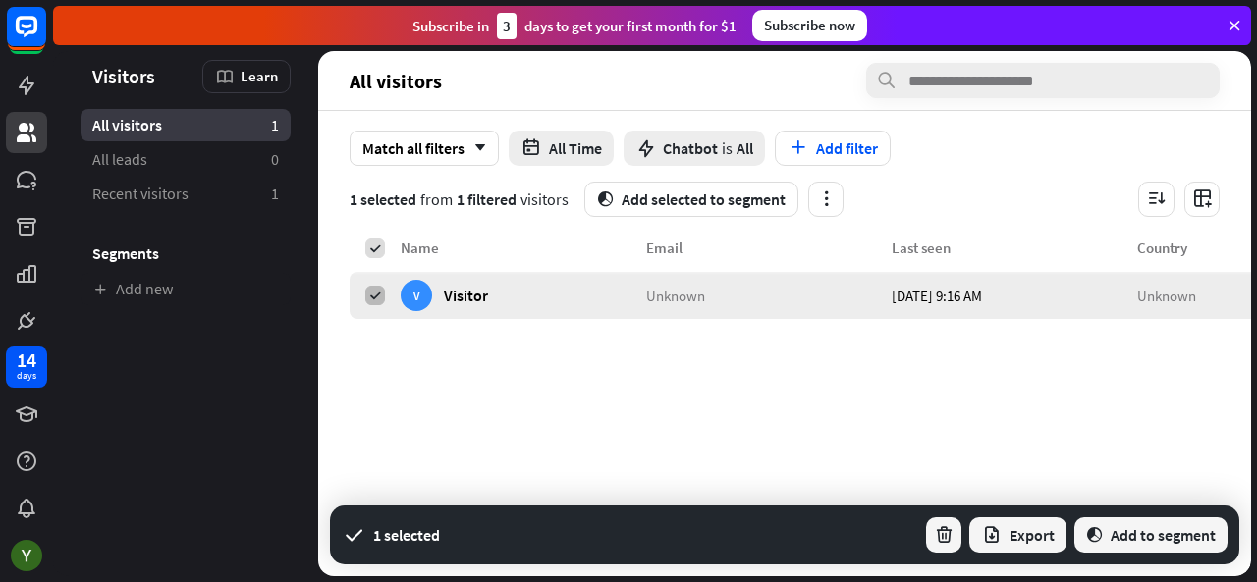
click at [381, 294] on icon at bounding box center [375, 296] width 14 height 14
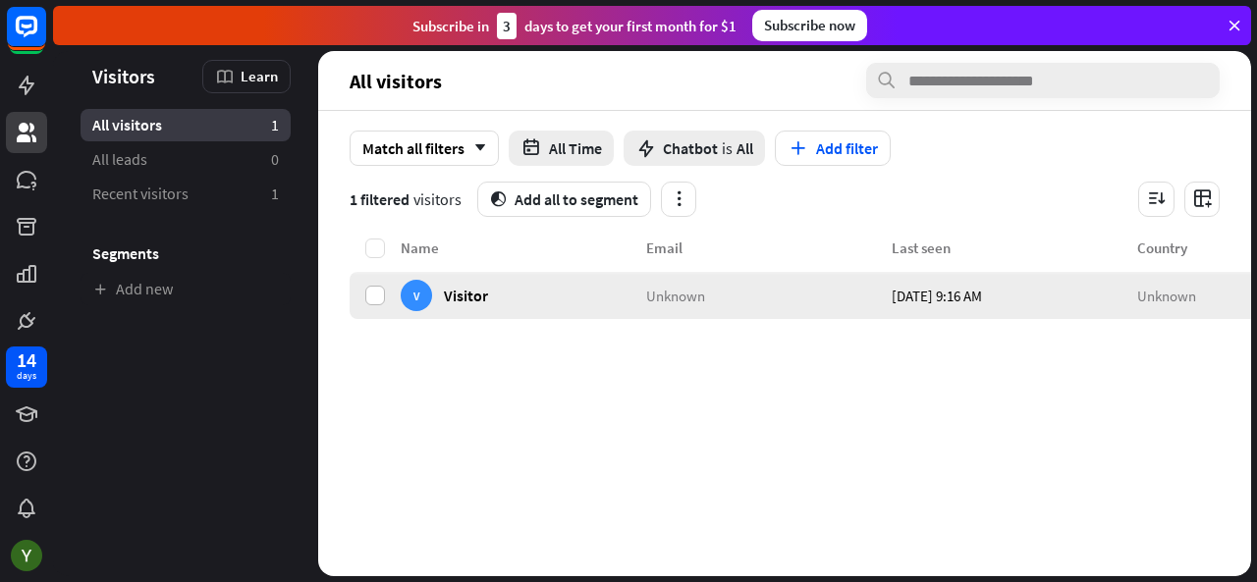
click at [367, 298] on label at bounding box center [375, 296] width 20 height 20
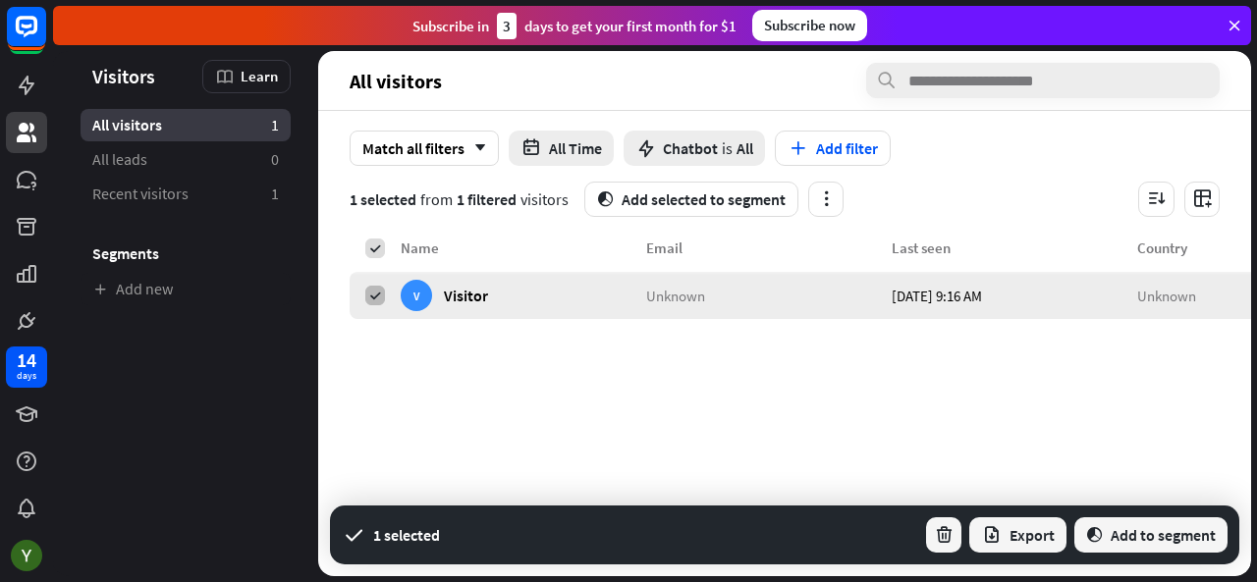
click at [367, 298] on label at bounding box center [375, 296] width 20 height 20
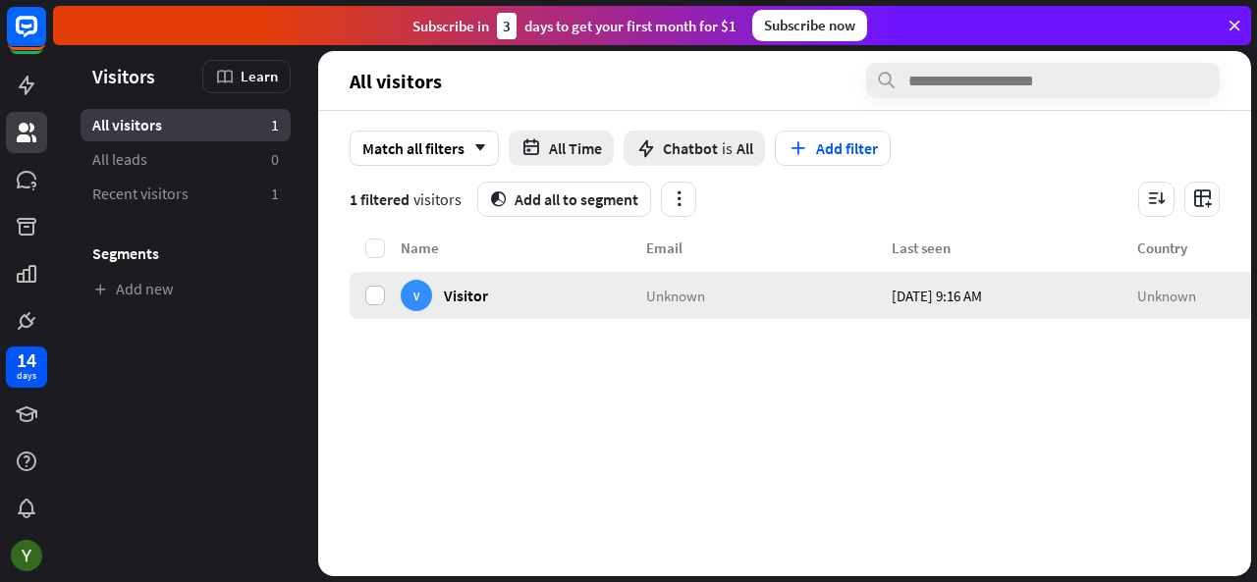
click at [367, 298] on label at bounding box center [375, 296] width 20 height 20
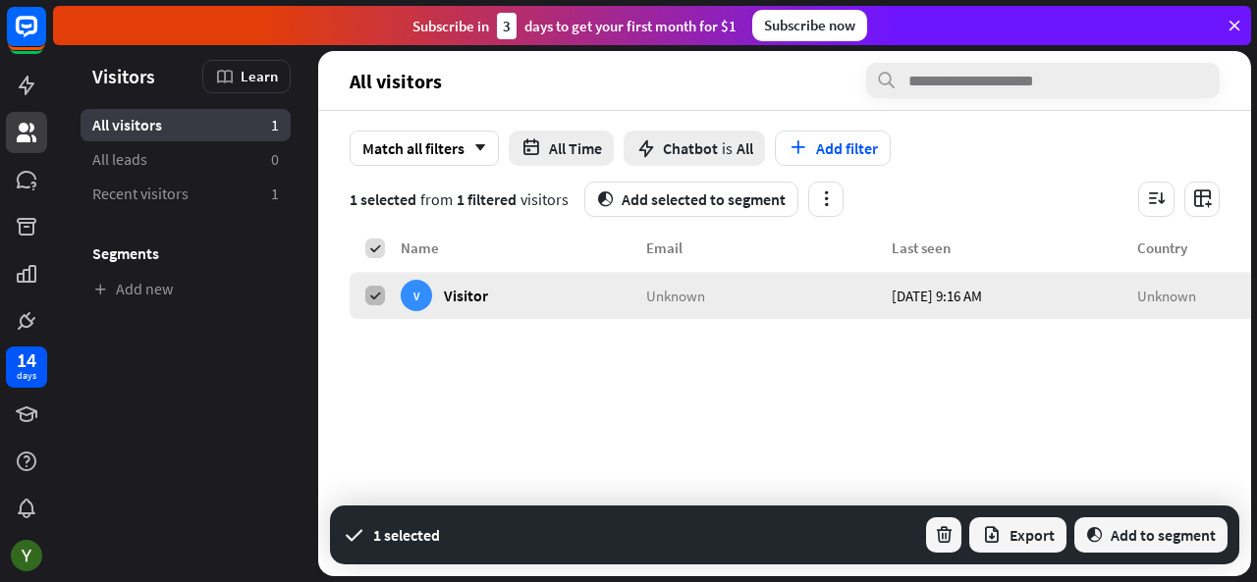
click at [367, 298] on label at bounding box center [375, 296] width 20 height 20
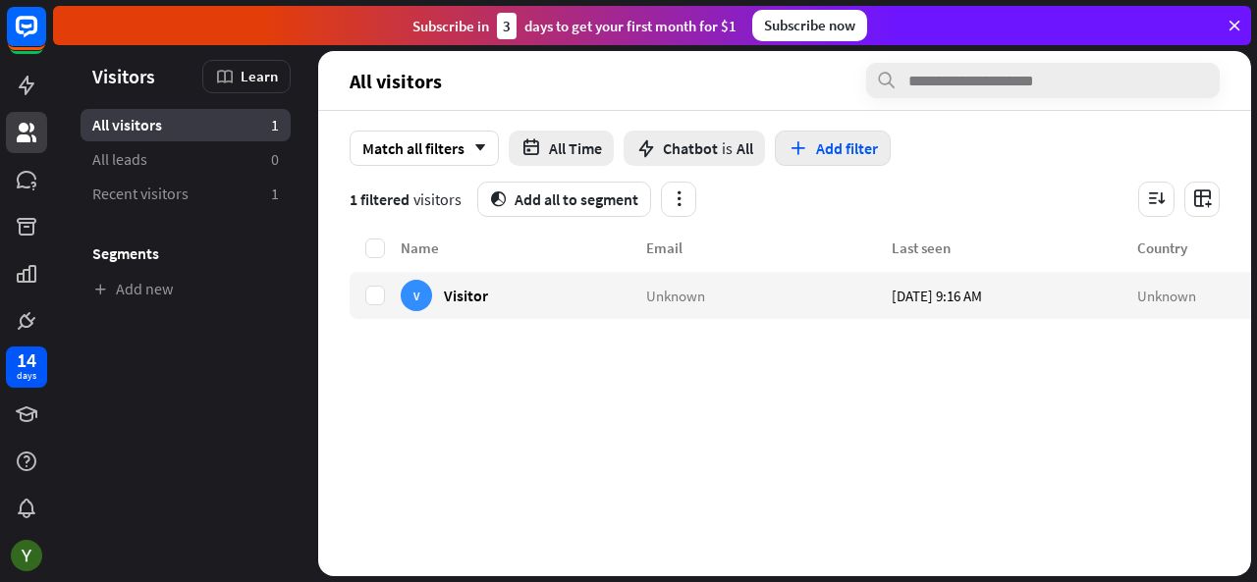
click at [801, 153] on icon "button" at bounding box center [798, 148] width 21 height 21
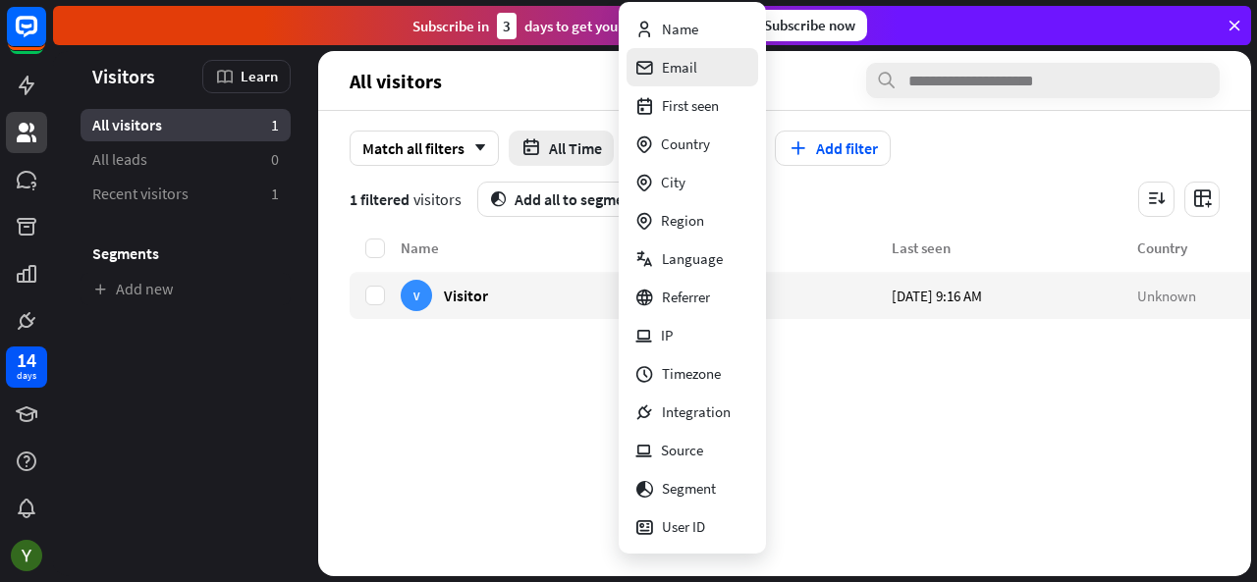
click at [705, 76] on div "Email" at bounding box center [693, 67] width 132 height 38
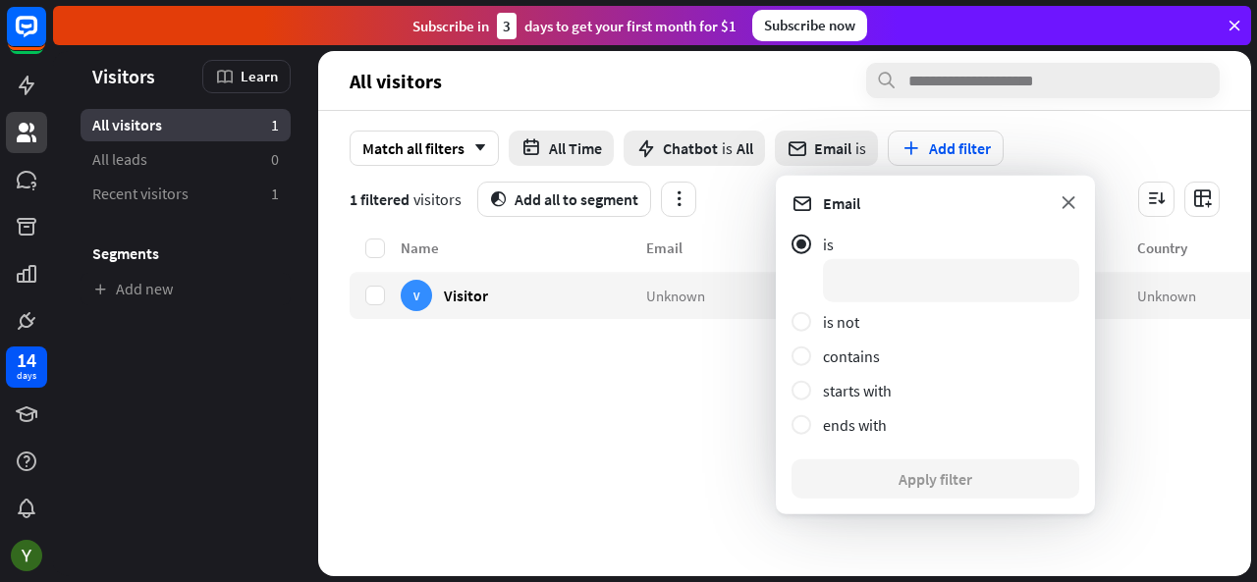
click at [1074, 198] on icon at bounding box center [1069, 203] width 22 height 22
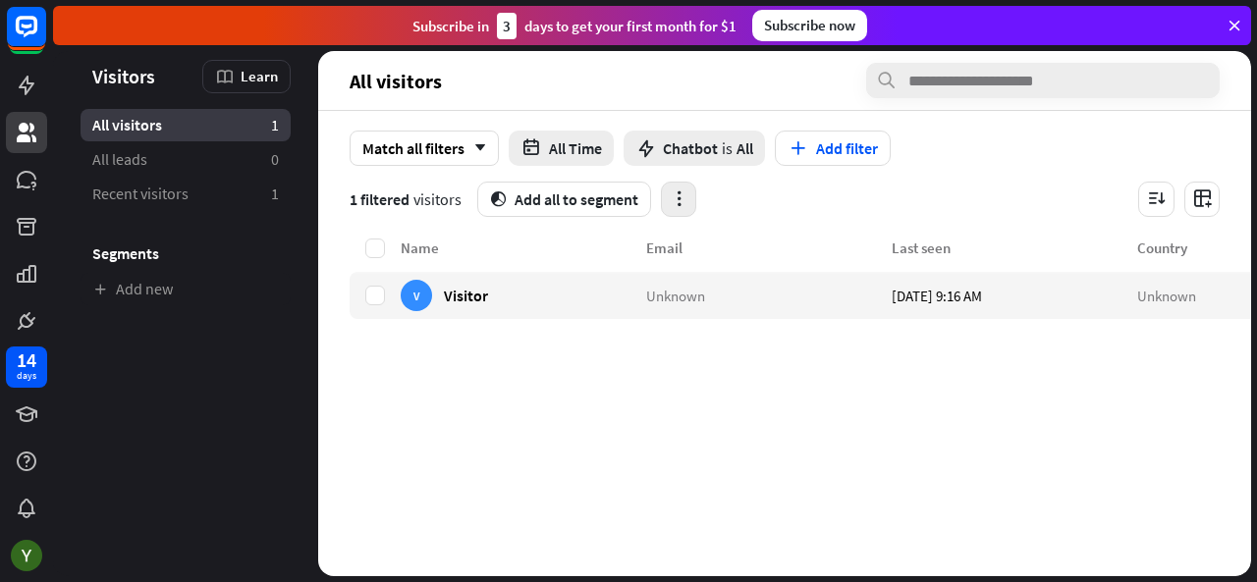
click at [666, 196] on button "button" at bounding box center [678, 199] width 35 height 35
click at [750, 182] on section "1 filtered visitors segment Add all to segment" at bounding box center [785, 199] width 870 height 35
click at [835, 146] on button "Add filter" at bounding box center [833, 148] width 116 height 35
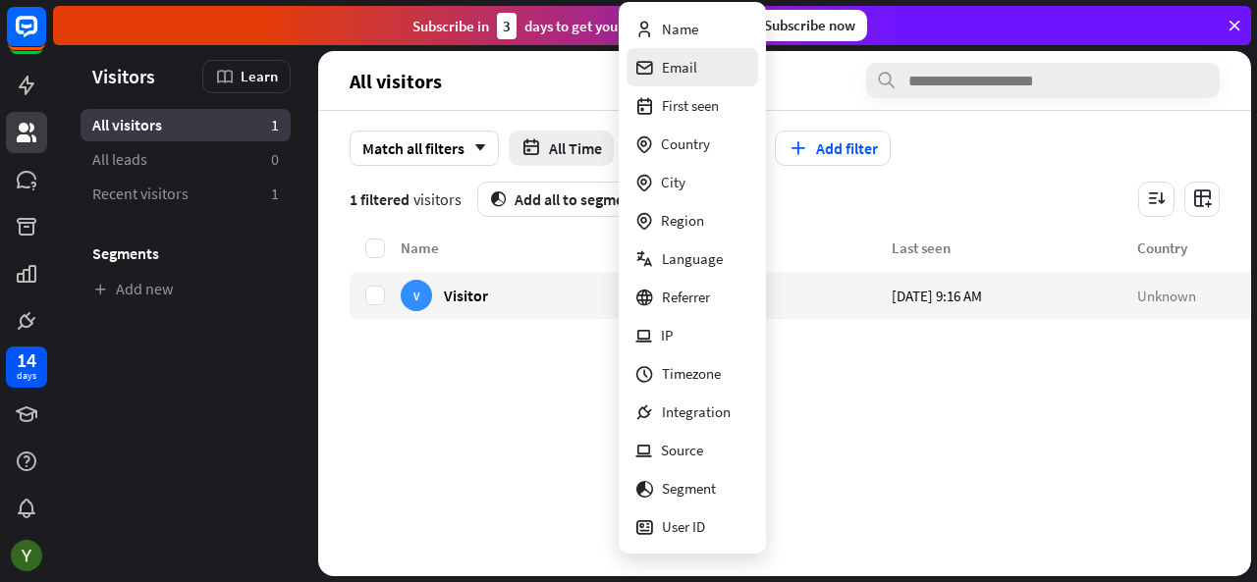
click at [686, 74] on div "Email" at bounding box center [666, 67] width 63 height 38
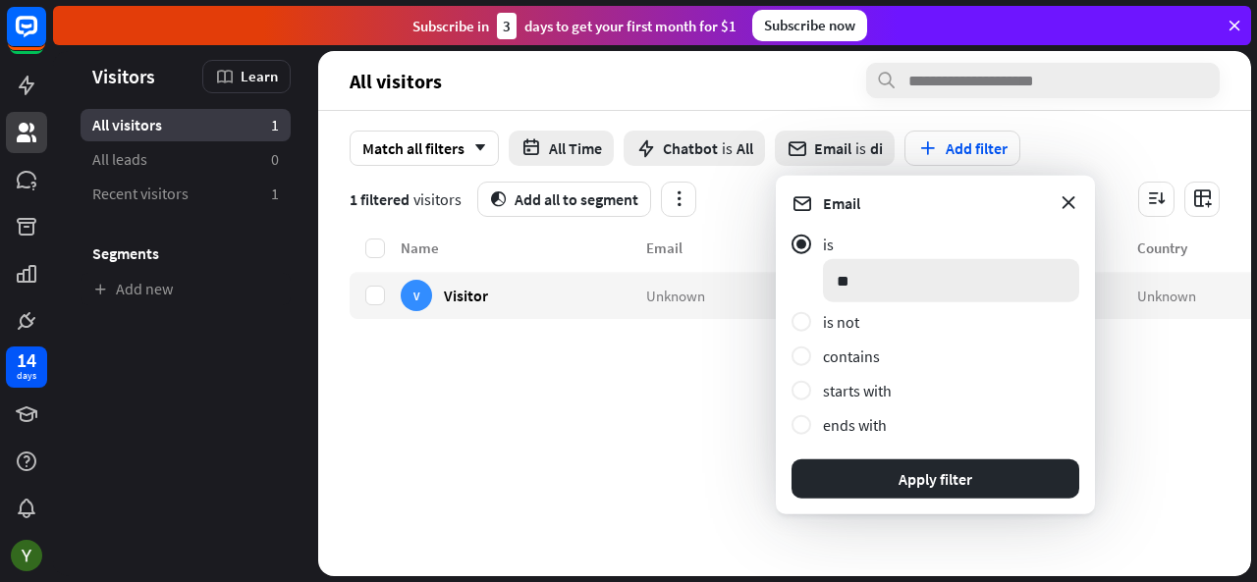
type input "*"
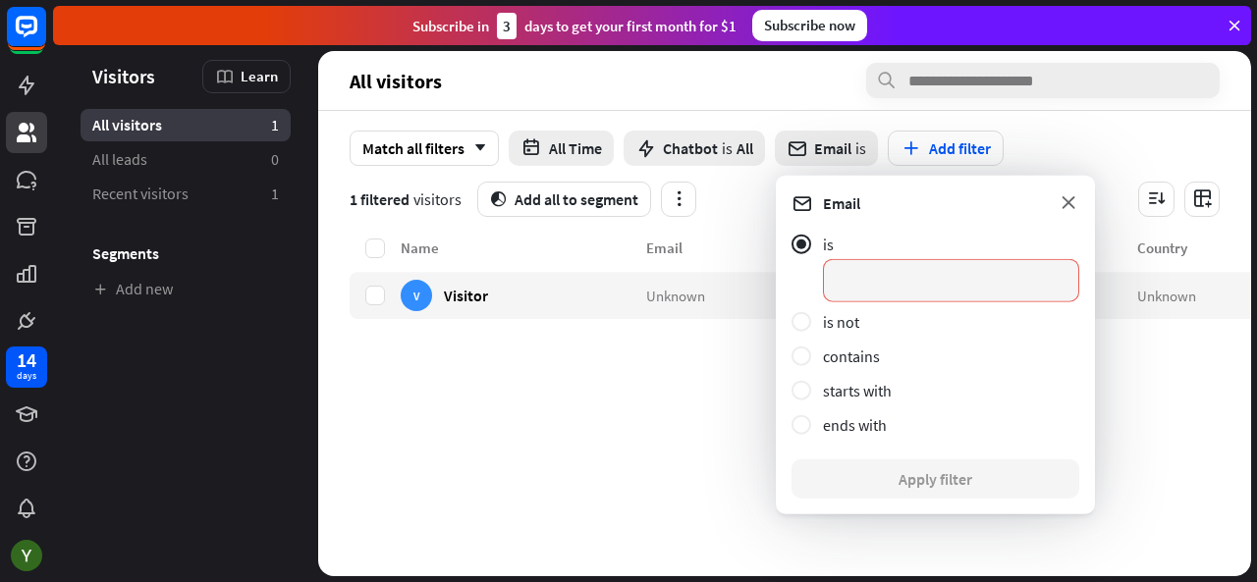
click at [1076, 196] on icon at bounding box center [1069, 203] width 22 height 22
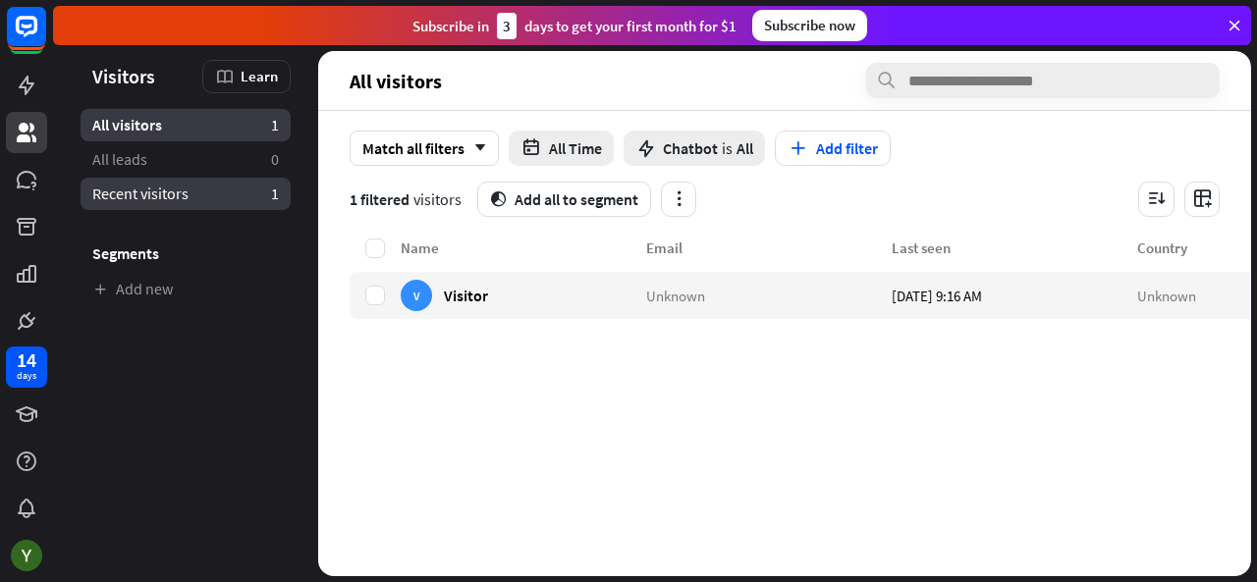
click at [252, 204] on link "Recent visitors 1" at bounding box center [186, 194] width 210 height 32
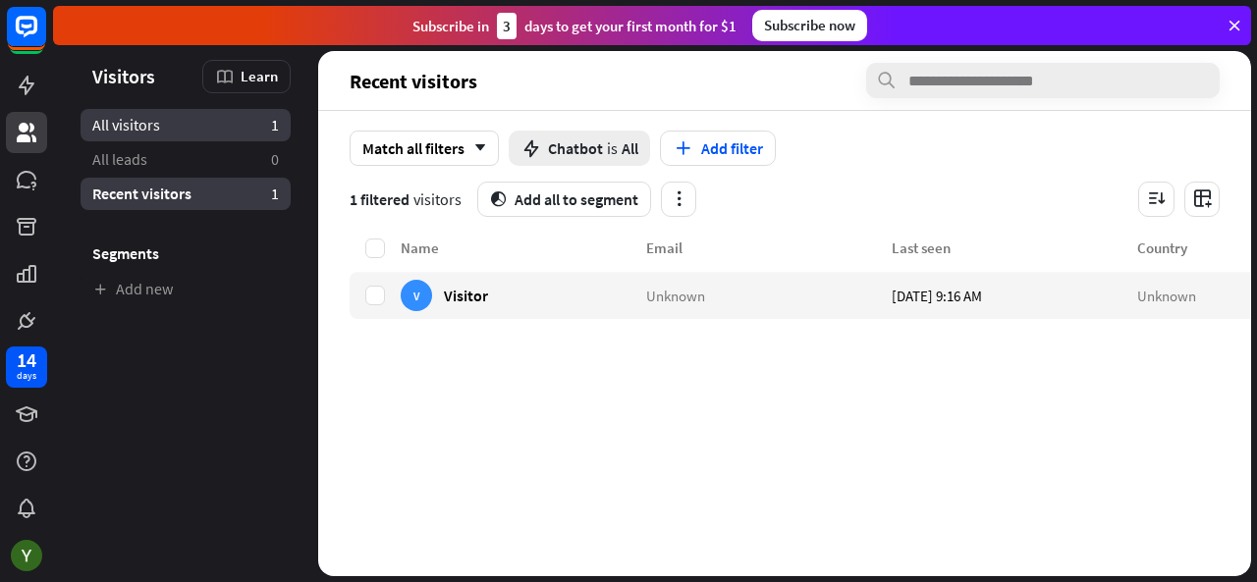
click at [226, 134] on link "All visitors 1" at bounding box center [186, 125] width 210 height 32
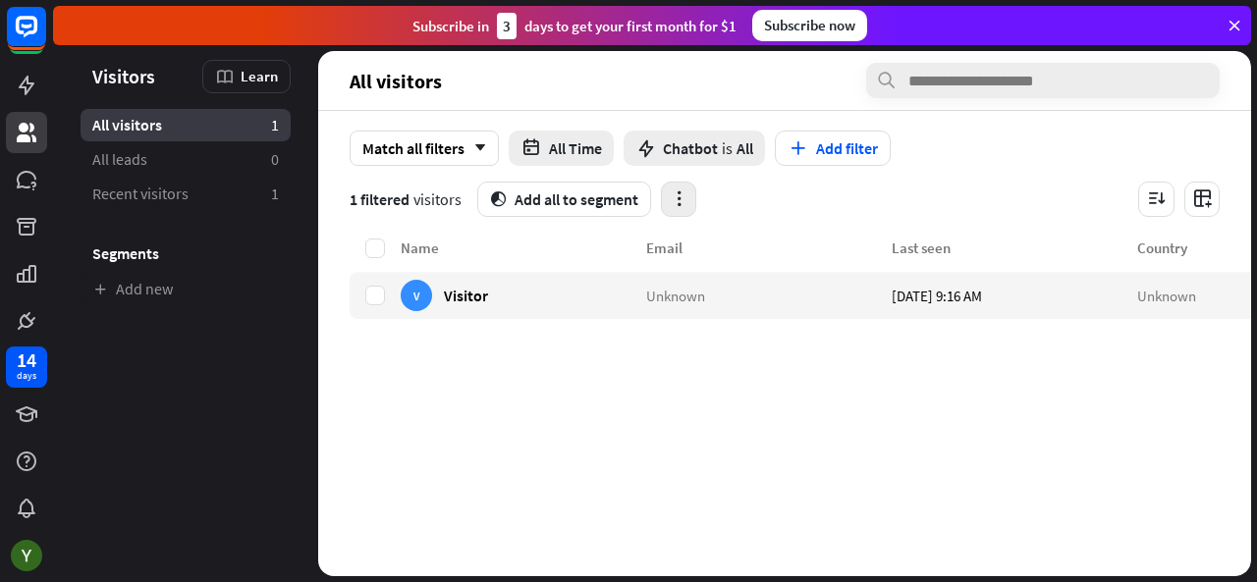
click at [673, 195] on icon "button" at bounding box center [679, 199] width 21 height 21
